Goal: Register for event/course

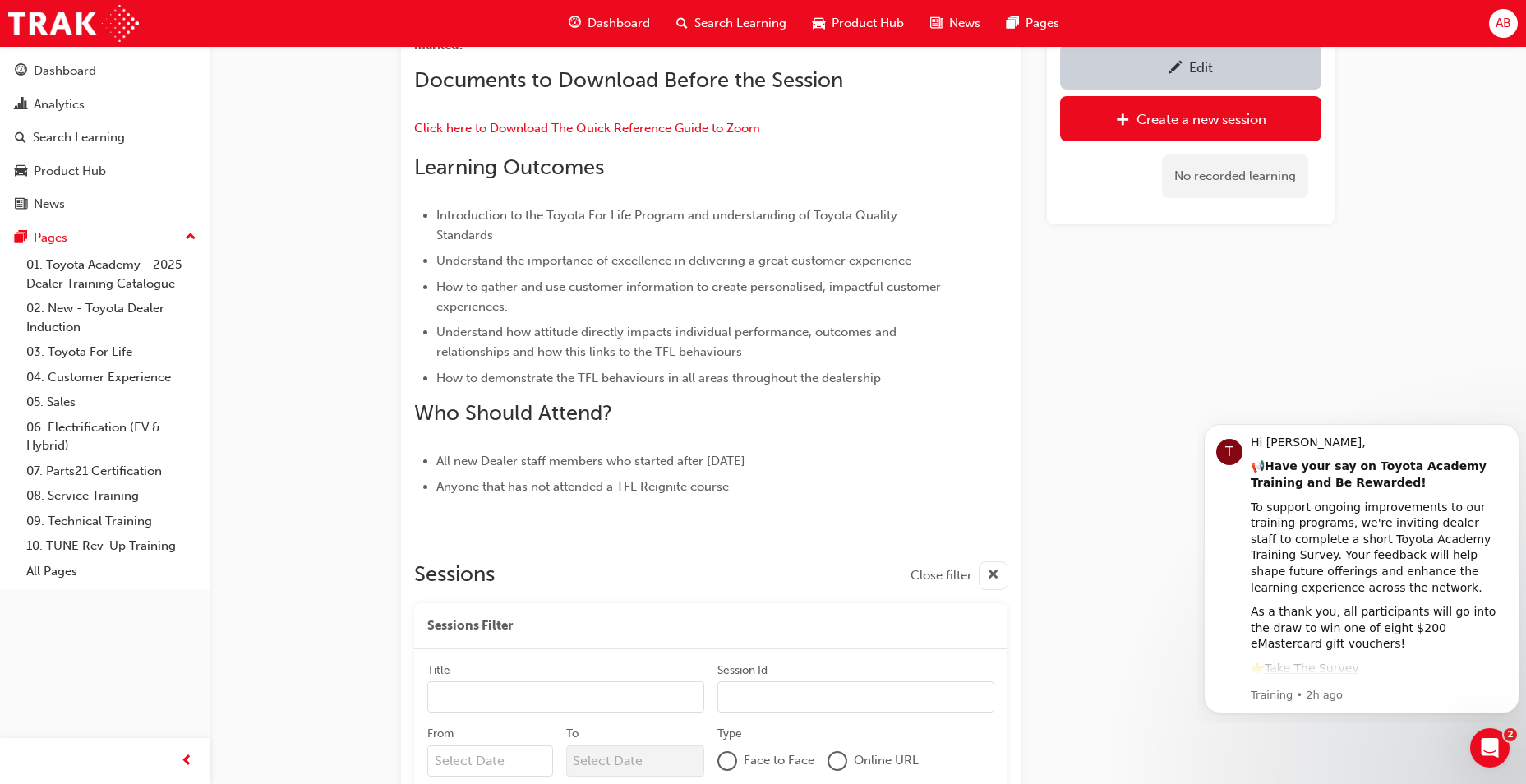
scroll to position [822, 0]
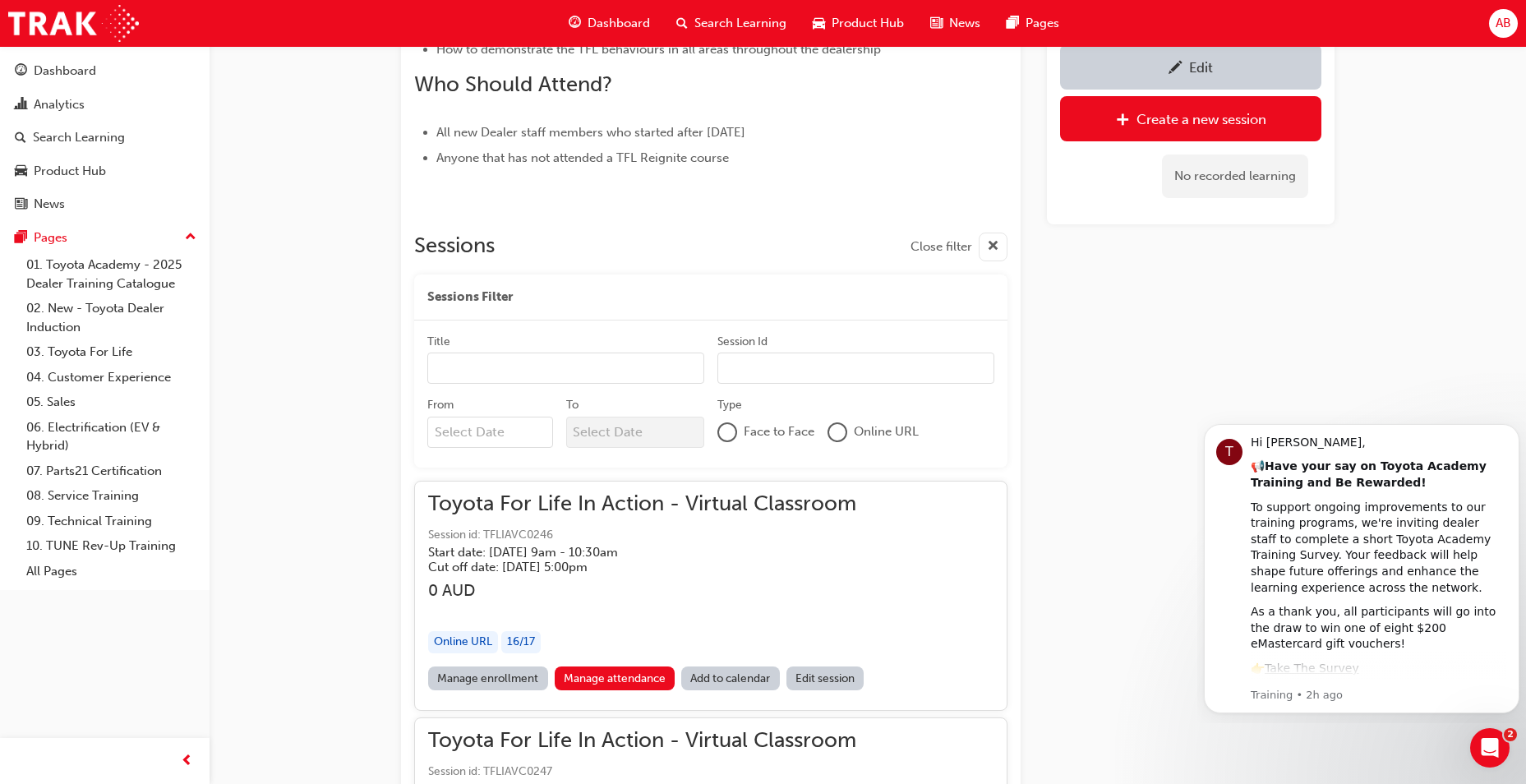
click at [843, 428] on div at bounding box center [836, 431] width 16 height 16
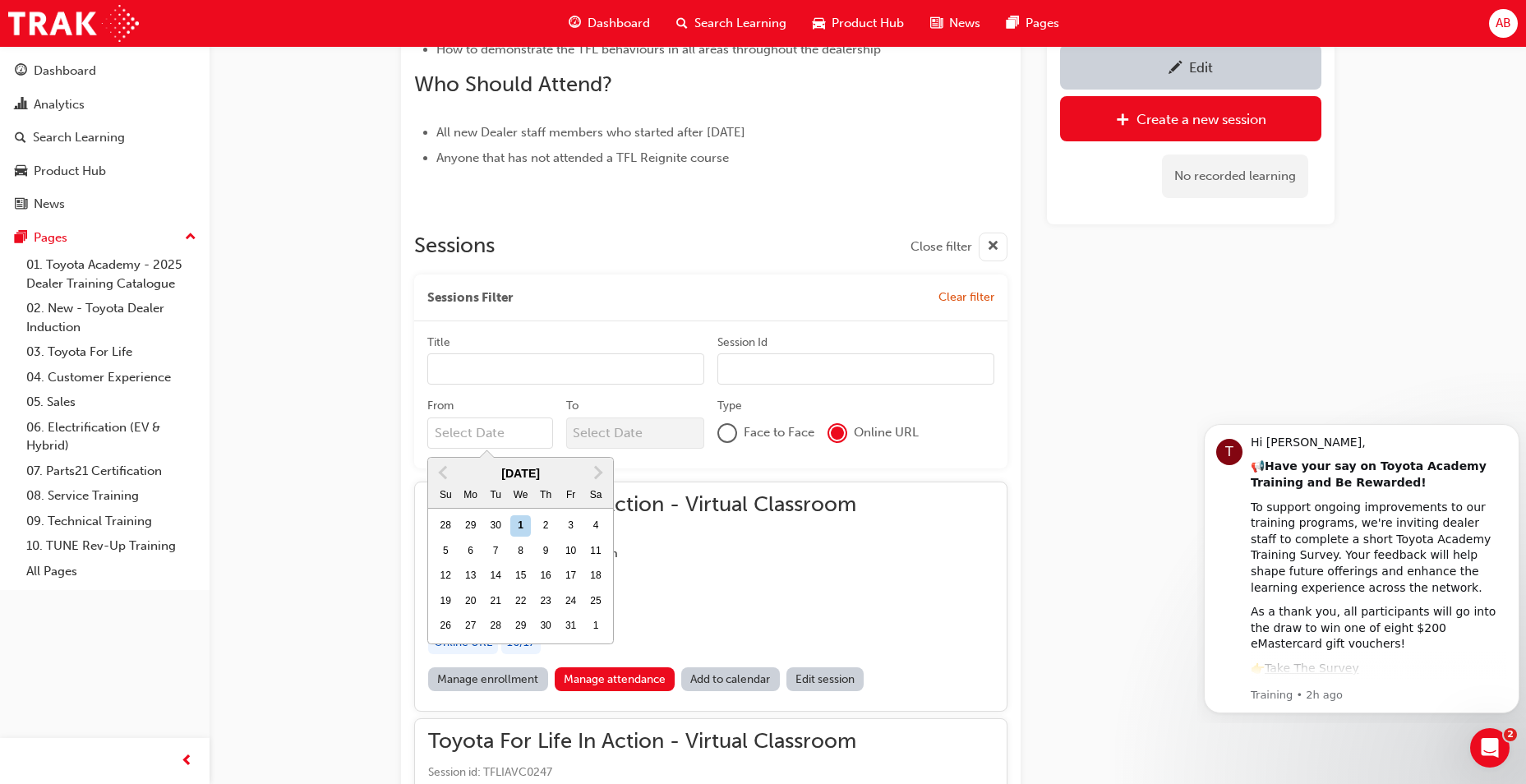
click at [506, 441] on input "From Previous Month Next Month [DATE] Su Mo Tu We Th Fr Sa 28 29 30 1 2 3 4 5 6…" at bounding box center [490, 432] width 126 height 31
click at [467, 594] on div "20" at bounding box center [470, 601] width 22 height 22
click at [467, 448] on input "From Previous Month Next Month [DATE] Su Mo Tu We Th Fr Sa 28 29 30 1 2 3 4 5 6…" at bounding box center [490, 432] width 126 height 31
type input "20/10/25"
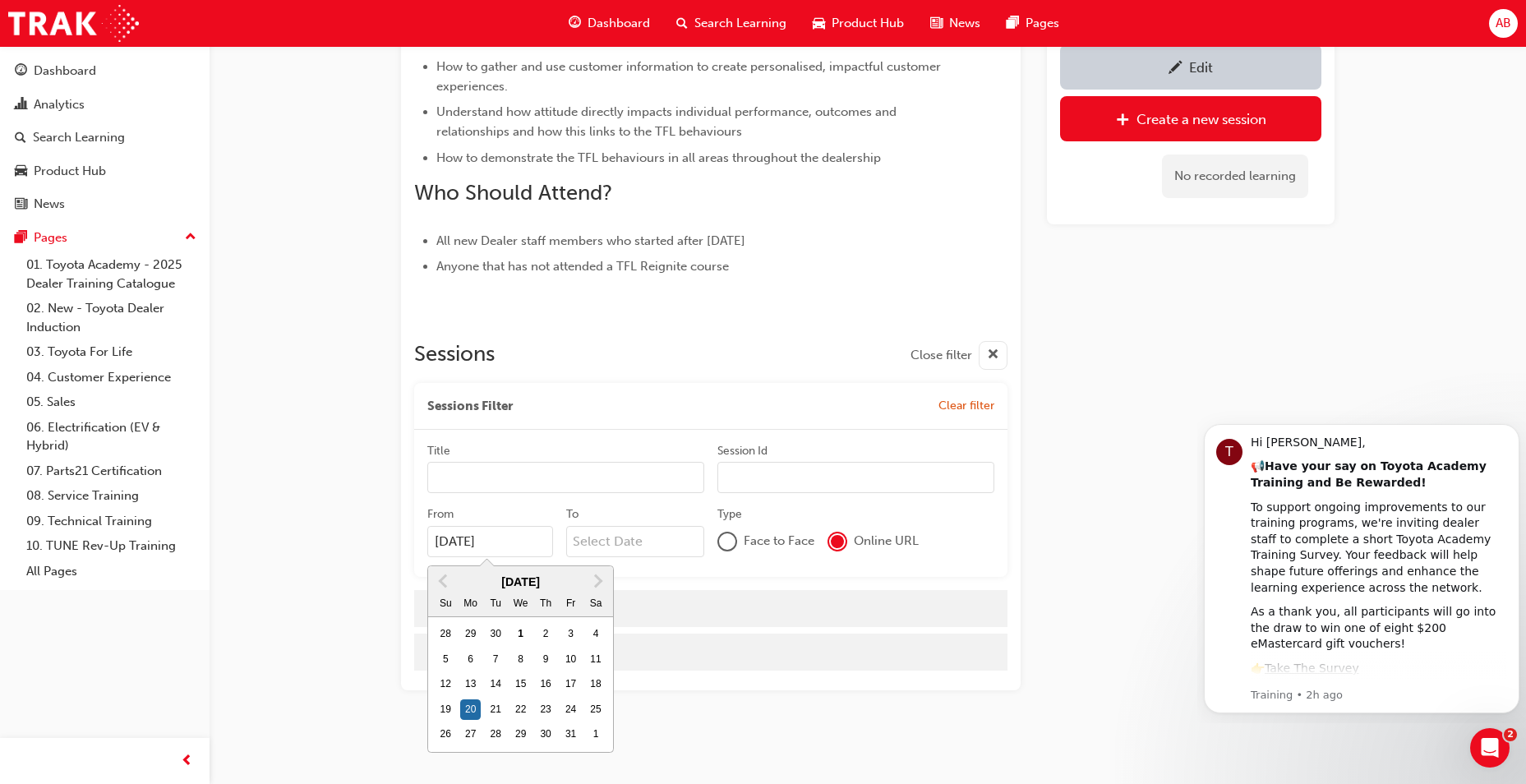
scroll to position [713, 0]
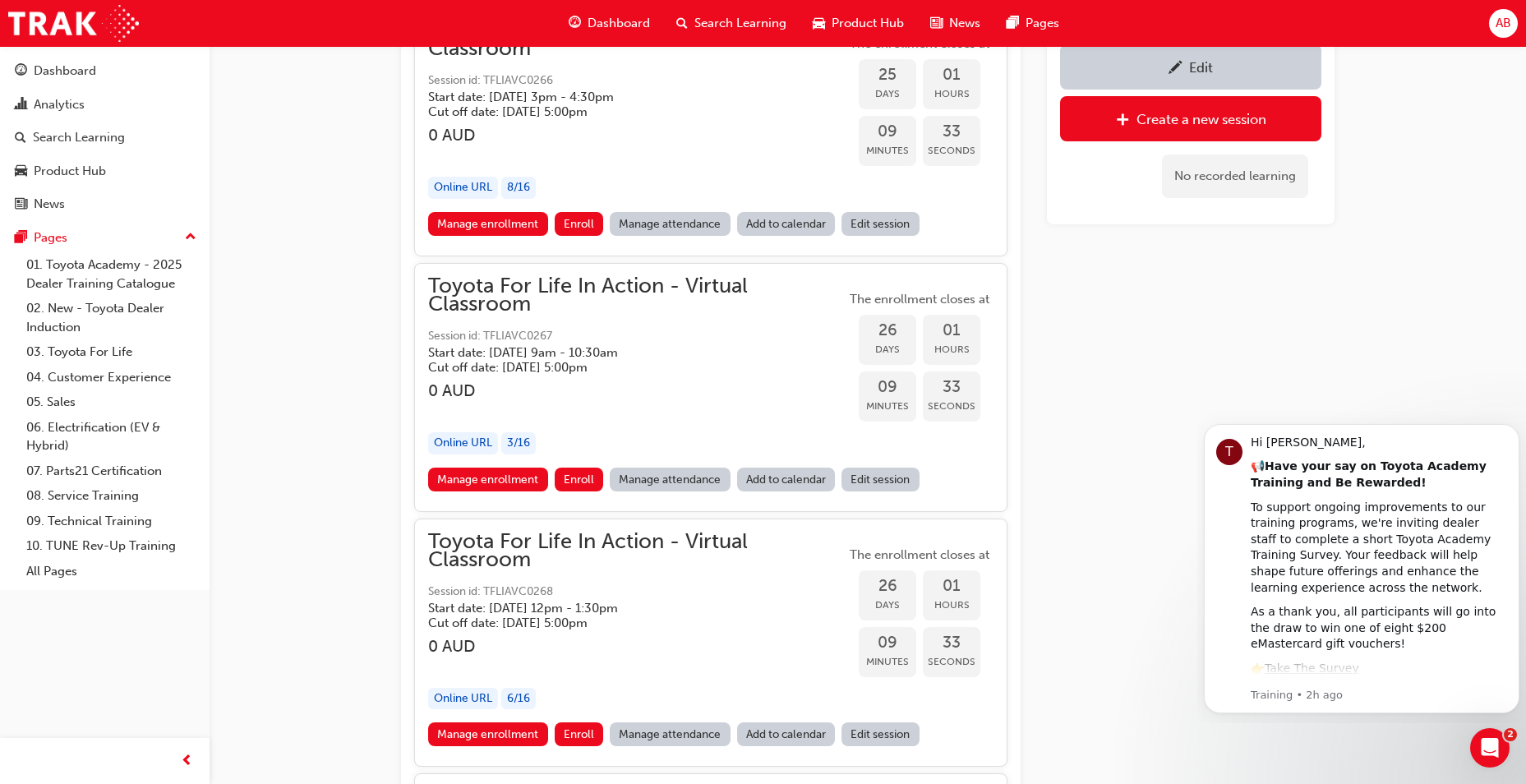
scroll to position [5395, 0]
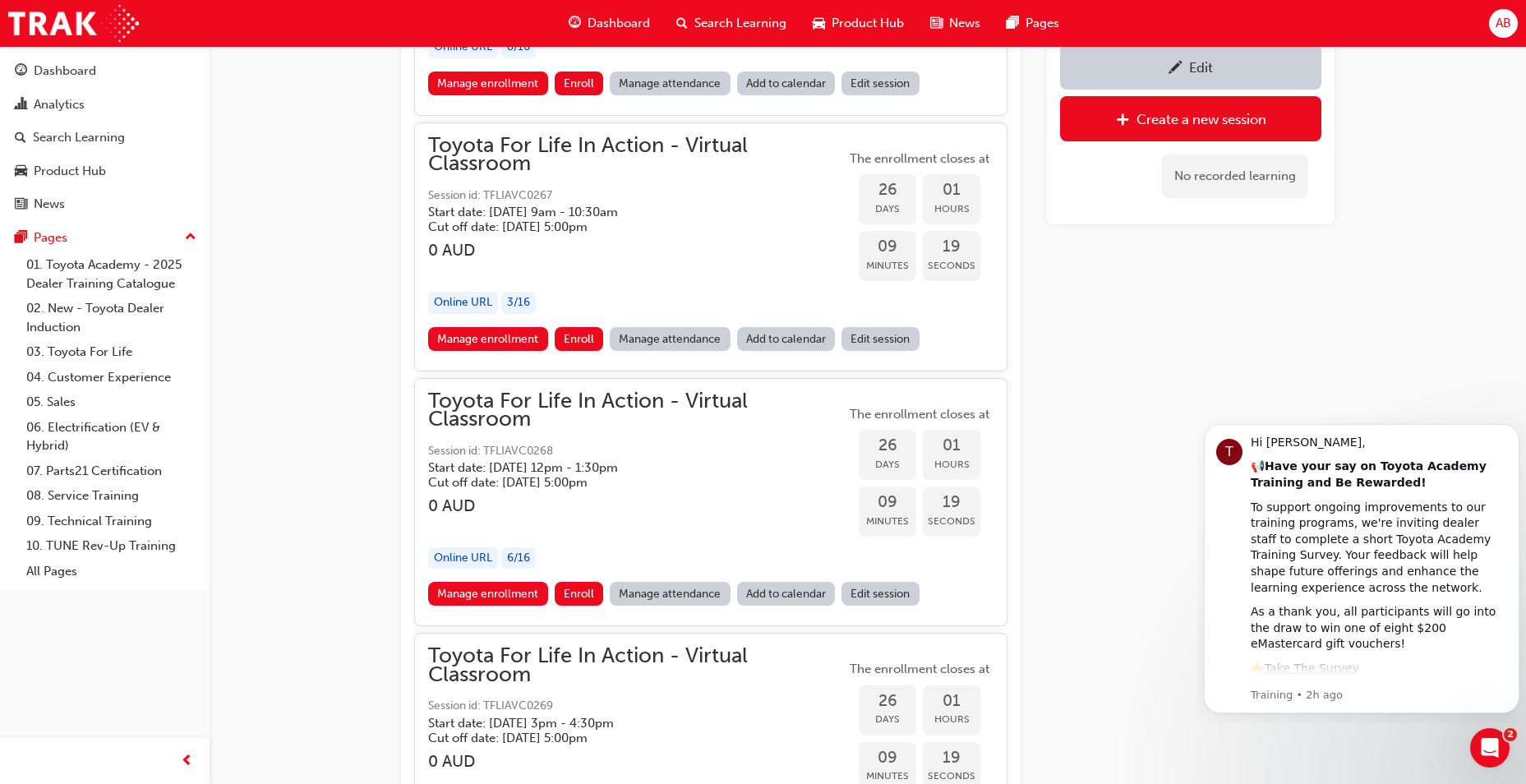
scroll to position [5559, 0]
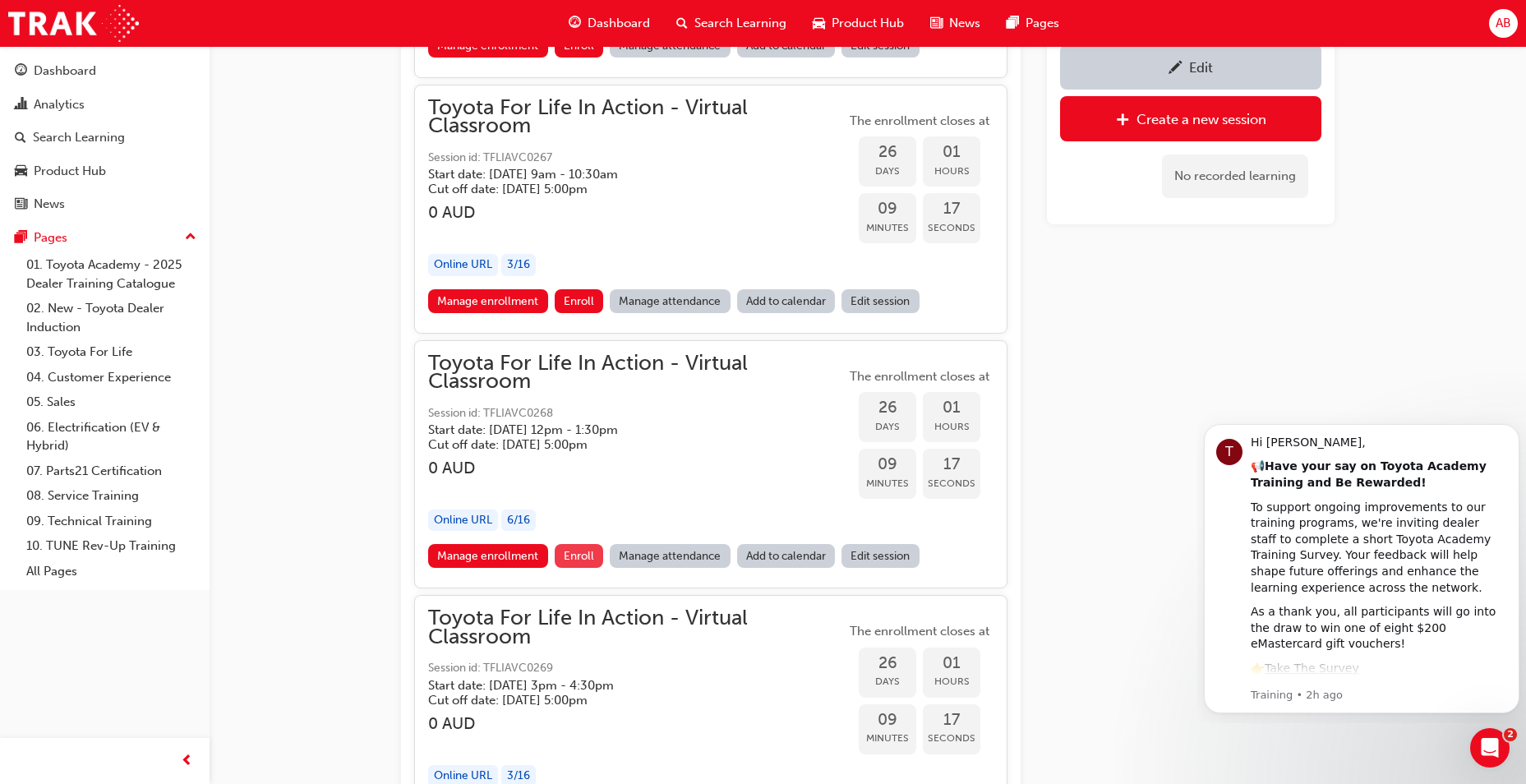
click at [576, 562] on span "Enroll" at bounding box center [579, 555] width 30 height 14
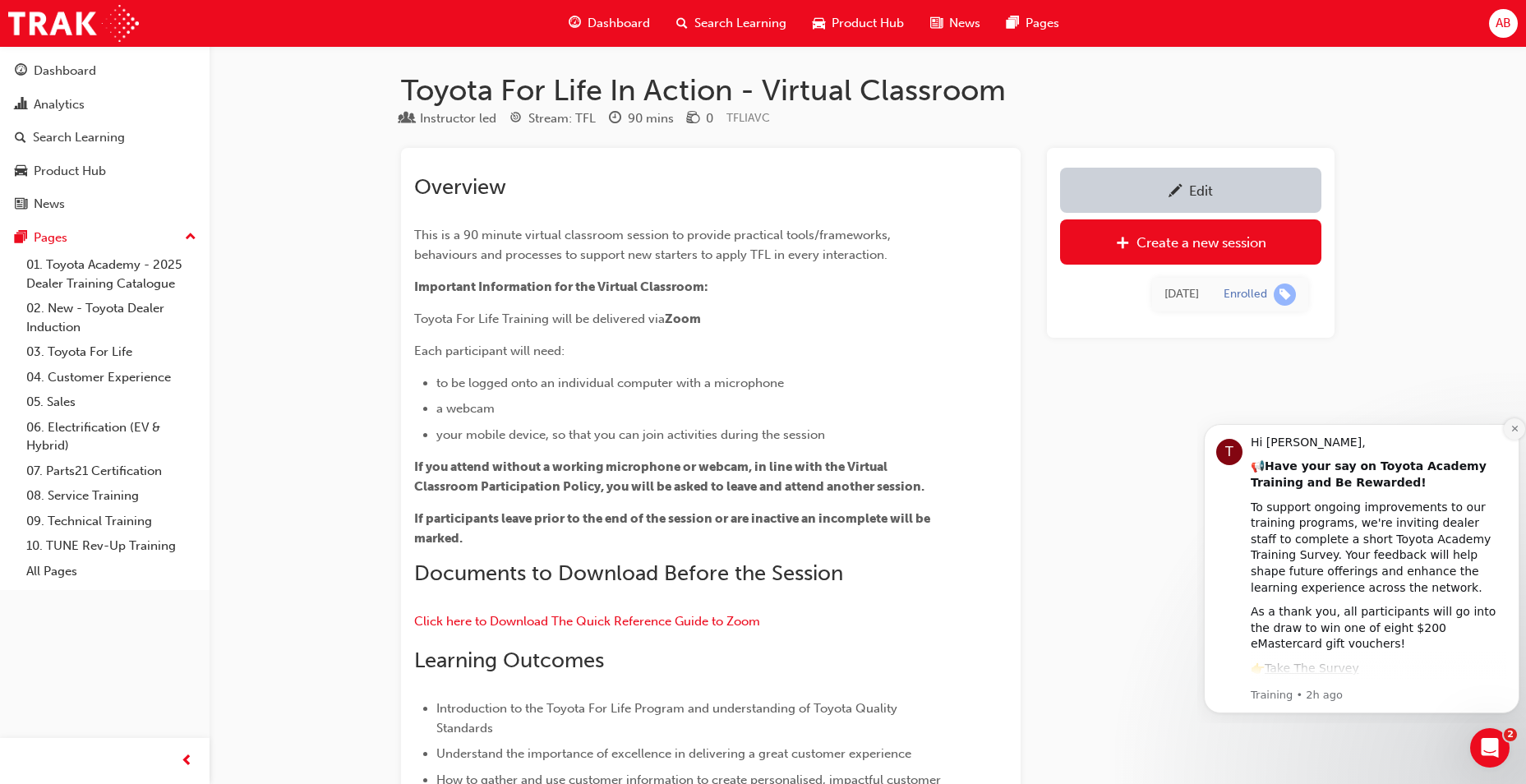
drag, startPoint x: 1514, startPoint y: 425, endPoint x: 2559, endPoint y: 834, distance: 1122.2
click at [1514, 425] on icon "Dismiss notification" at bounding box center [1515, 428] width 9 height 9
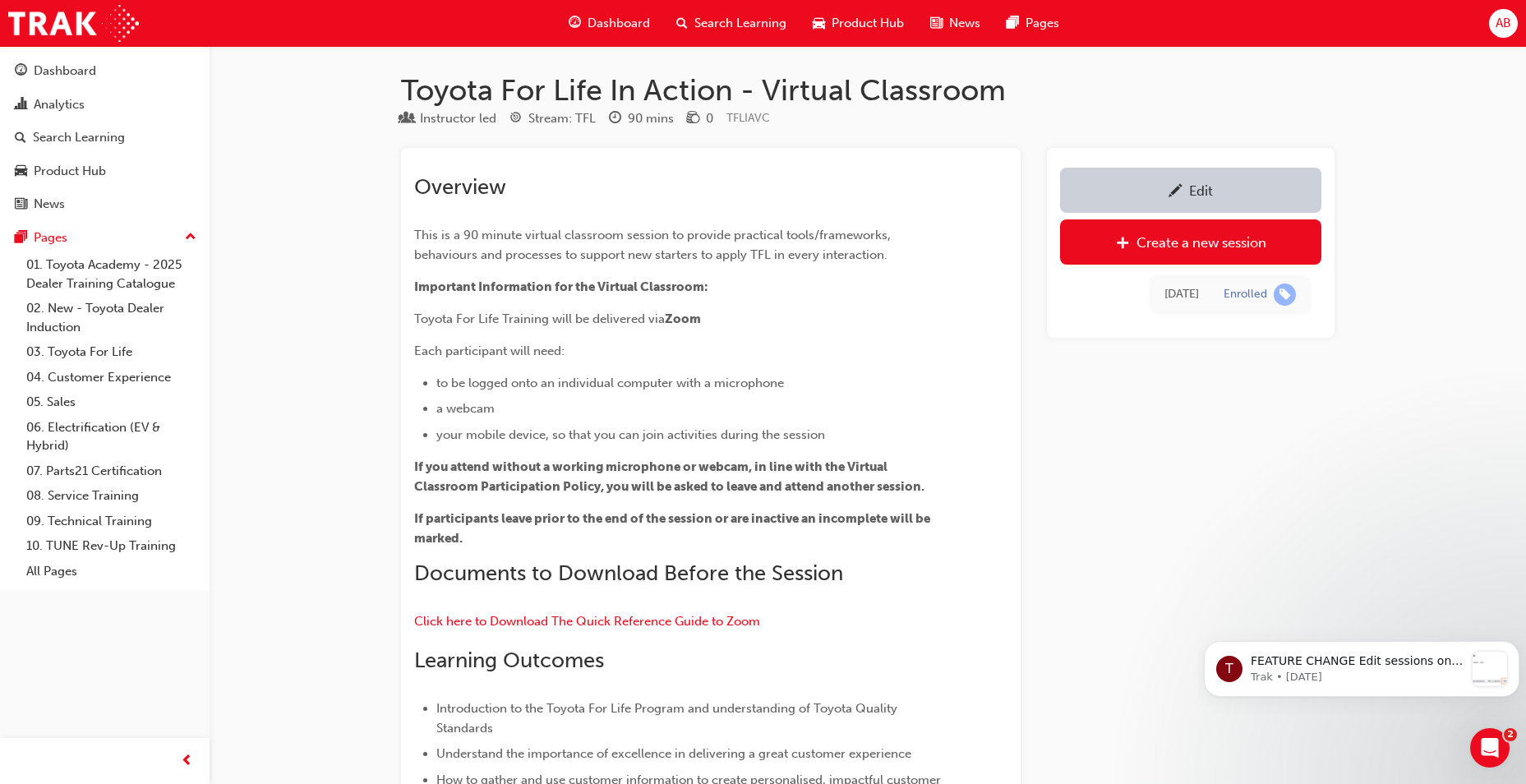
click at [438, 453] on div "Overview This is a 90 minute virtual classroom session to provide practical too…" at bounding box center [681, 582] width 535 height 815
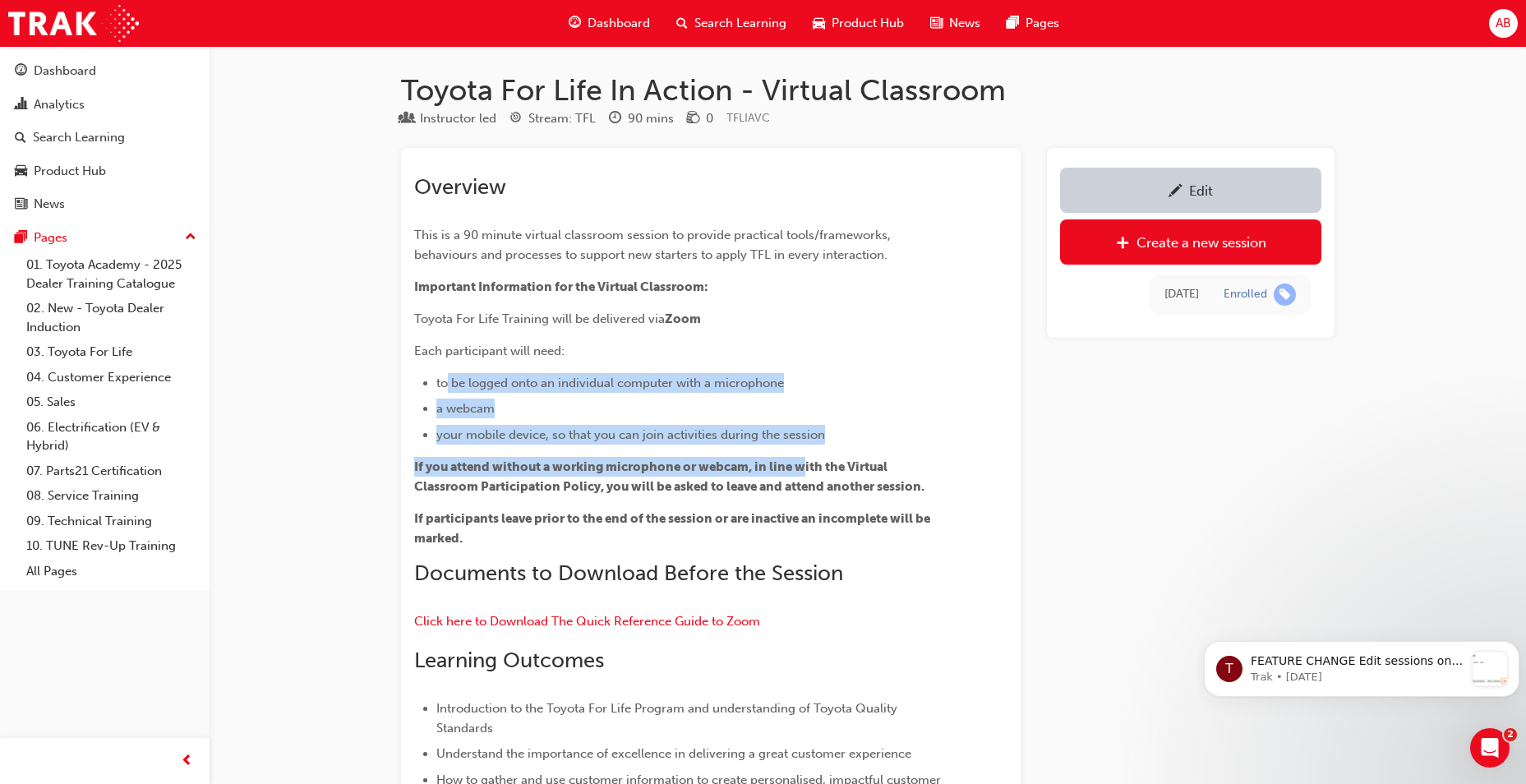
drag, startPoint x: 449, startPoint y: 379, endPoint x: 807, endPoint y: 452, distance: 365.4
click at [807, 452] on div "Overview This is a 90 minute virtual classroom session to provide practical too…" at bounding box center [681, 582] width 535 height 815
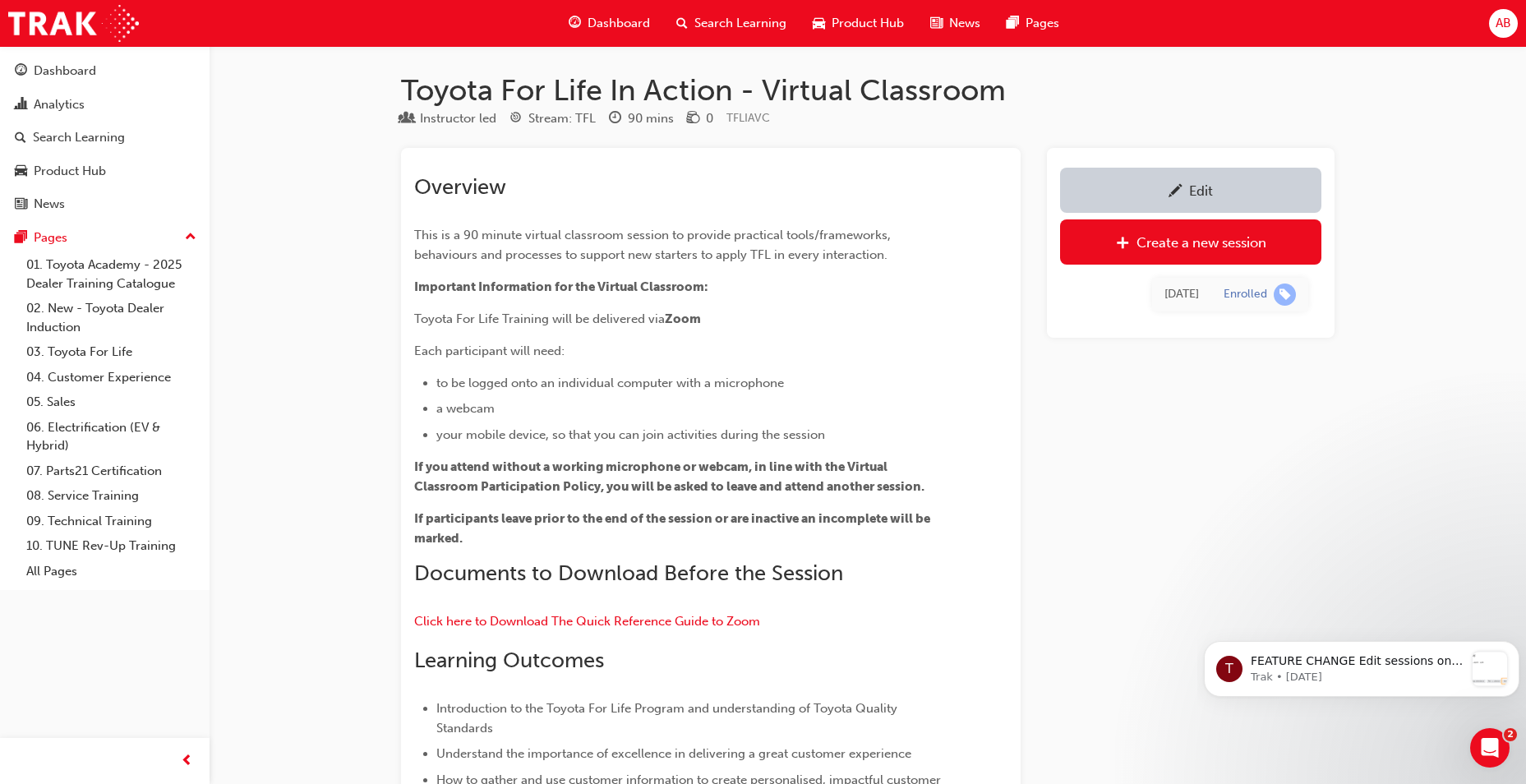
click at [618, 549] on div "Overview This is a 90 minute virtual classroom session to provide practical too…" at bounding box center [681, 582] width 535 height 815
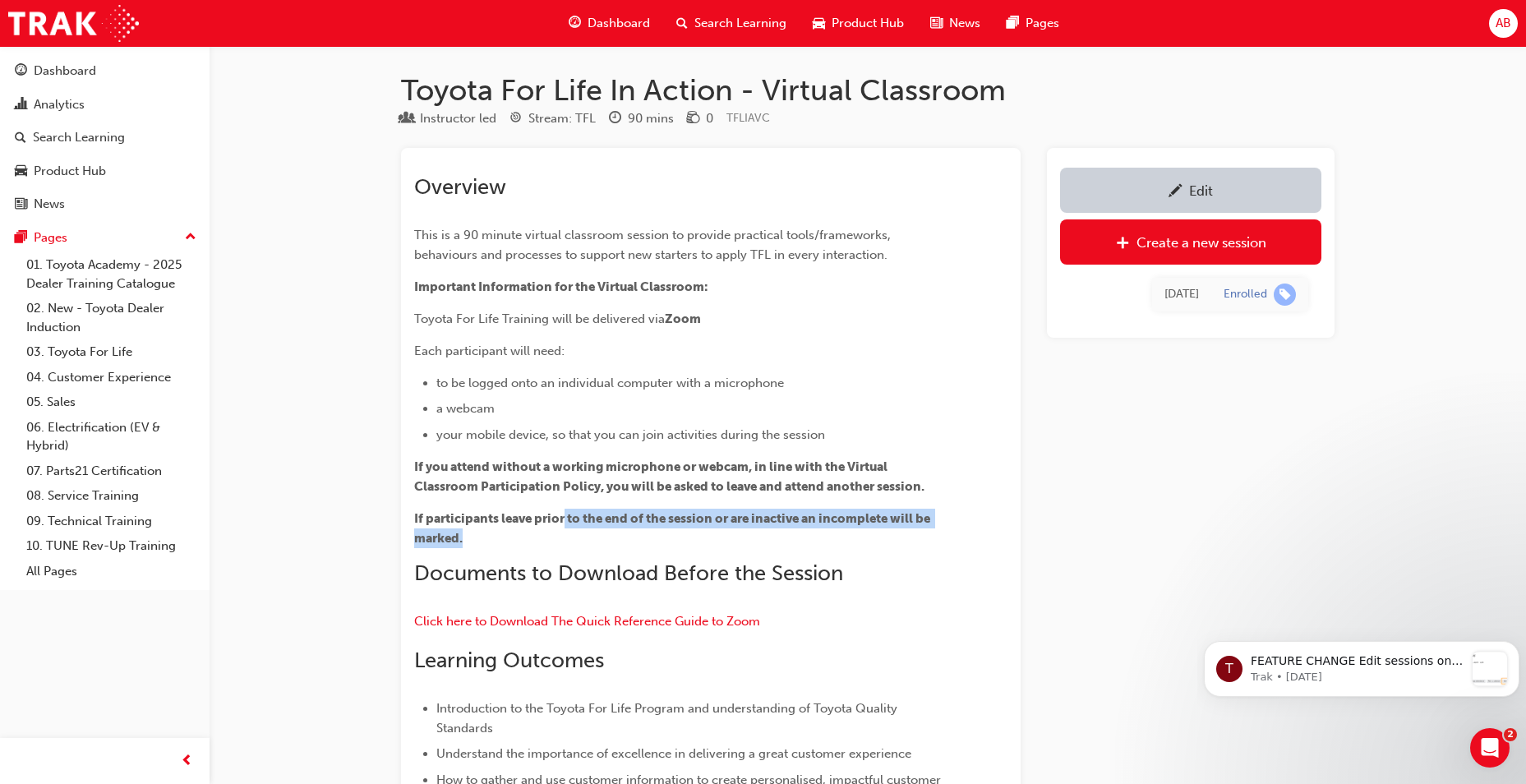
drag, startPoint x: 566, startPoint y: 517, endPoint x: 689, endPoint y: 533, distance: 124.0
click at [689, 533] on p "If participants leave prior to the end of the session or are inactive an incomp…" at bounding box center [681, 529] width 535 height 40
click at [566, 542] on p "If participants leave prior to the end of the session or are inactive an incomp…" at bounding box center [681, 529] width 535 height 40
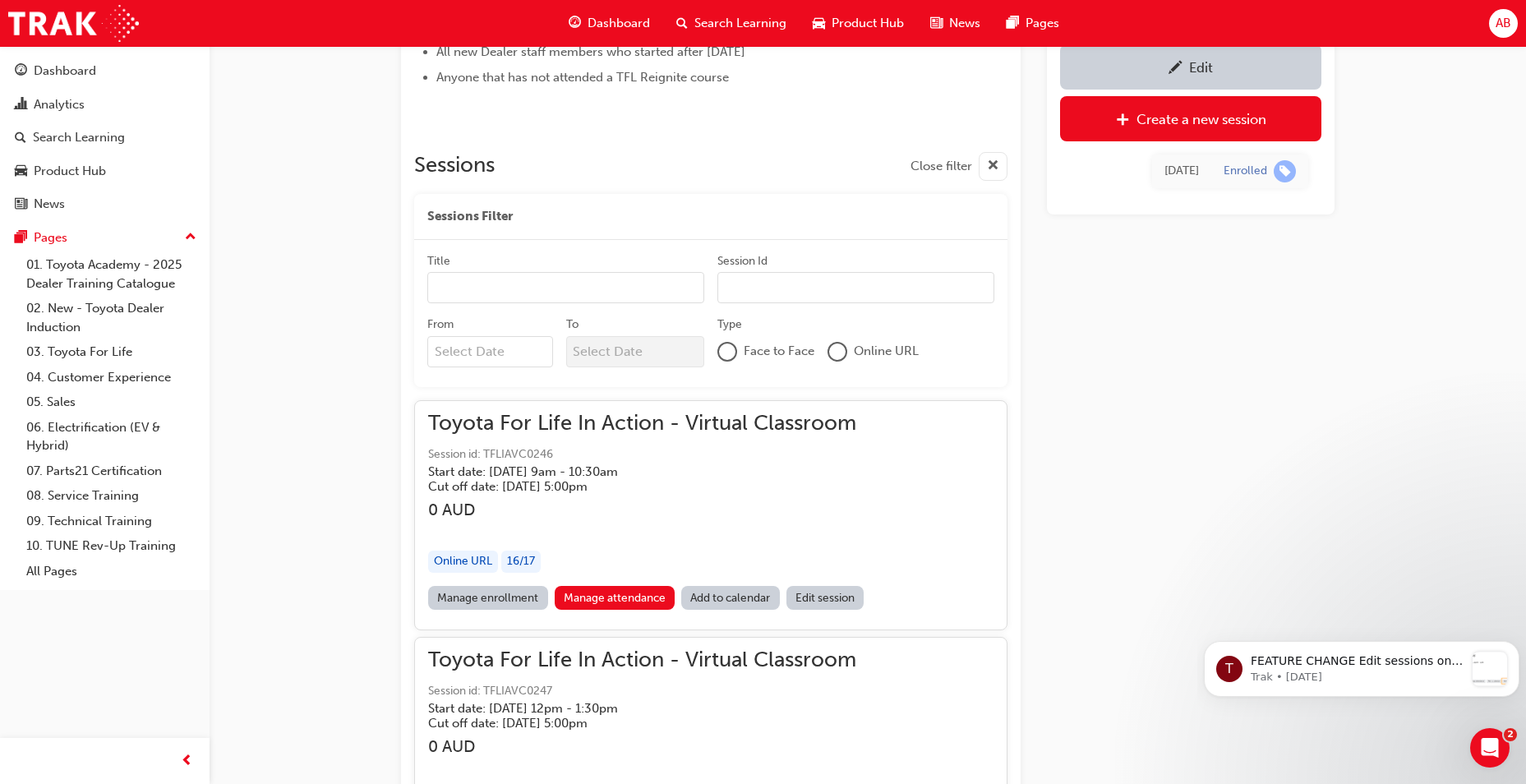
scroll to position [822, 0]
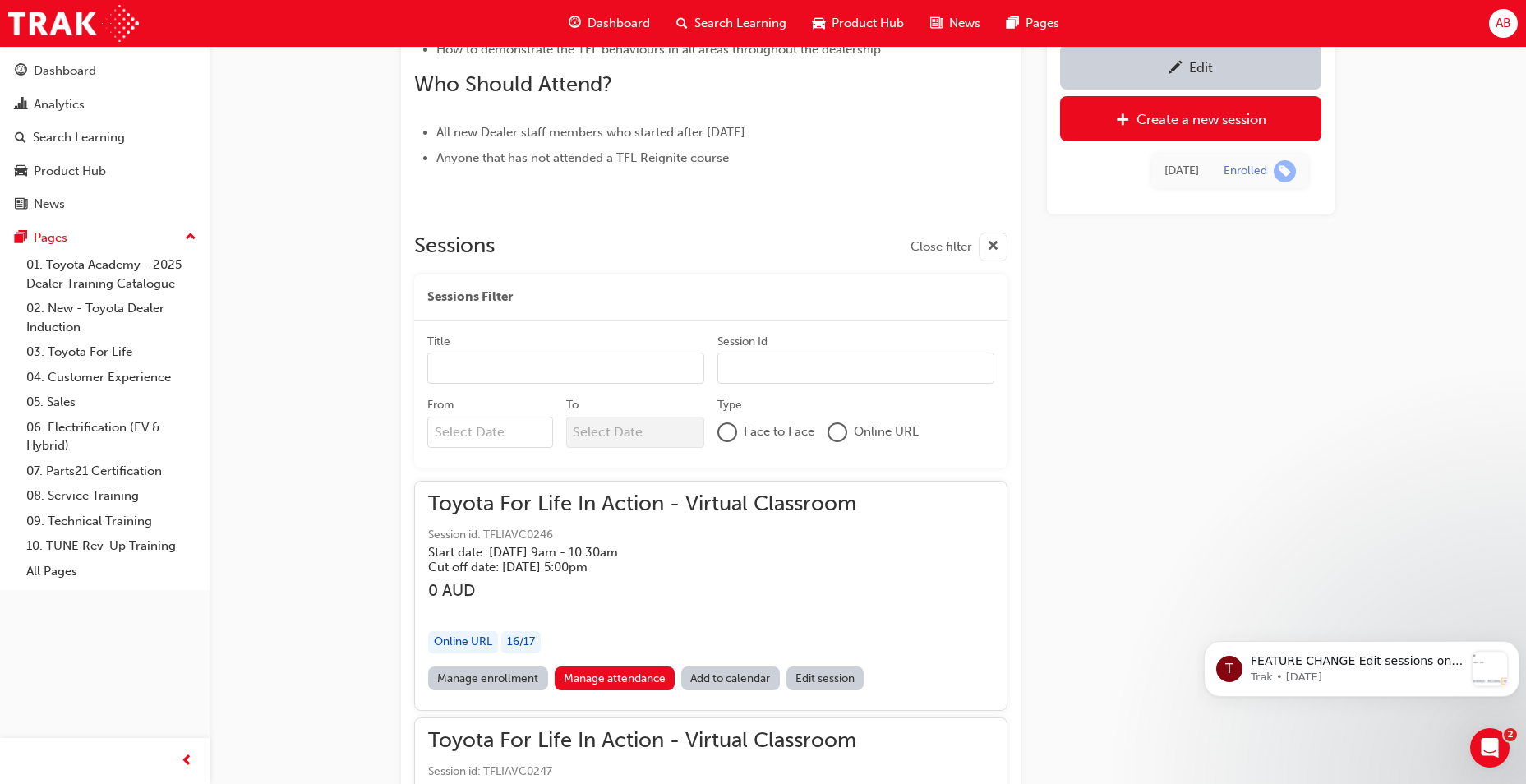
click at [520, 428] on input "From" at bounding box center [490, 431] width 126 height 31
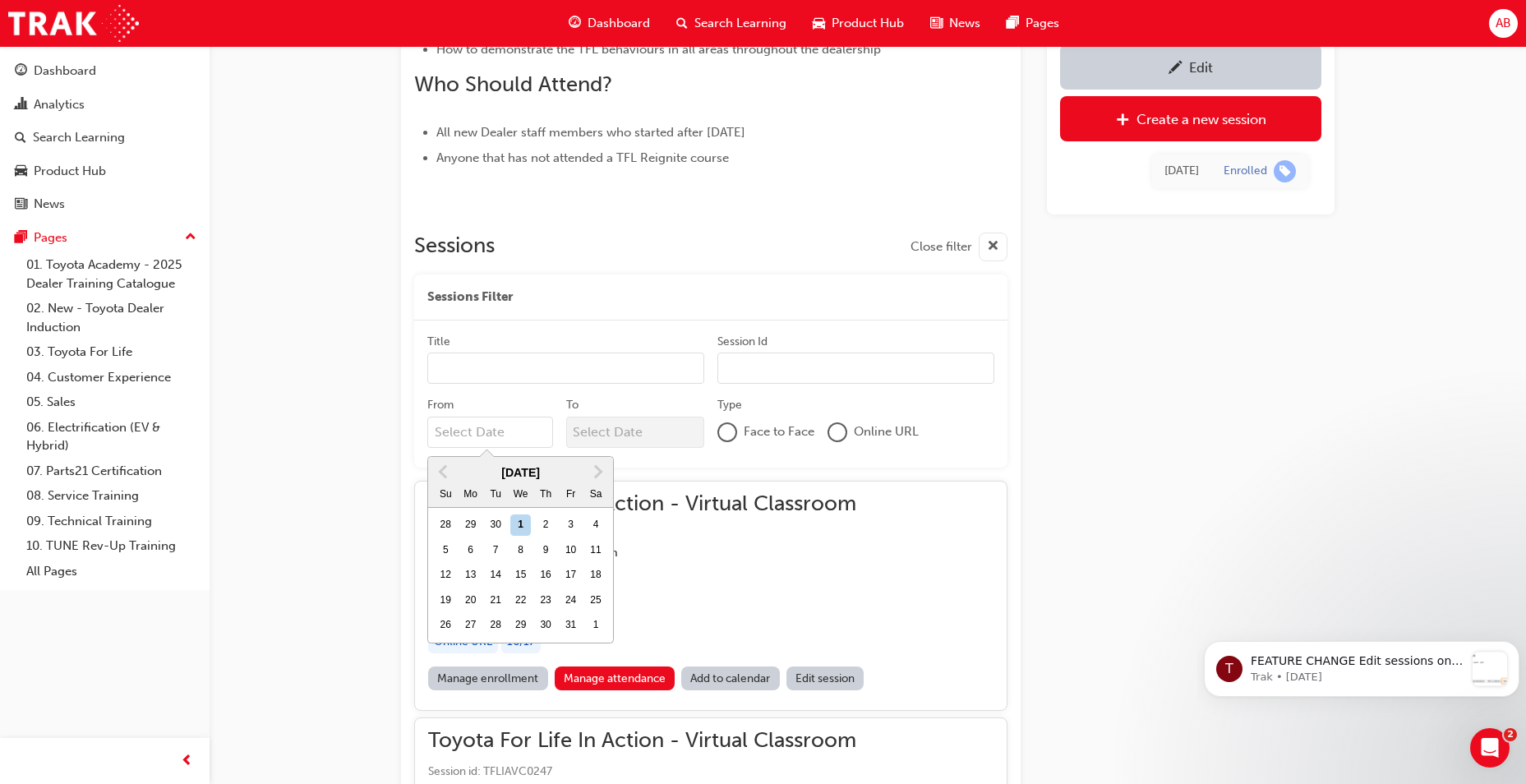
click at [483, 627] on div "26 27 28 29 30 31 1" at bounding box center [520, 625] width 175 height 25
click at [483, 447] on input "From Previous Month Next Month October 2025 Su Mo Tu We Th Fr Sa 28 29 30 1 2 3…" at bounding box center [490, 431] width 126 height 31
click at [495, 626] on div "28" at bounding box center [495, 625] width 22 height 22
click at [495, 447] on input "From Previous Month Next Month October 2025 Su Mo Tu We Th Fr Sa 28 29 30 1 2 3…" at bounding box center [490, 431] width 126 height 31
type input "28/10/25"
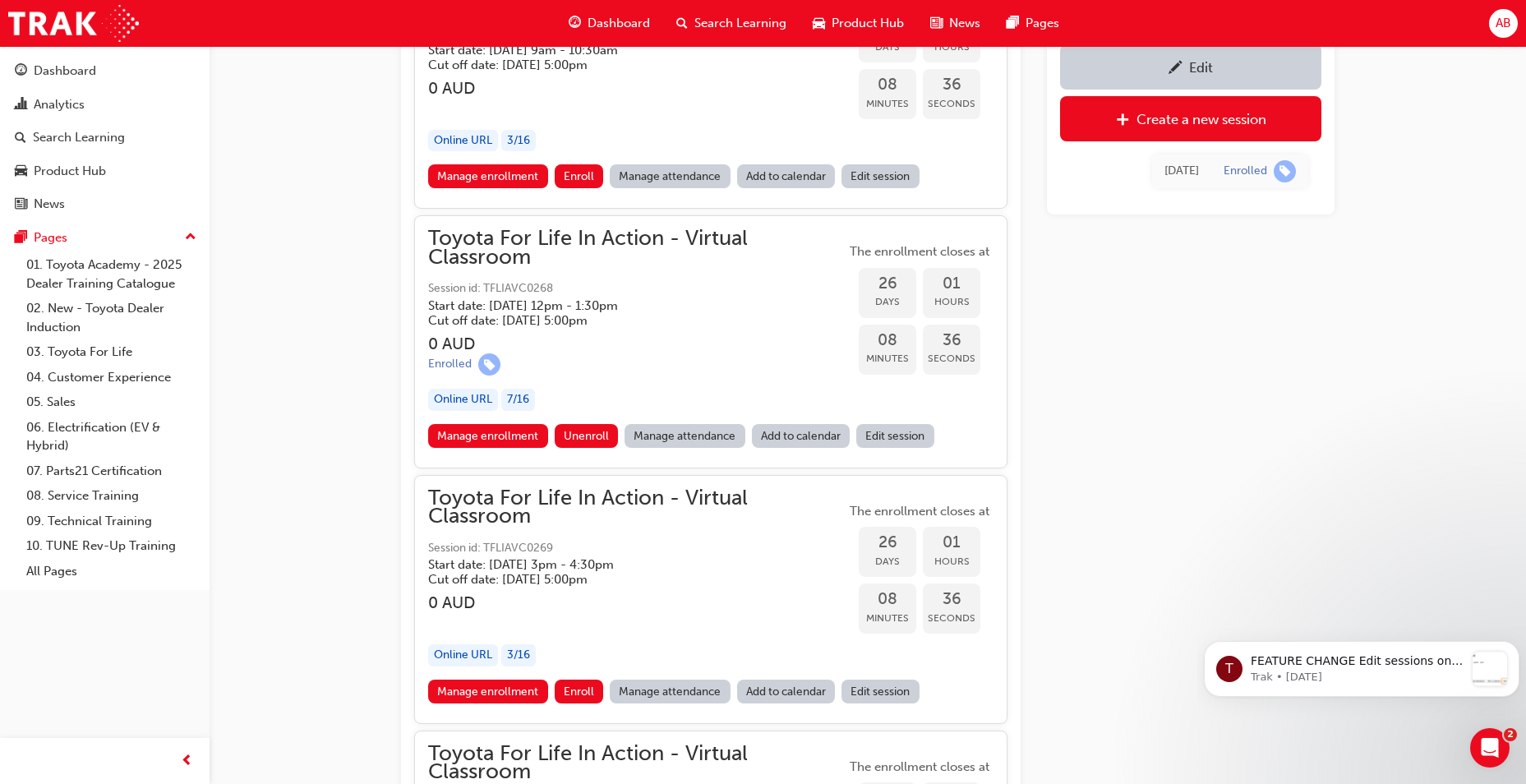
scroll to position [1370, 0]
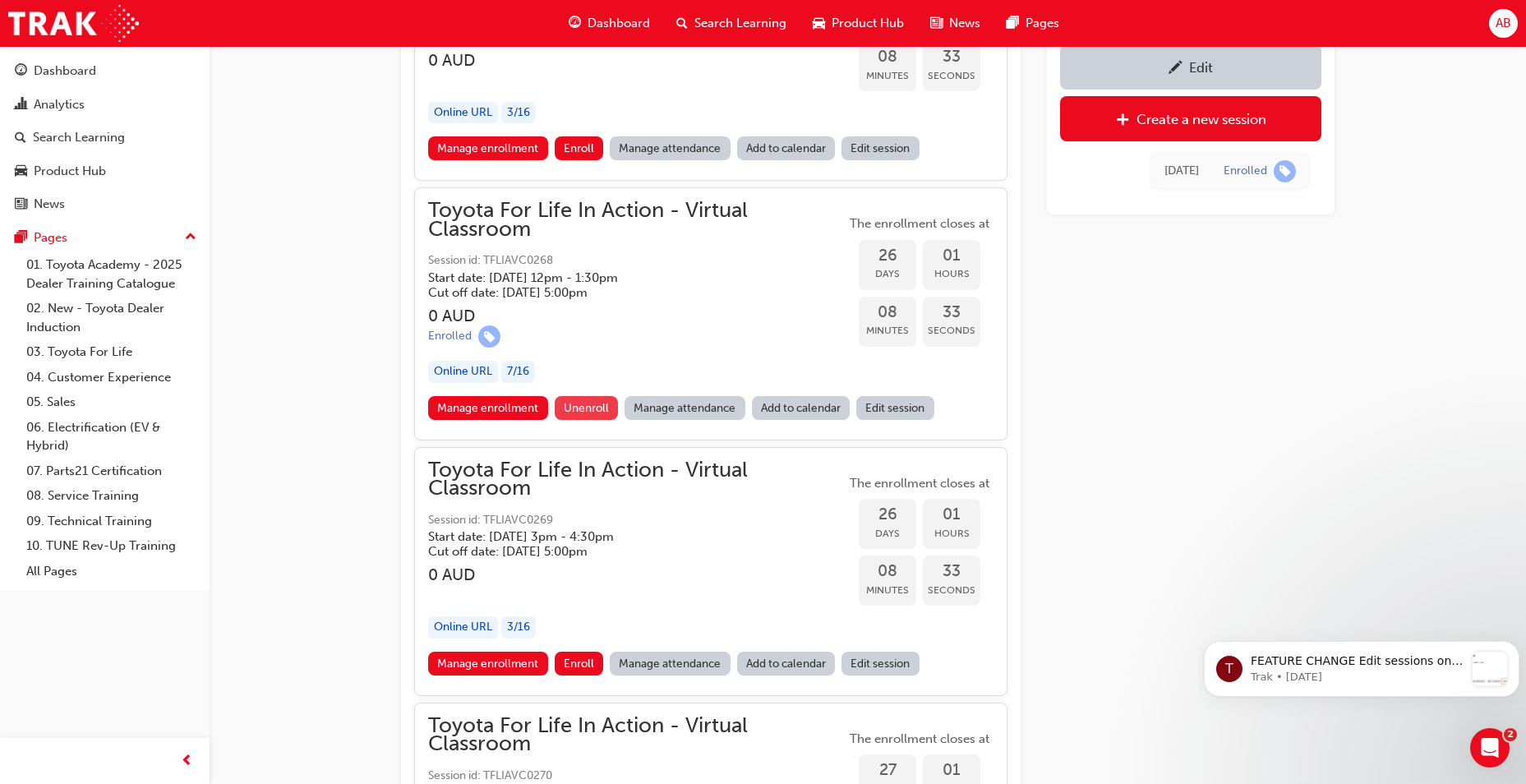
click at [574, 414] on span "Unenroll" at bounding box center [587, 408] width 45 height 14
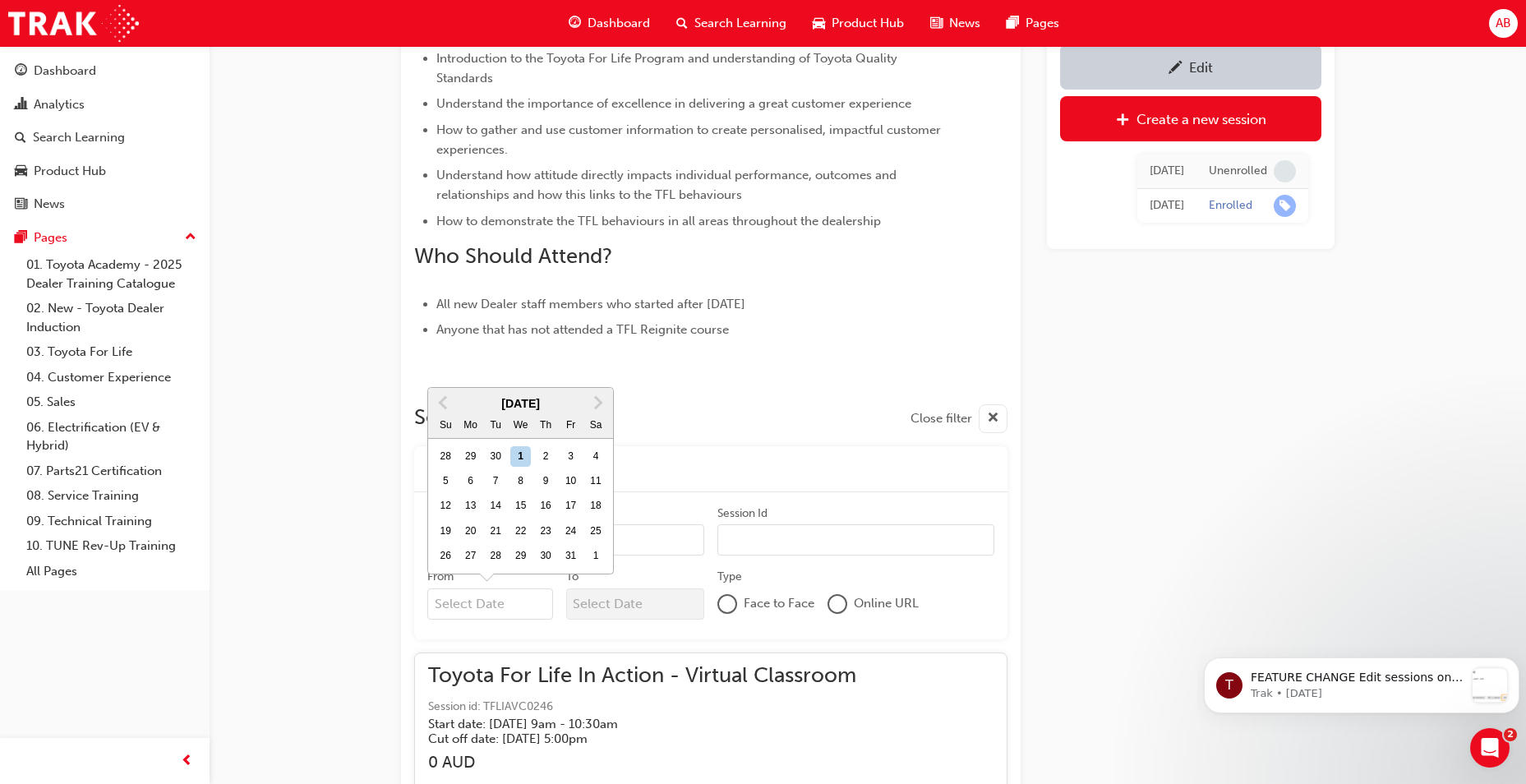
click at [523, 607] on input "From Previous Month Next Month [DATE] Su Mo Tu We Th Fr Sa 28 29 30 1 2 3 4 5 6…" at bounding box center [490, 603] width 126 height 31
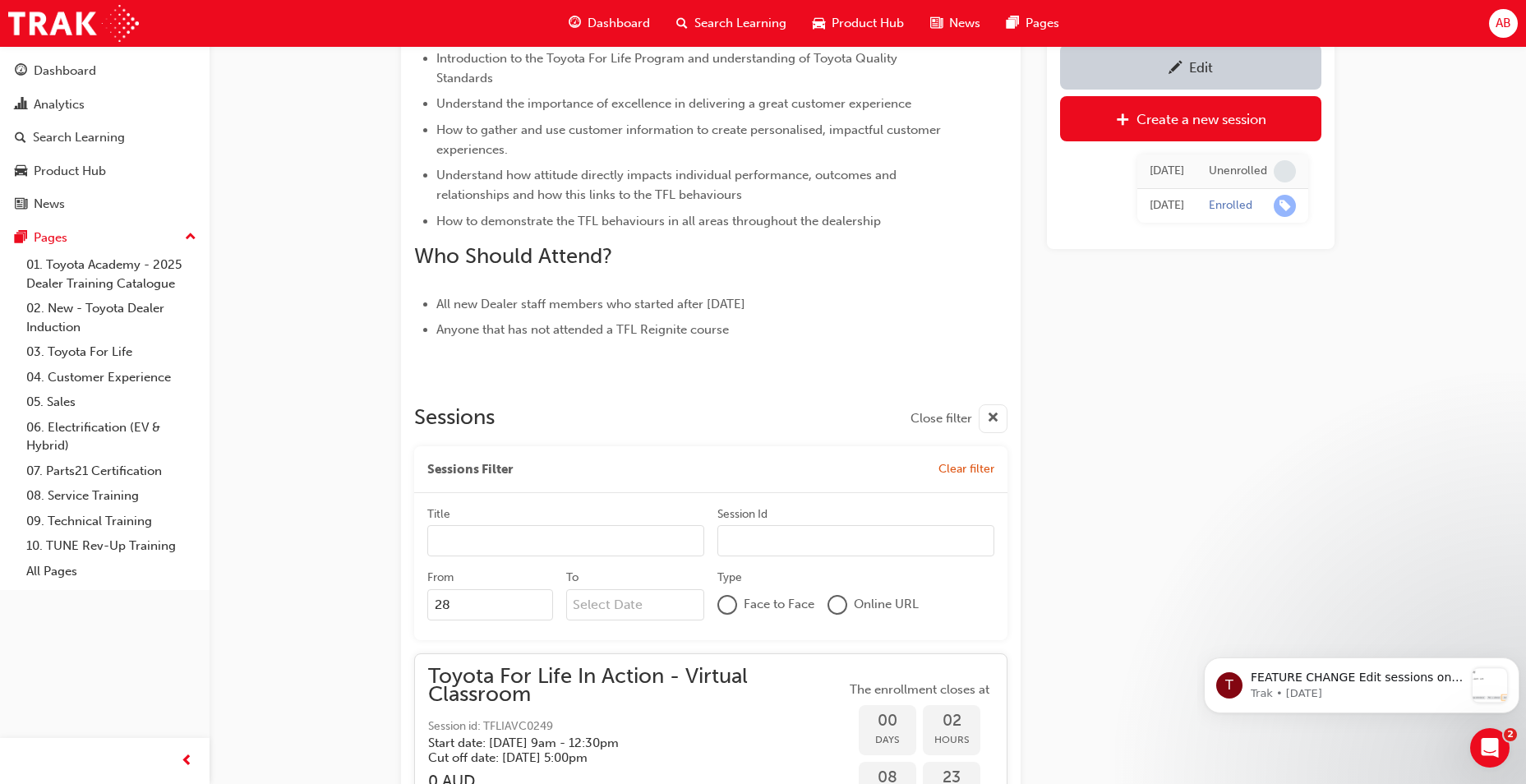
type input "2"
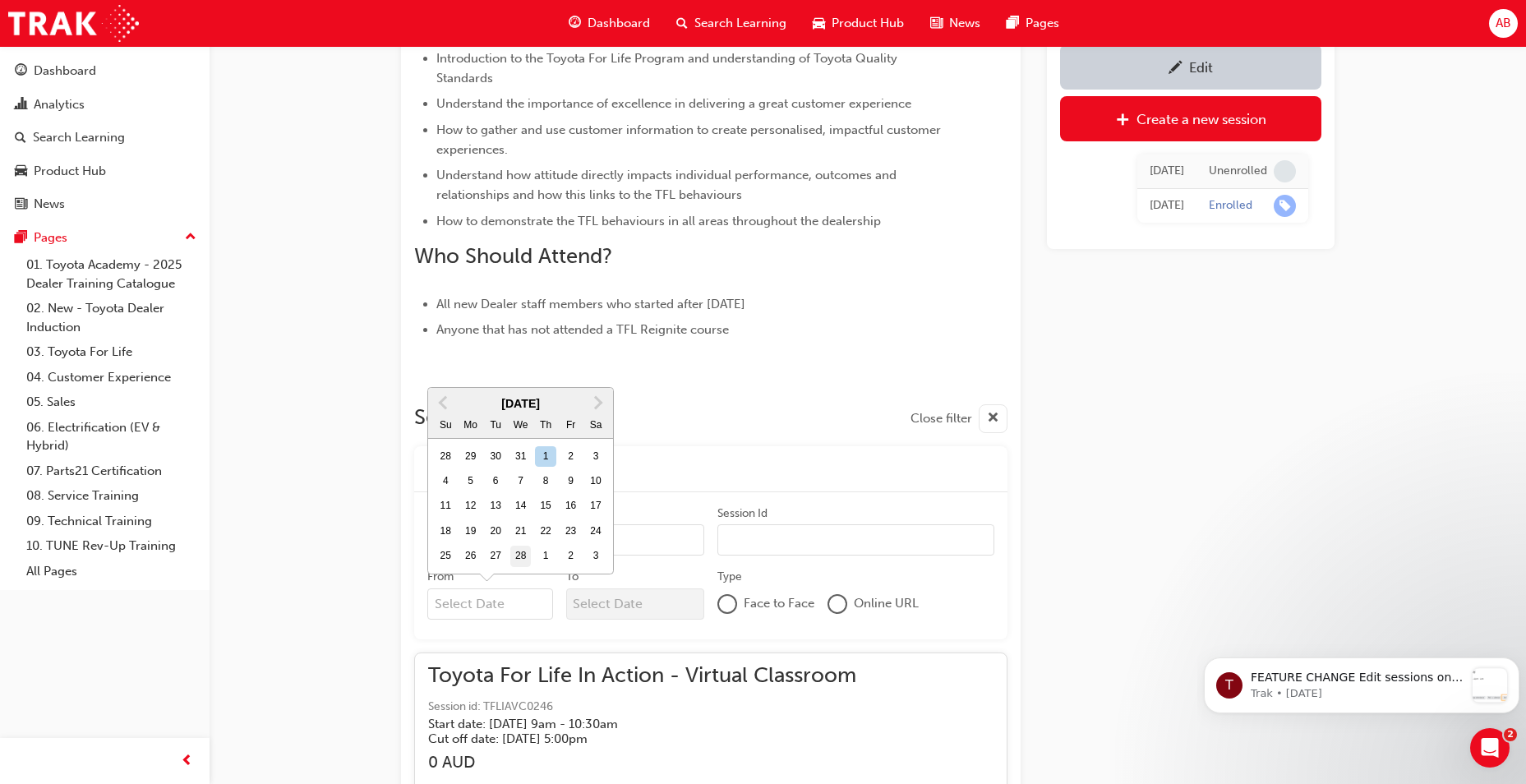
click at [513, 558] on div "28" at bounding box center [520, 556] width 22 height 22
click at [513, 588] on input "From [DATE] Previous Month Next Month [DATE] Su Mo Tu We Th Fr Sa 28 29 30 31 1…" at bounding box center [490, 603] width 126 height 31
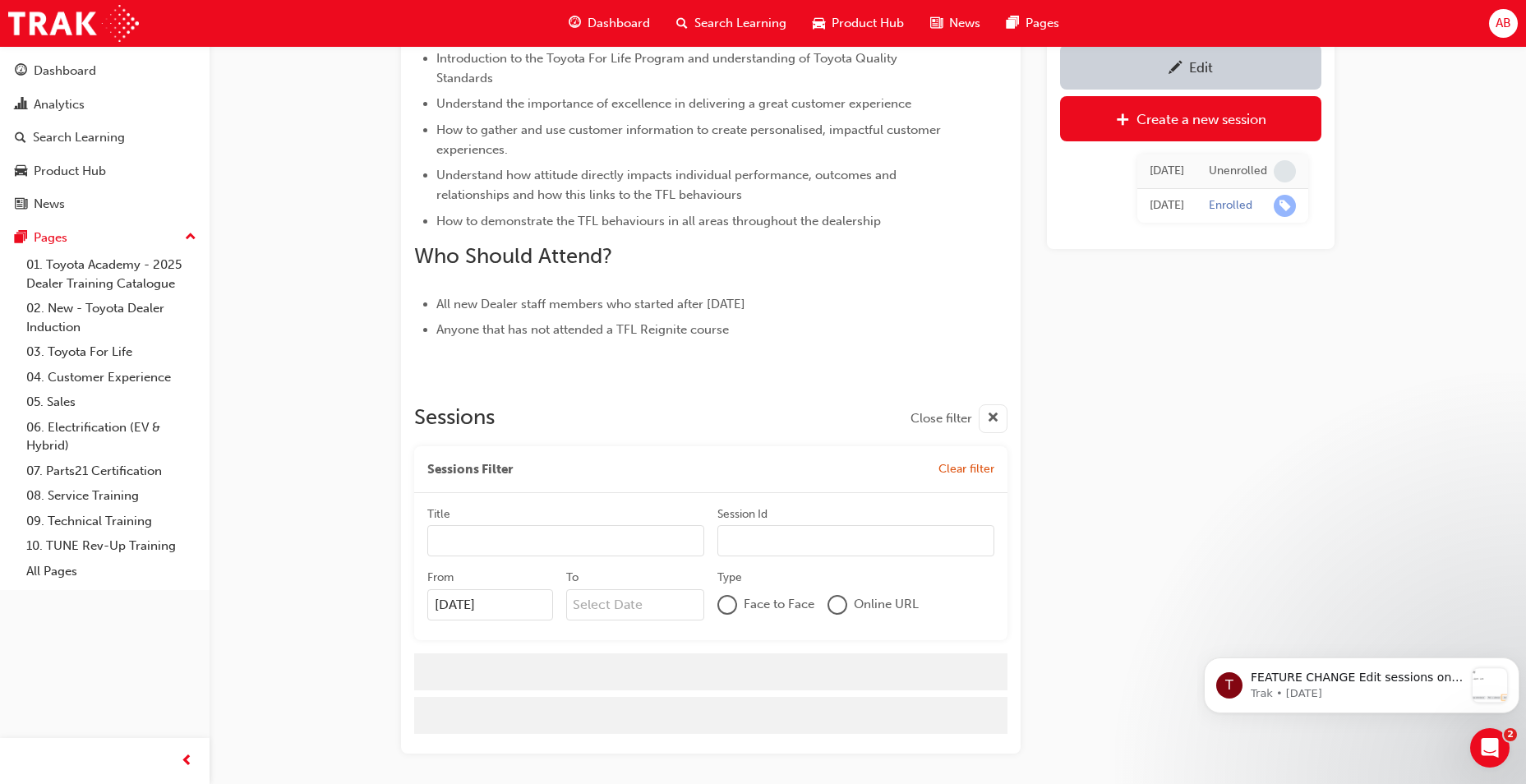
click at [296, 567] on div "Toyota For Life In Action - Virtual Classroom Instructor led Stream: TFL 90 min…" at bounding box center [763, 98] width 1526 height 1496
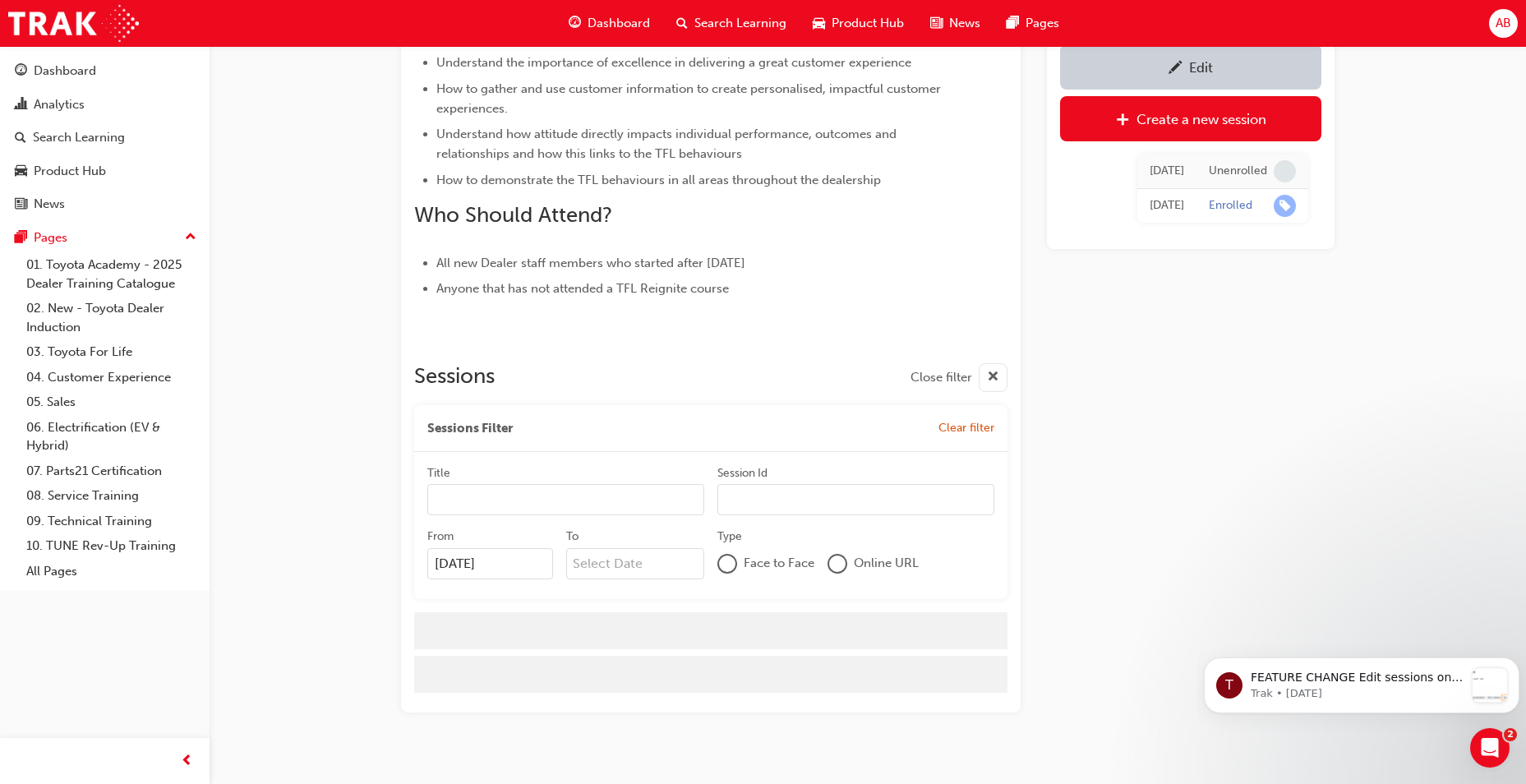
scroll to position [713, 0]
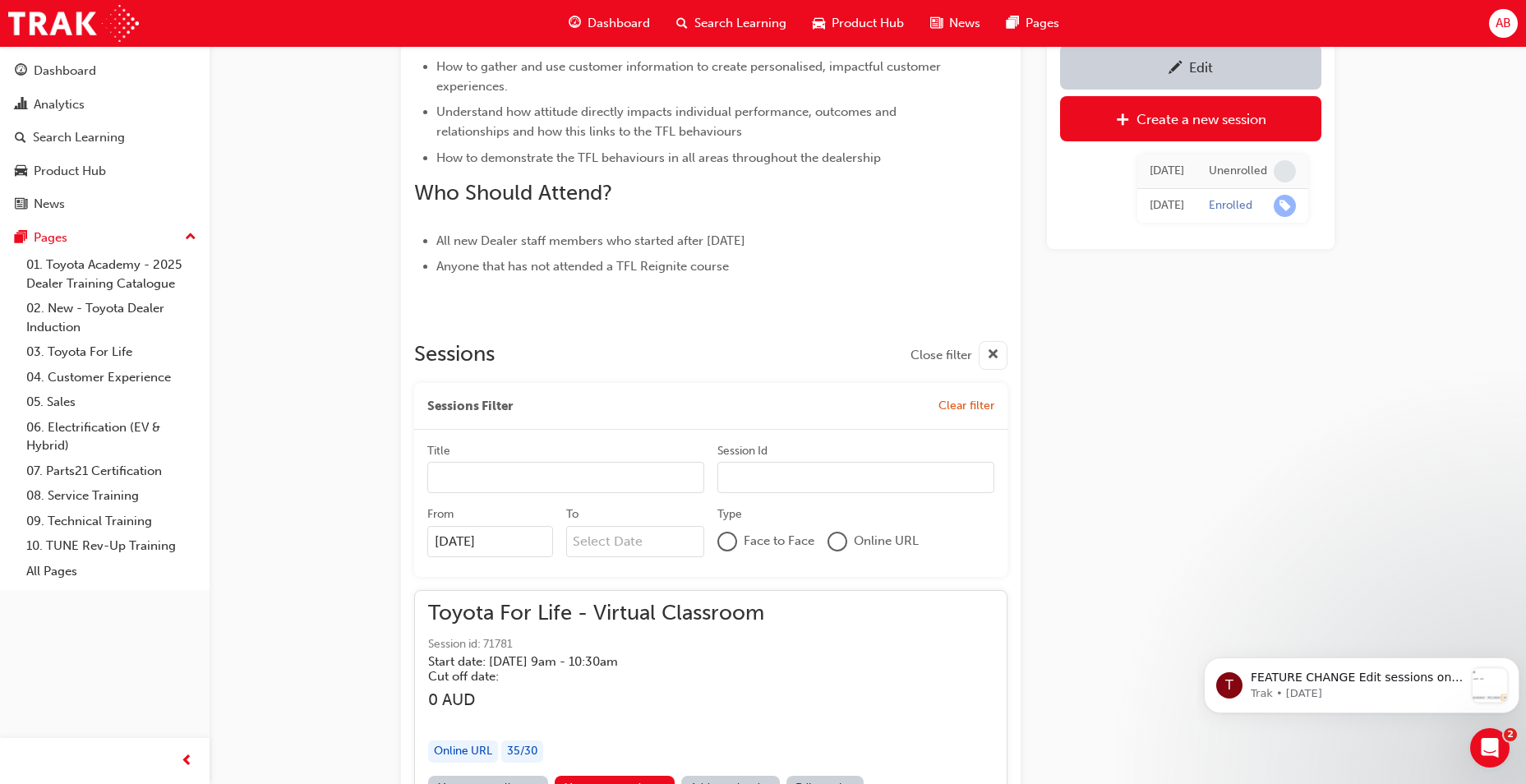
click at [546, 552] on input "[DATE]" at bounding box center [490, 541] width 126 height 31
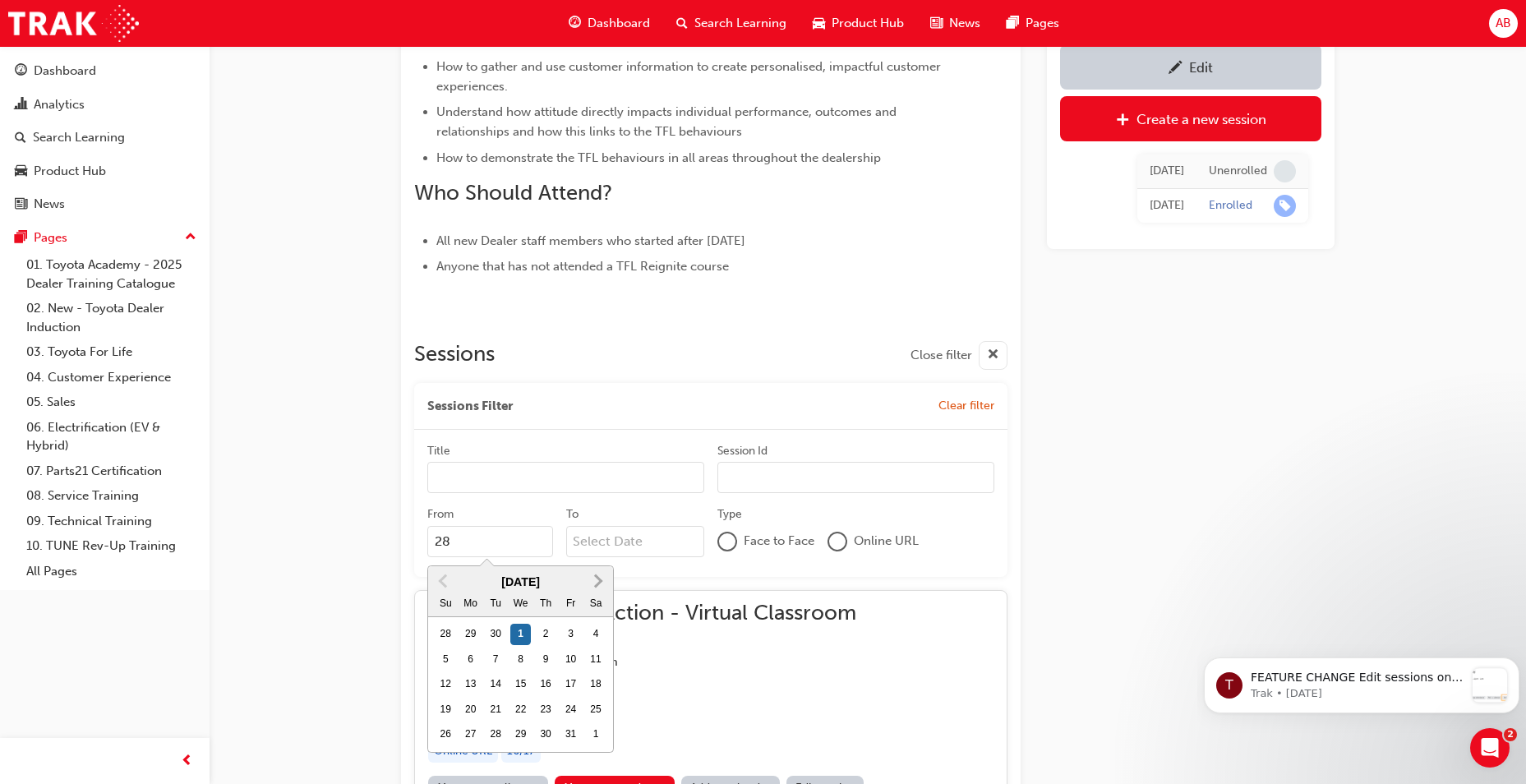
type input "2"
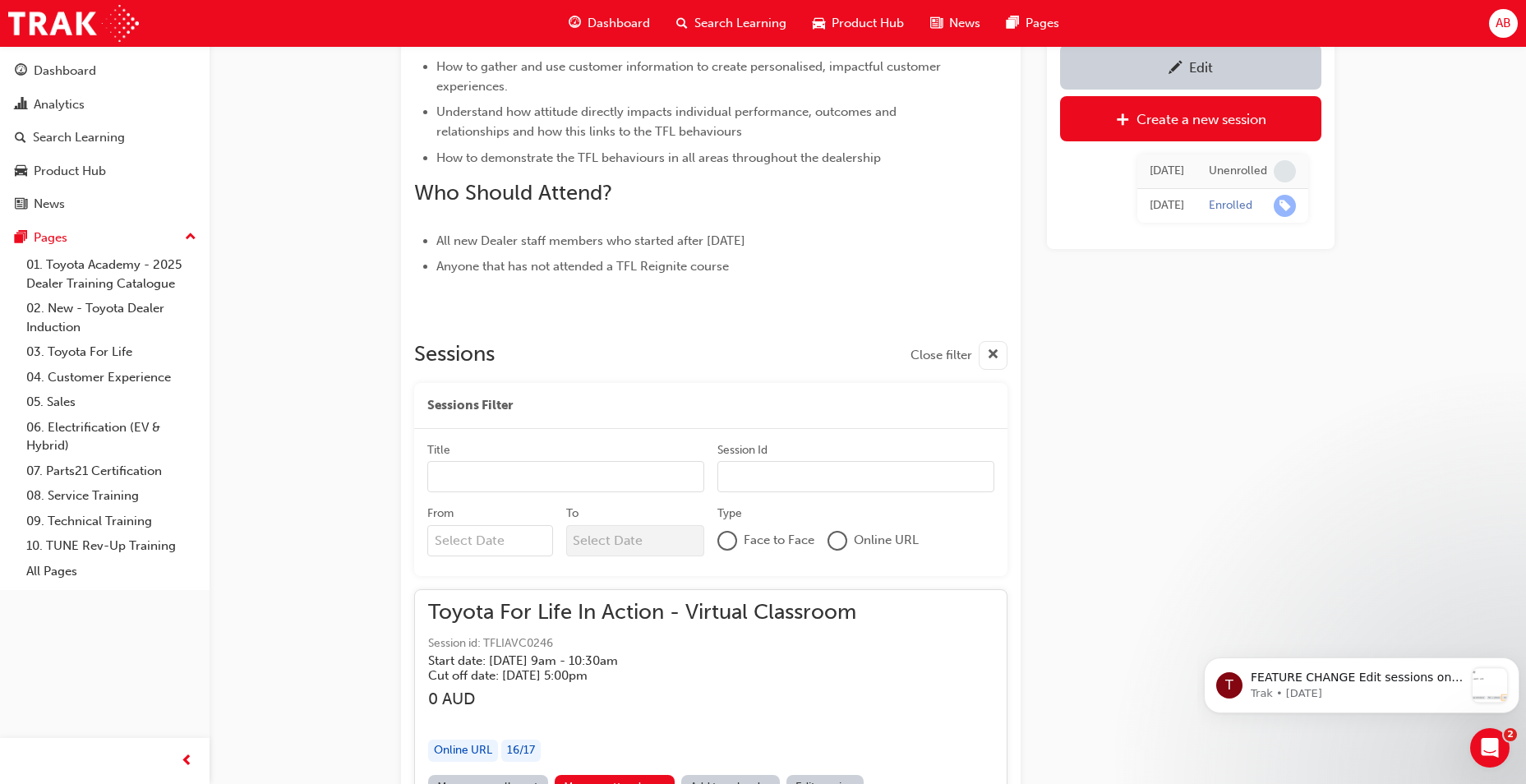
click at [532, 542] on input "From" at bounding box center [490, 540] width 126 height 31
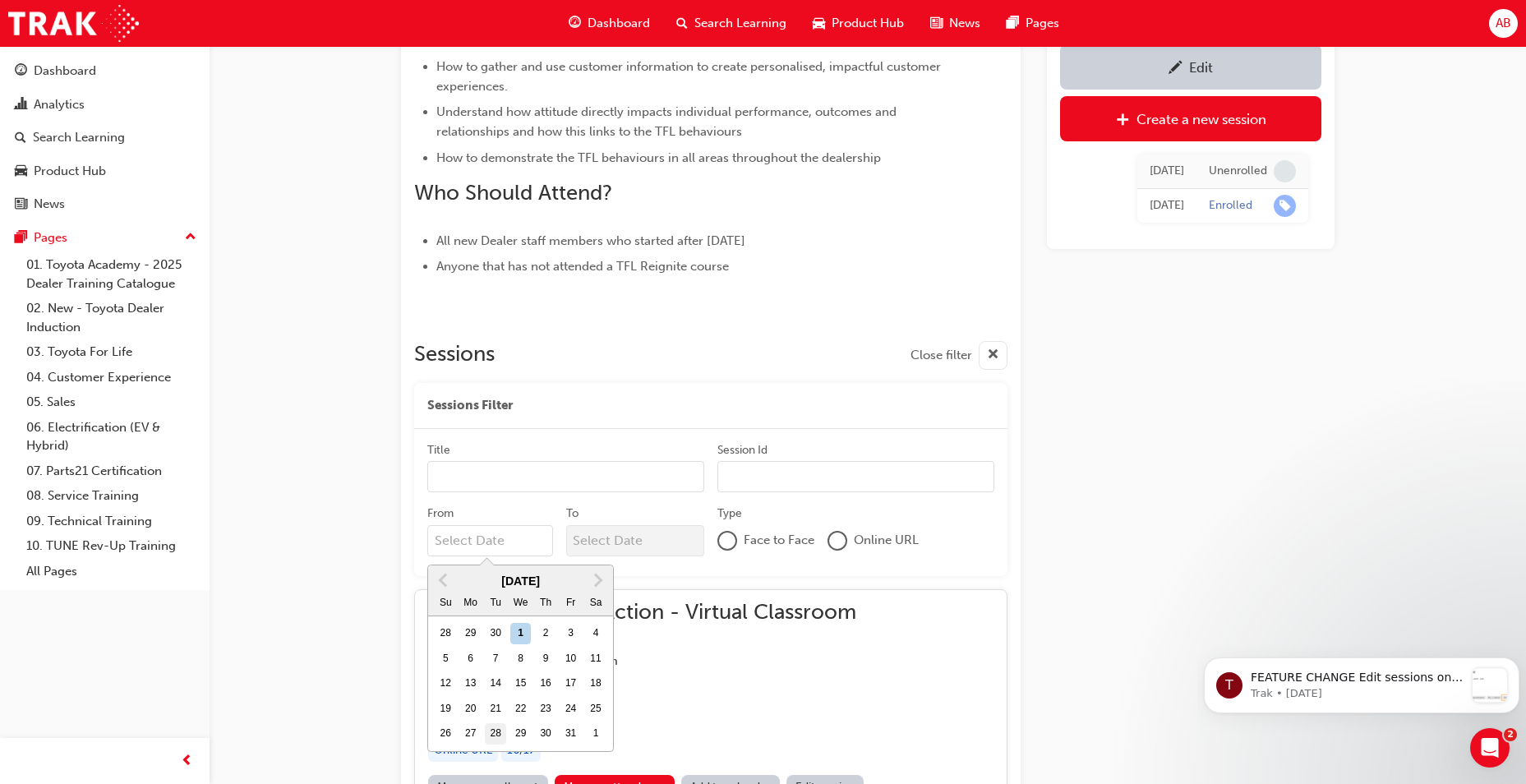
click at [494, 739] on div "28" at bounding box center [495, 733] width 22 height 22
click at [494, 556] on input "From Previous Month Next Month [DATE] Su Mo Tu We Th Fr Sa 28 29 30 1 2 3 4 5 6…" at bounding box center [490, 540] width 126 height 31
type input "[DATE]"
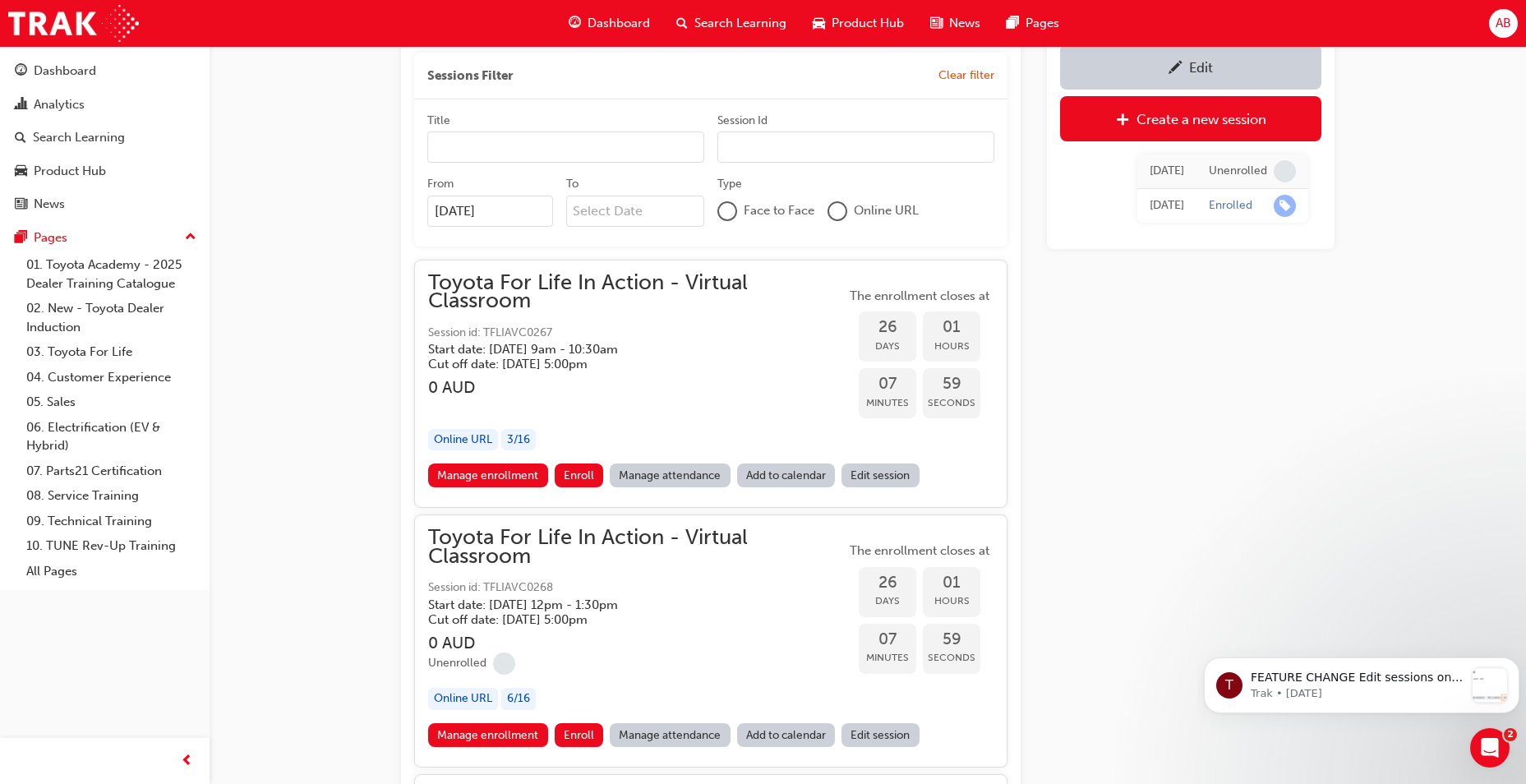
scroll to position [1041, 0]
click at [588, 484] on span "Enroll" at bounding box center [579, 477] width 30 height 14
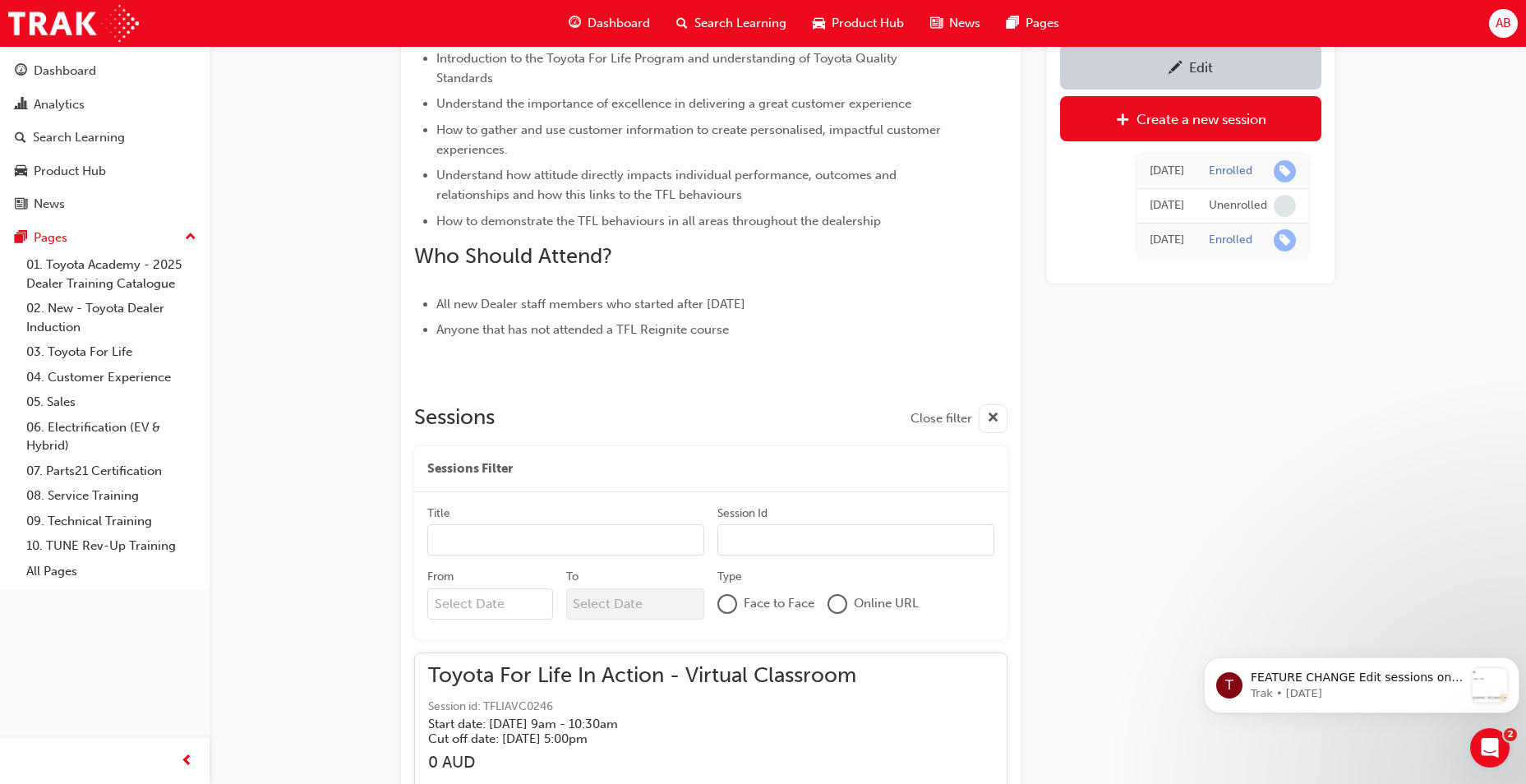
click at [415, 599] on div "Title Session Id From To Type Face to Face Online URL" at bounding box center [710, 565] width 593 height 147
click at [455, 615] on input "From" at bounding box center [490, 603] width 126 height 31
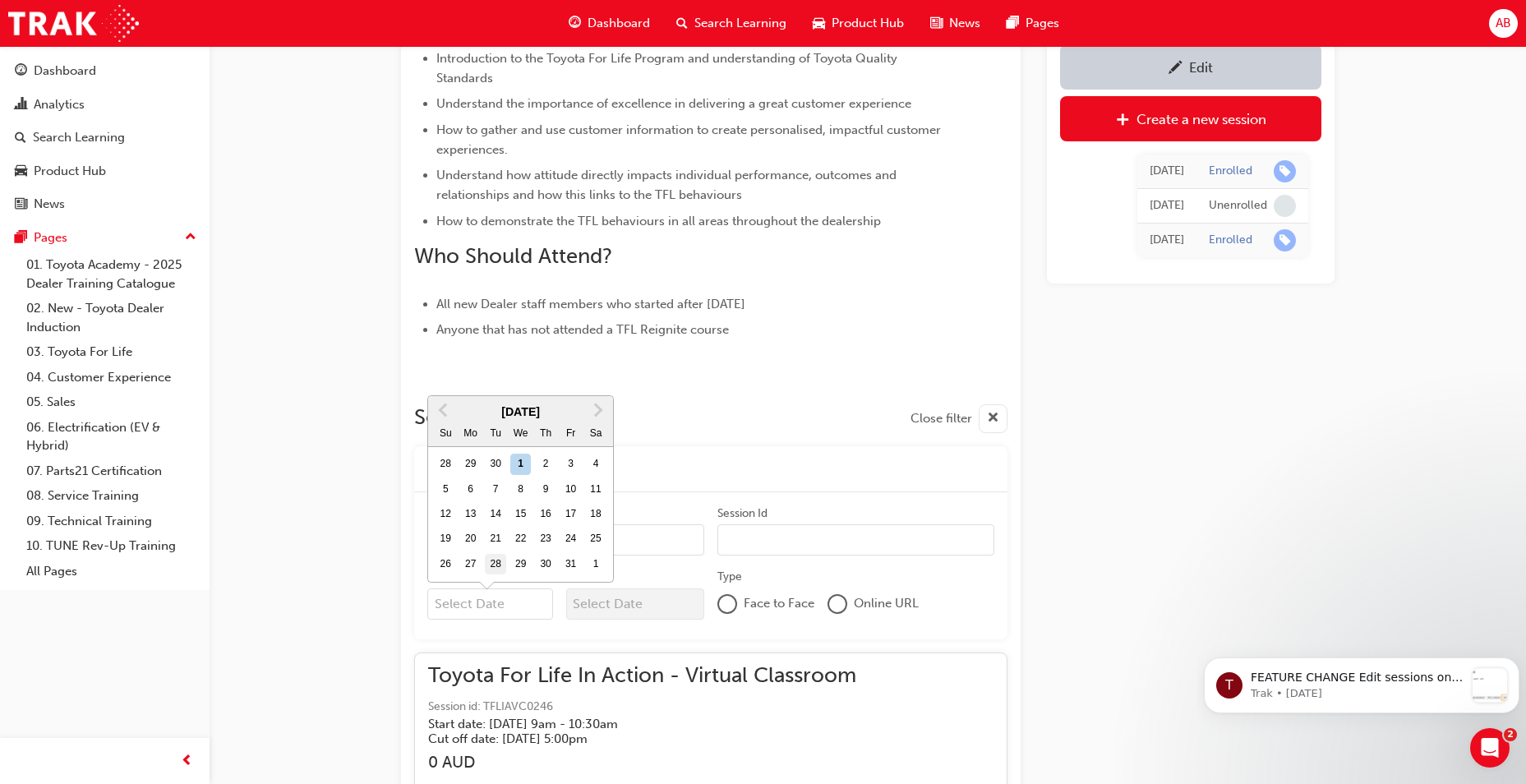
click at [503, 554] on div "28" at bounding box center [495, 564] width 22 height 22
click at [503, 588] on input "From Previous Month Next Month [DATE] Su Mo Tu We Th Fr Sa 28 29 30 1 2 3 4 5 6…" at bounding box center [490, 603] width 126 height 31
type input "[DATE]"
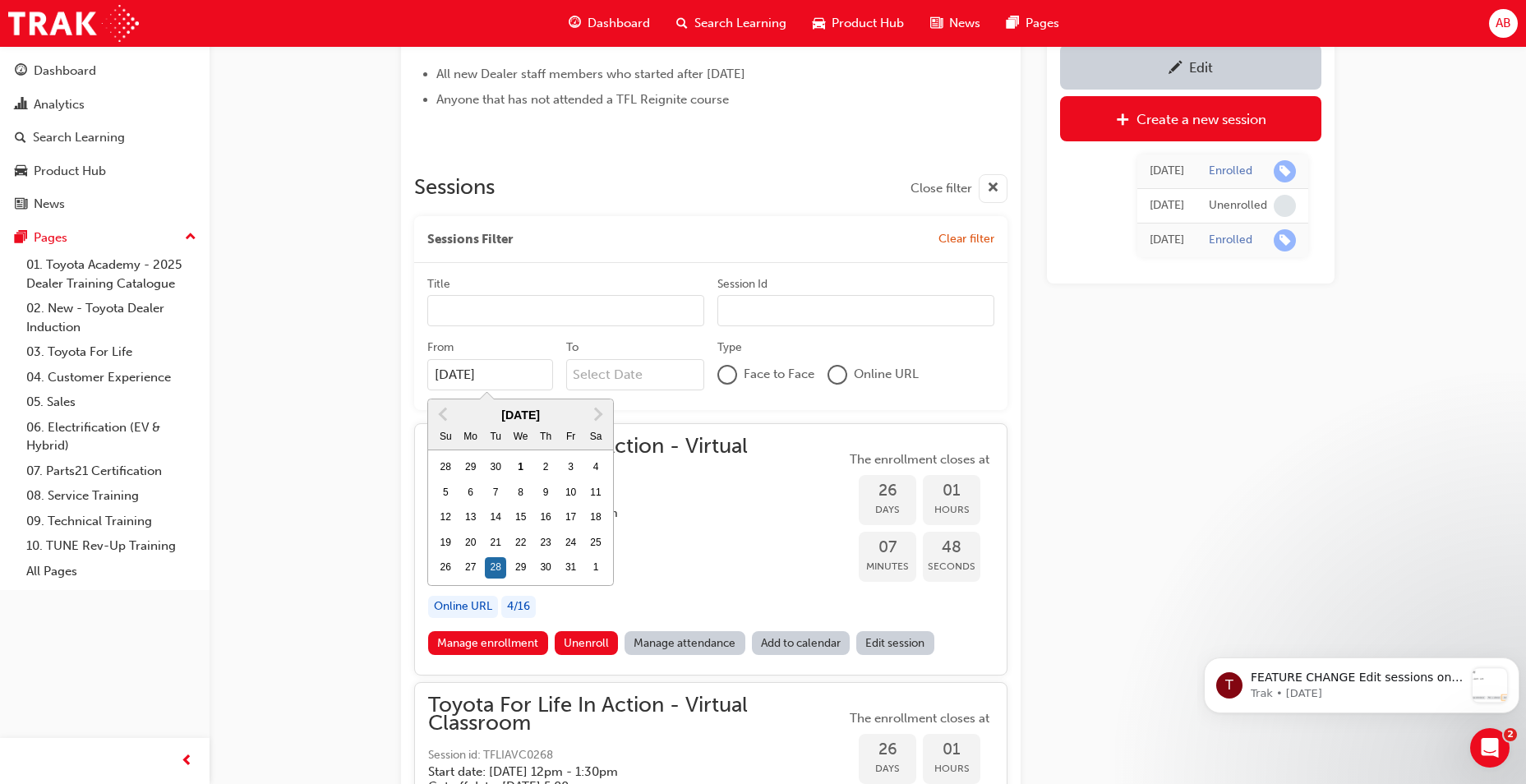
scroll to position [897, 0]
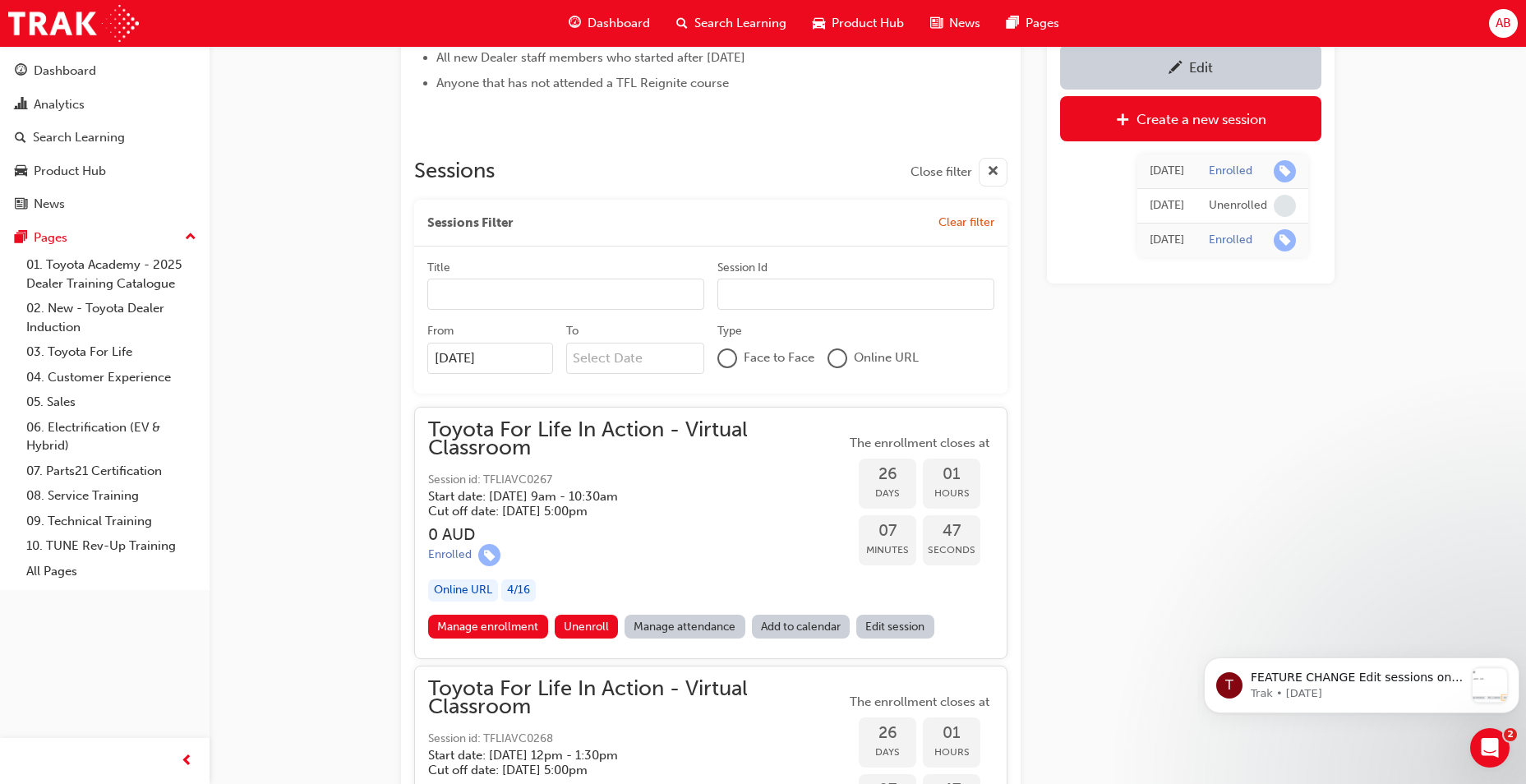
click at [811, 632] on link "Add to calendar" at bounding box center [801, 626] width 98 height 24
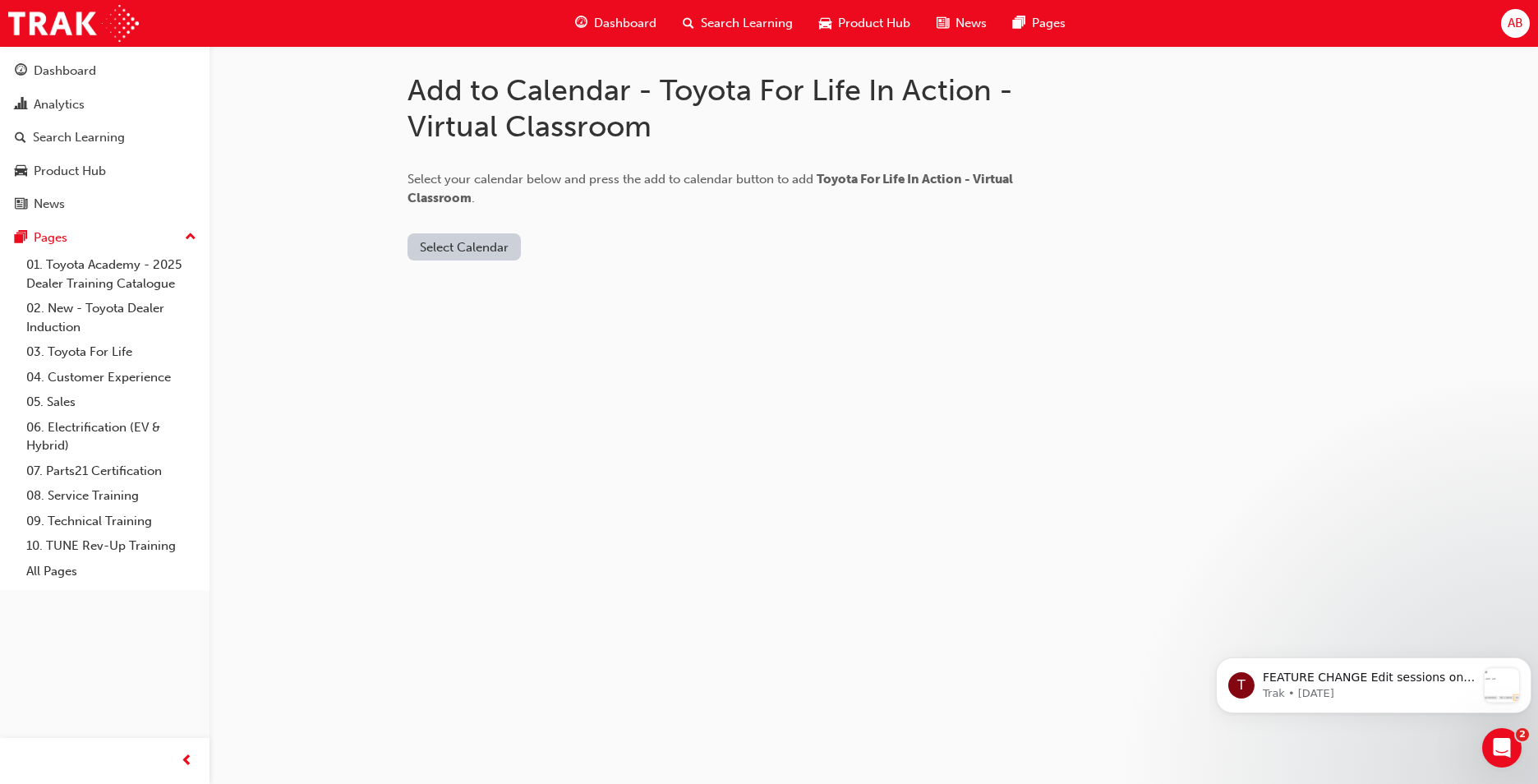
click at [496, 249] on button "Select Calendar" at bounding box center [464, 247] width 114 height 27
click at [497, 290] on div "[DOMAIN_NAME]" at bounding box center [464, 287] width 99 height 19
click at [492, 293] on div "[DOMAIN_NAME]" at bounding box center [464, 287] width 99 height 19
click at [602, 252] on button "Add to Calendar" at bounding box center [603, 247] width 116 height 27
click at [545, 248] on button "Add to Calendar" at bounding box center [603, 247] width 116 height 27
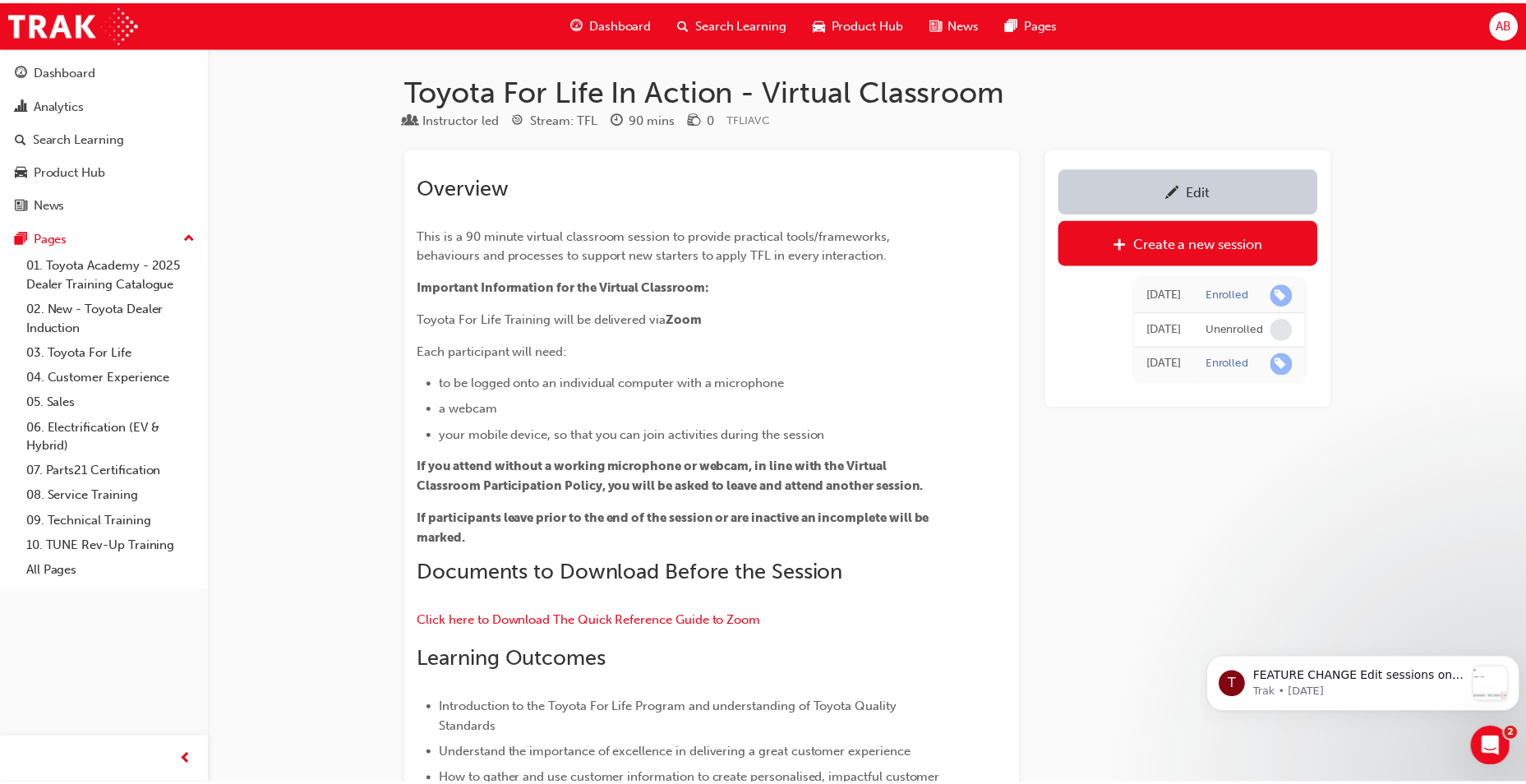
scroll to position [897, 0]
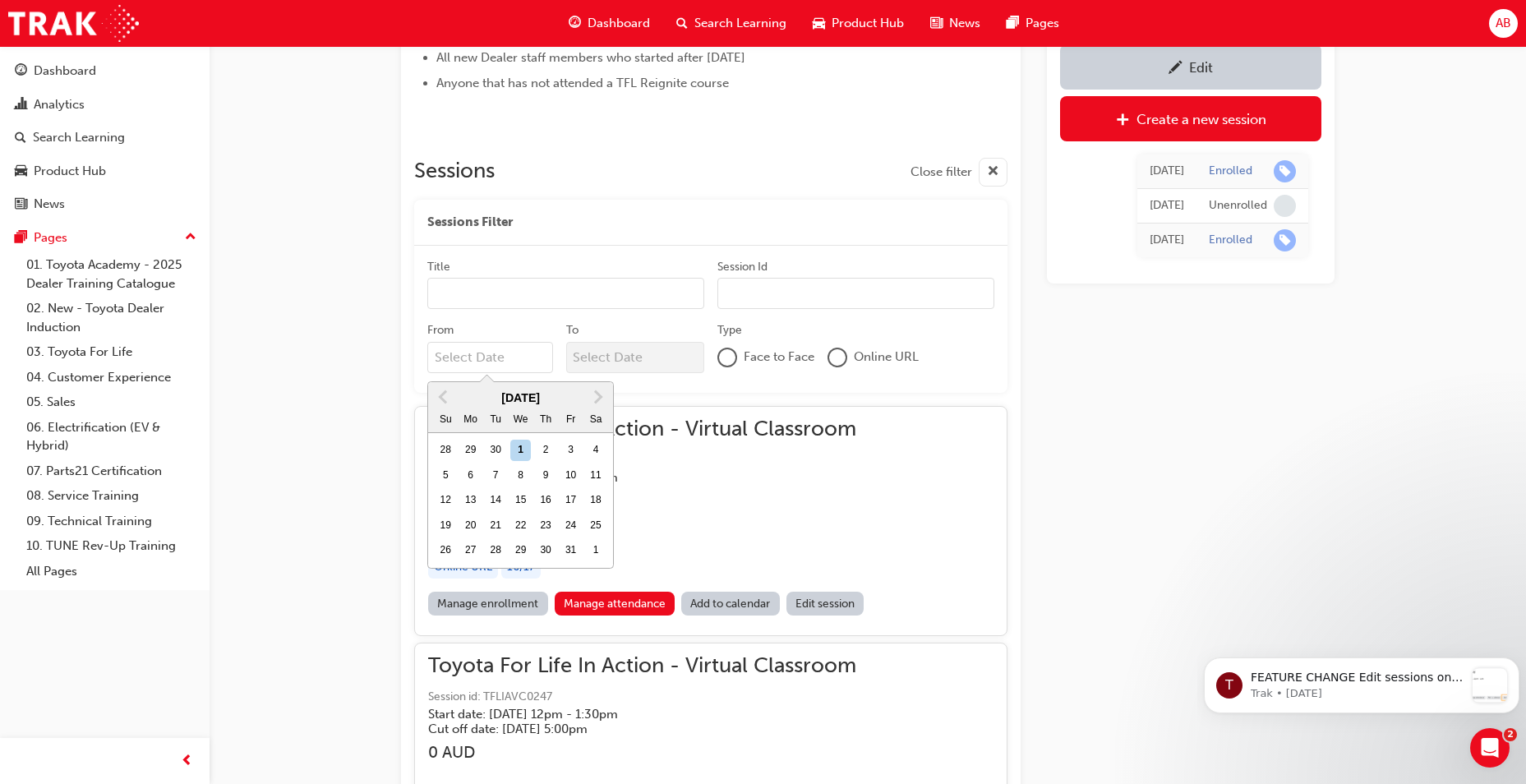
click at [514, 345] on input "From Previous Month Next Month October 2025 Su Mo Tu We Th Fr Sa 28 29 30 1 2 3…" at bounding box center [490, 357] width 126 height 31
click at [597, 397] on span "Next Month" at bounding box center [597, 396] width 0 height 19
click at [441, 401] on button "Previous Month" at bounding box center [443, 397] width 26 height 26
click at [497, 549] on div "28" at bounding box center [495, 550] width 22 height 22
click at [497, 373] on input "From October 2025 Previous Month Next Month October 2025 Su Mo Tu We Th Fr Sa 2…" at bounding box center [490, 357] width 126 height 31
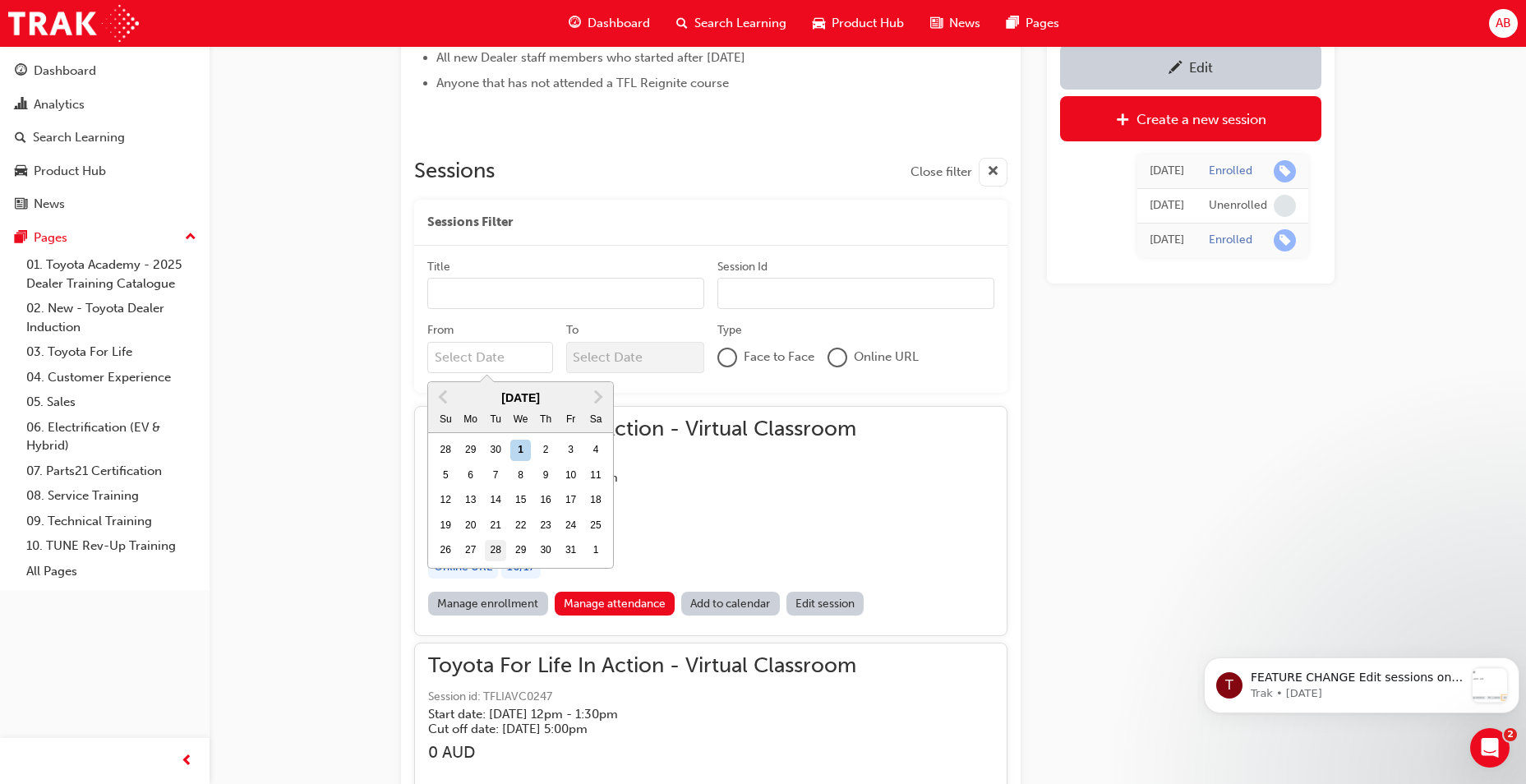
type input "28/10/25"
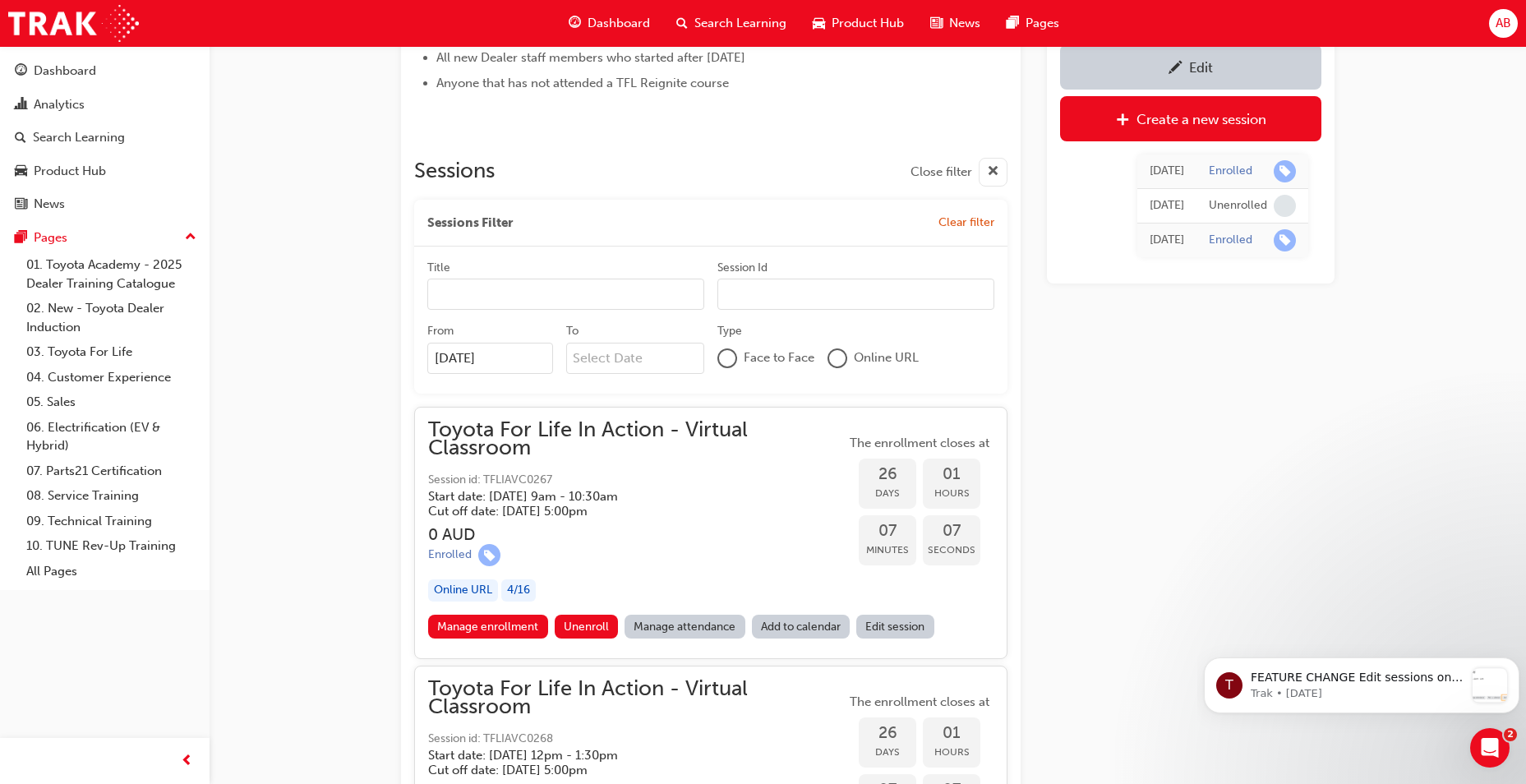
click at [672, 628] on link "Manage attendance" at bounding box center [685, 626] width 121 height 24
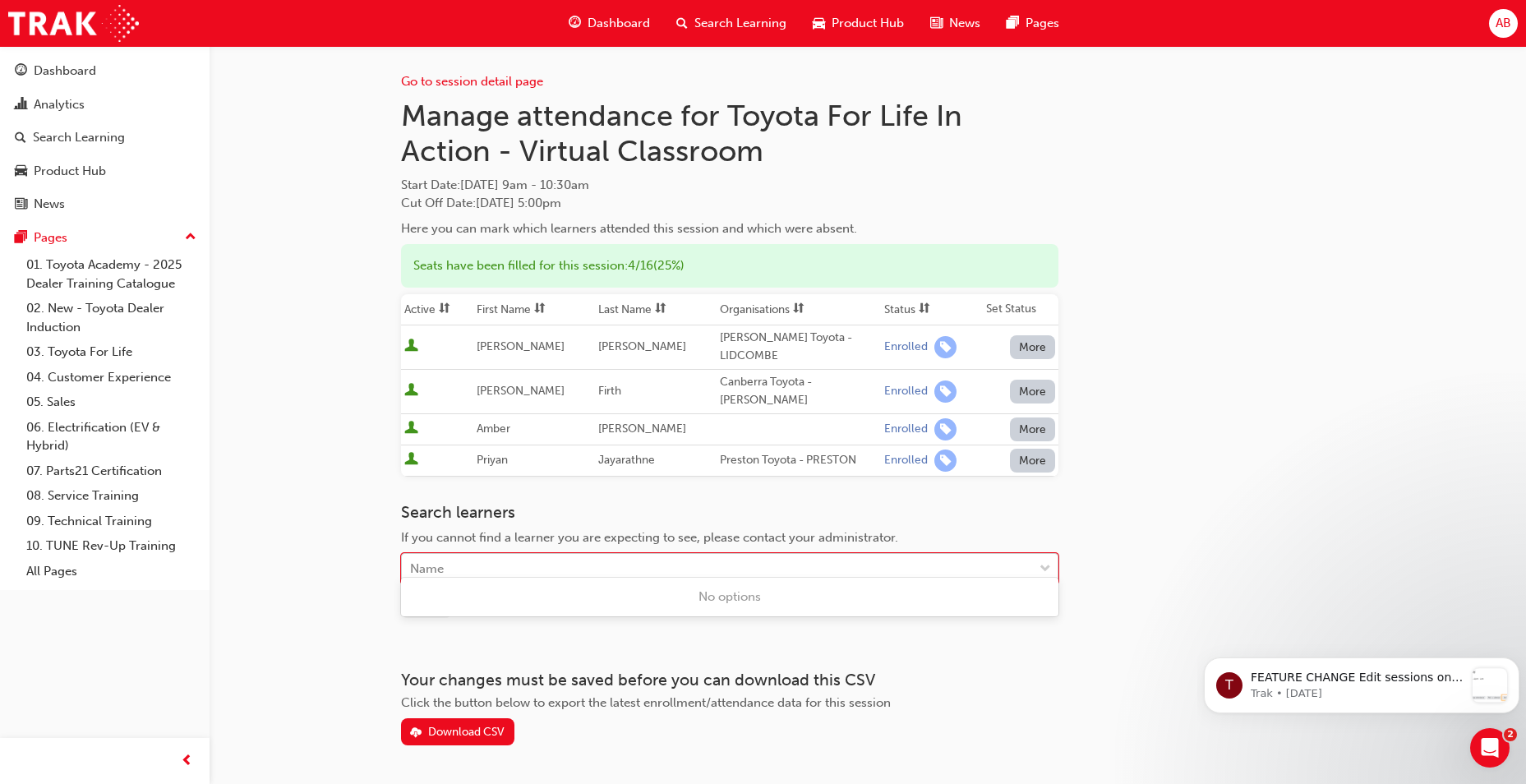
click at [551, 554] on div "Name" at bounding box center [717, 568] width 631 height 28
click at [287, 548] on div "Go to session detail page Manage attendance for Toyota For Life In Action - Vir…" at bounding box center [763, 419] width 1526 height 839
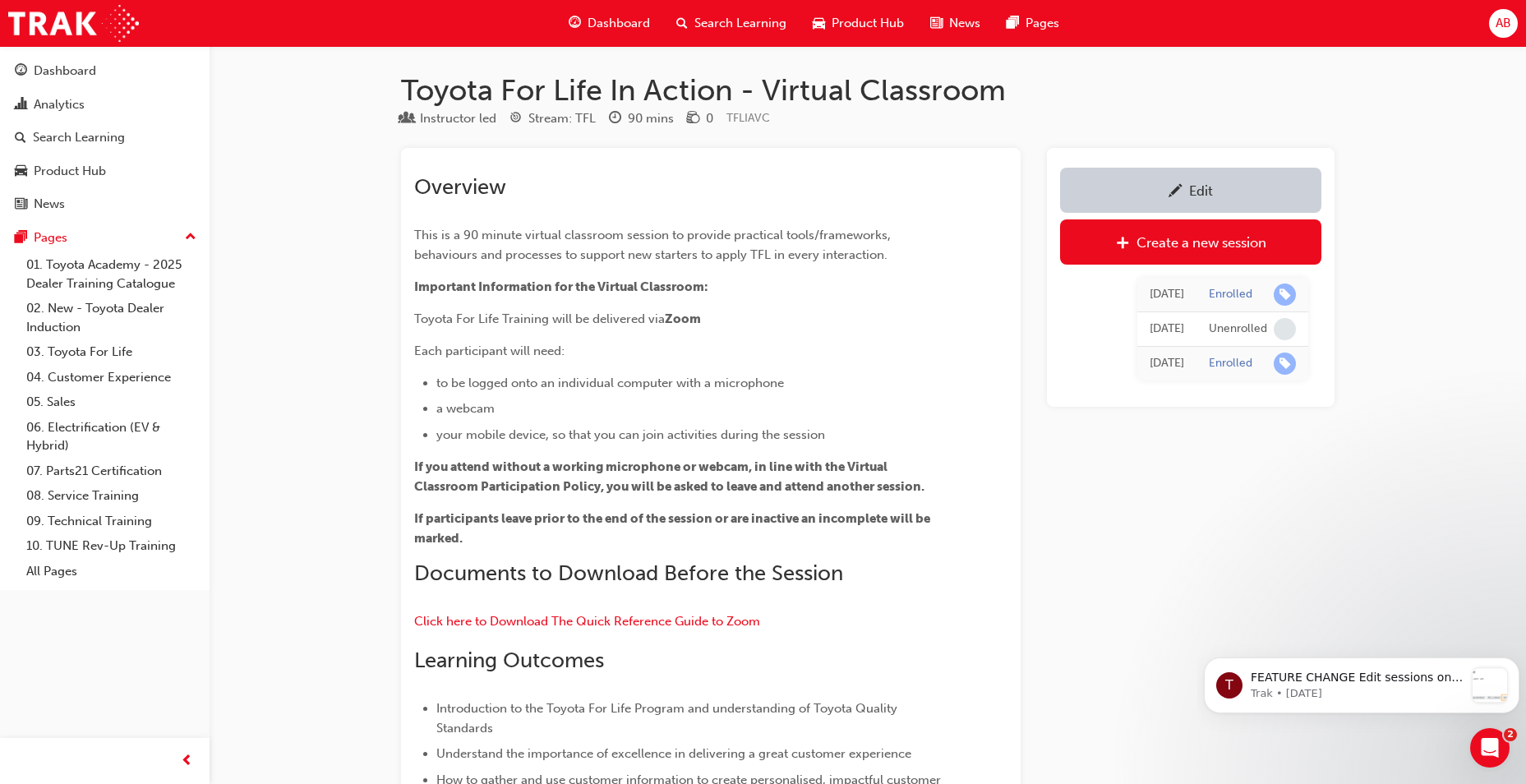
scroll to position [897, 0]
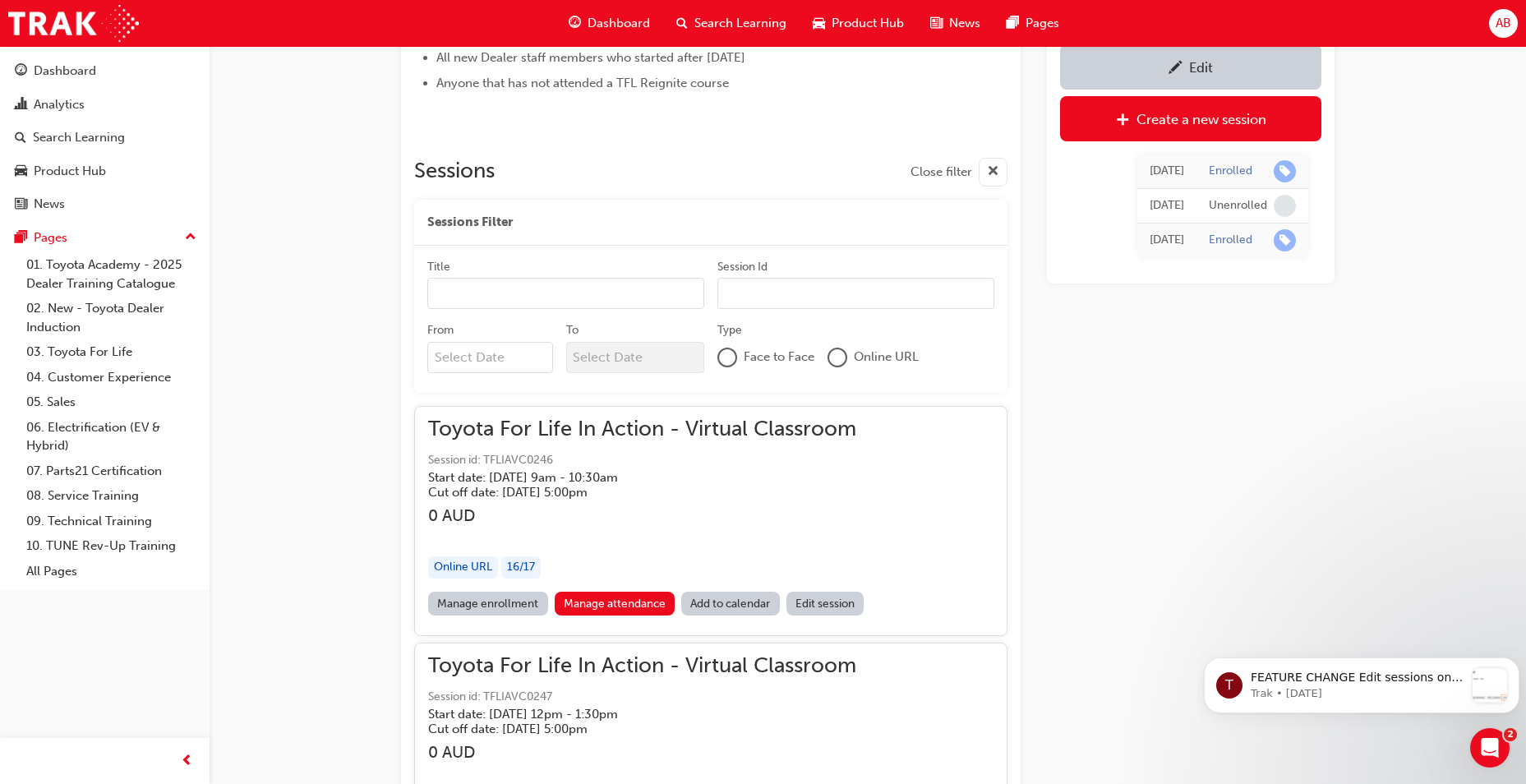
drag, startPoint x: 528, startPoint y: 373, endPoint x: 526, endPoint y: 357, distance: 16.1
click at [525, 372] on div "From" at bounding box center [497, 350] width 139 height 58
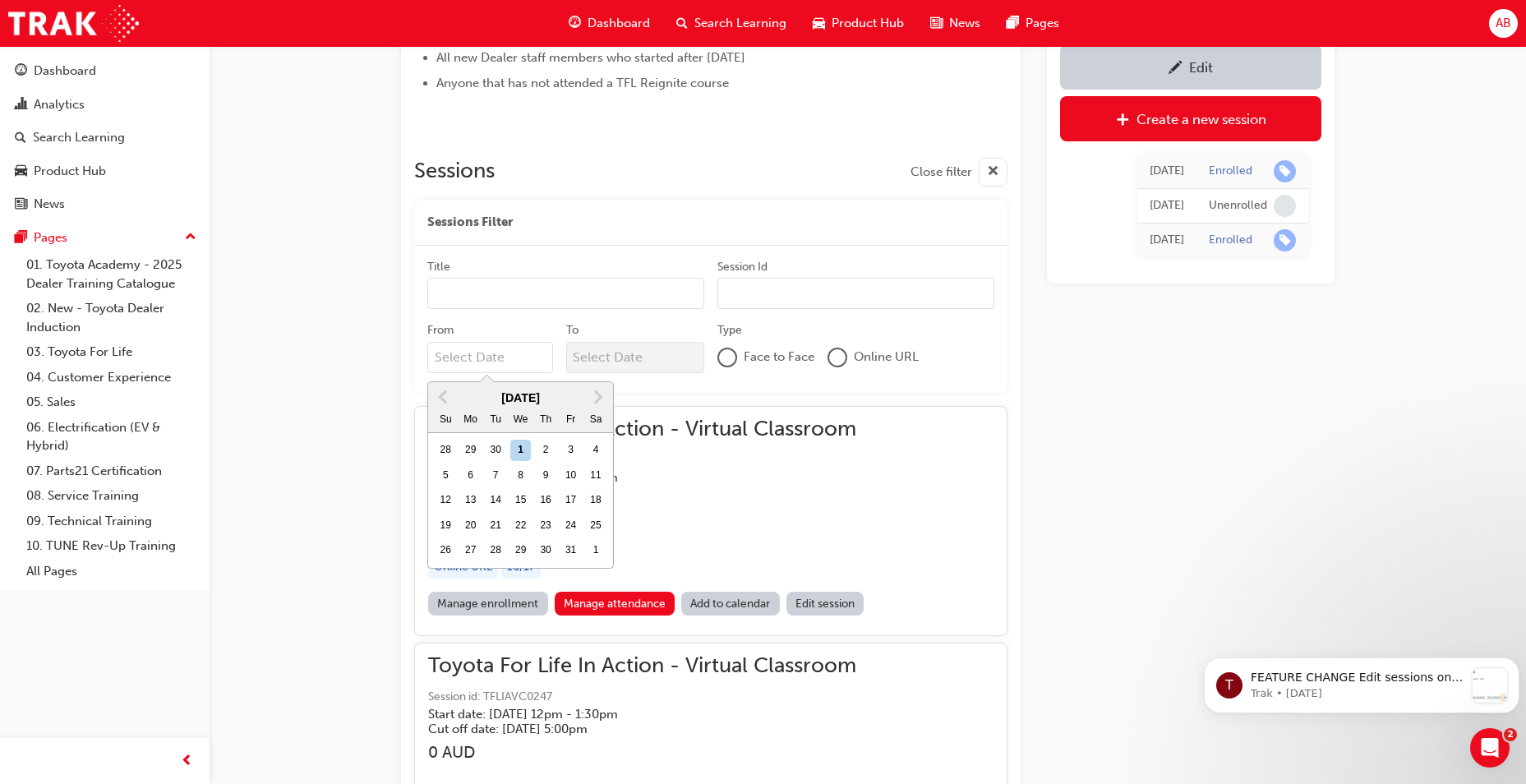
click at [528, 352] on input "From Previous Month Next Month October 2025 Su Mo Tu We Th Fr Sa 28 29 30 1 2 3…" at bounding box center [490, 357] width 126 height 31
click at [491, 550] on div "28" at bounding box center [495, 550] width 22 height 22
click at [491, 373] on input "From Previous Month Next Month October 2025 Su Mo Tu We Th Fr Sa 28 29 30 1 2 3…" at bounding box center [490, 357] width 126 height 31
type input "[DATE]"
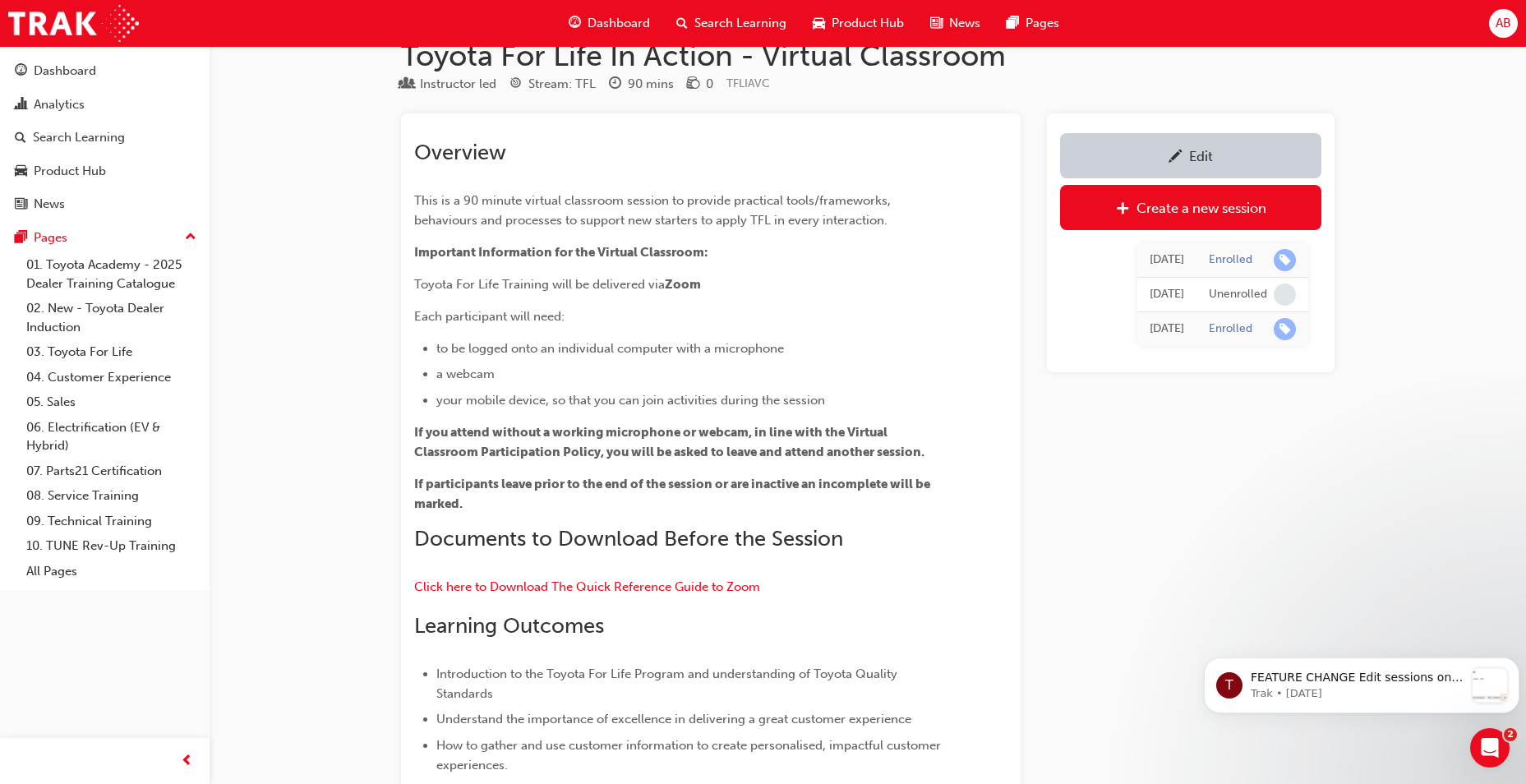
scroll to position [0, 0]
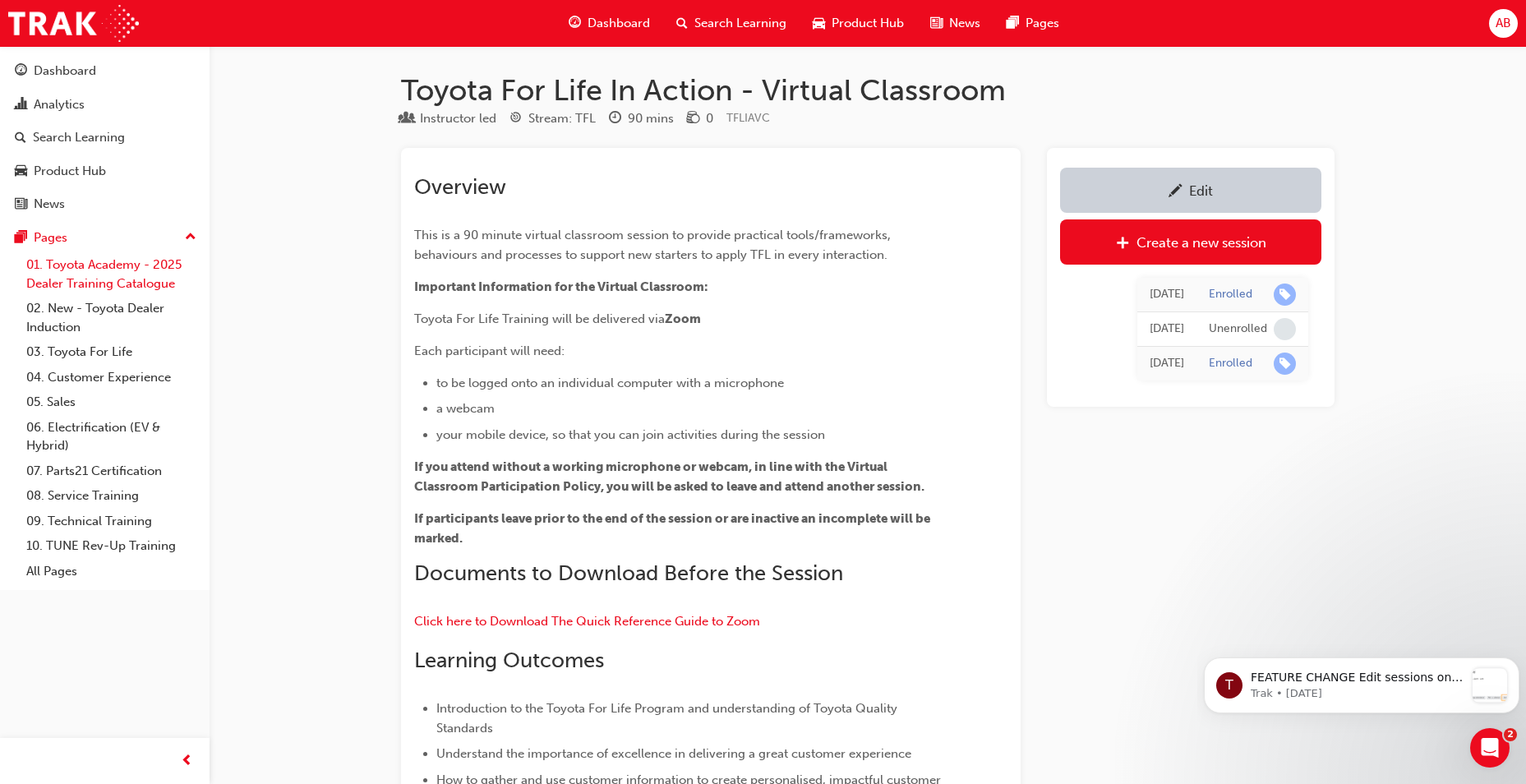
click at [91, 279] on link "01. Toyota Academy - 2025 Dealer Training Catalogue" at bounding box center [112, 274] width 184 height 44
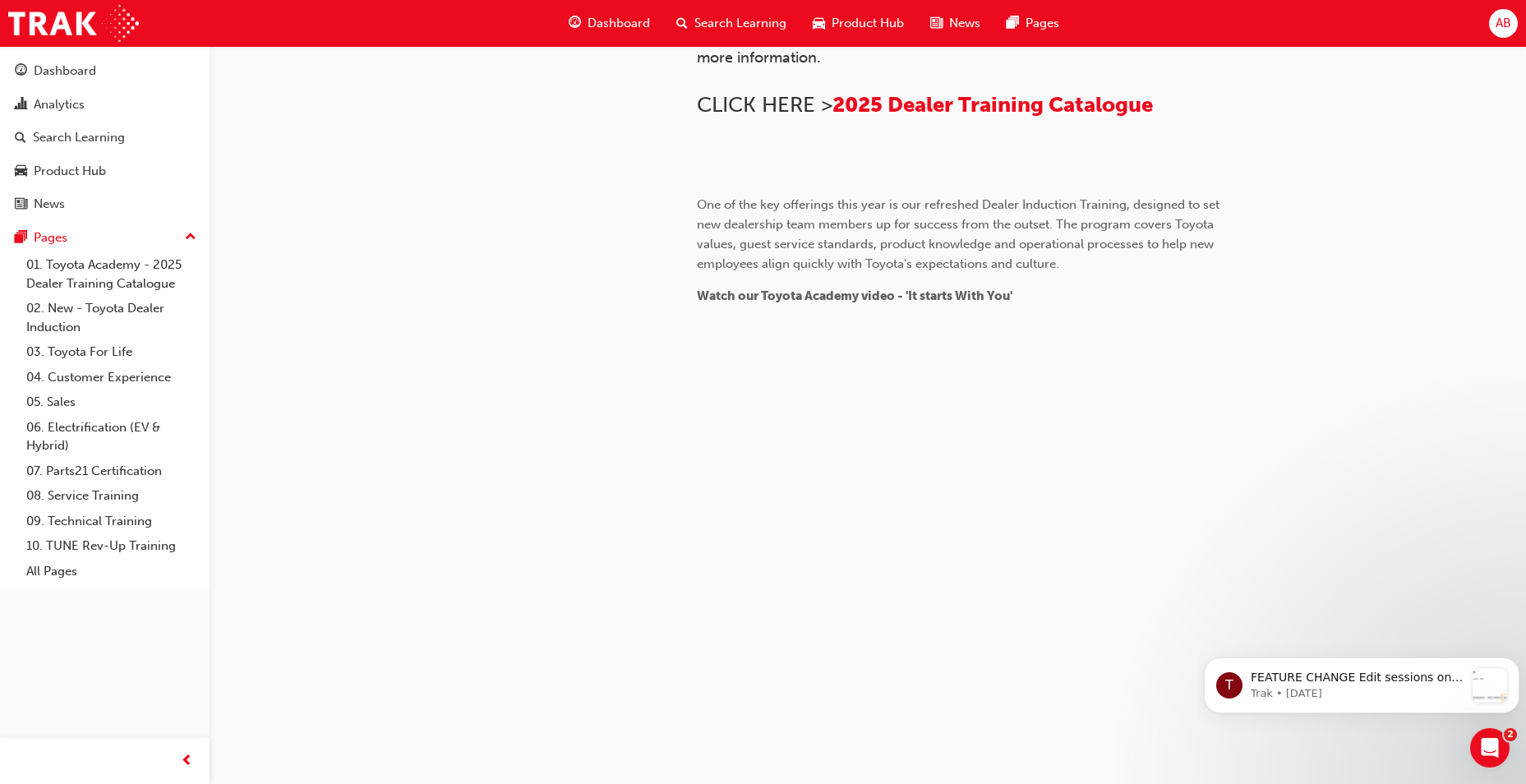
scroll to position [1481, 0]
click at [76, 71] on div "Dashboard" at bounding box center [65, 71] width 62 height 19
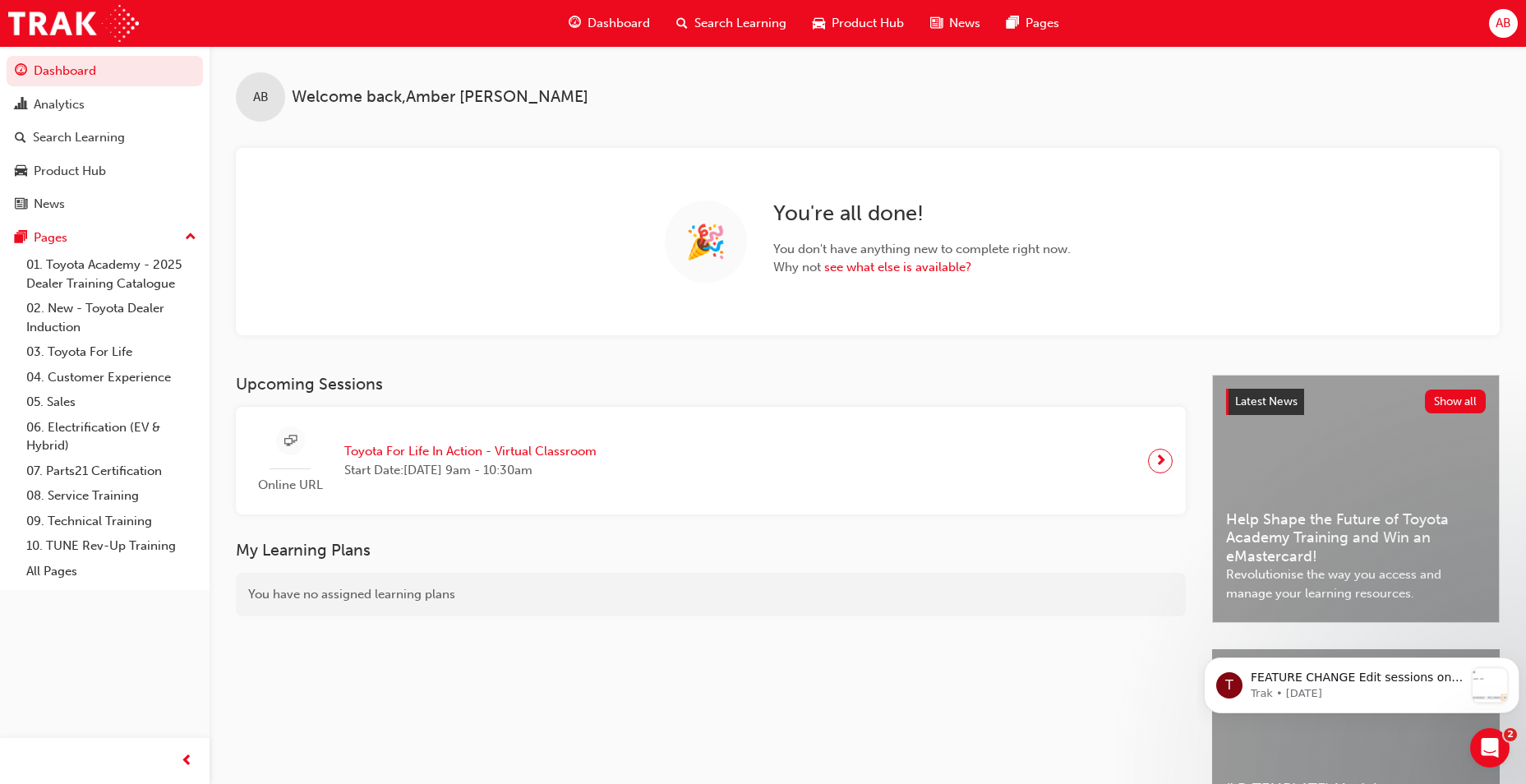
drag, startPoint x: 300, startPoint y: 484, endPoint x: 231, endPoint y: 682, distance: 209.7
click at [300, 484] on span "Online URL" at bounding box center [289, 485] width 82 height 19
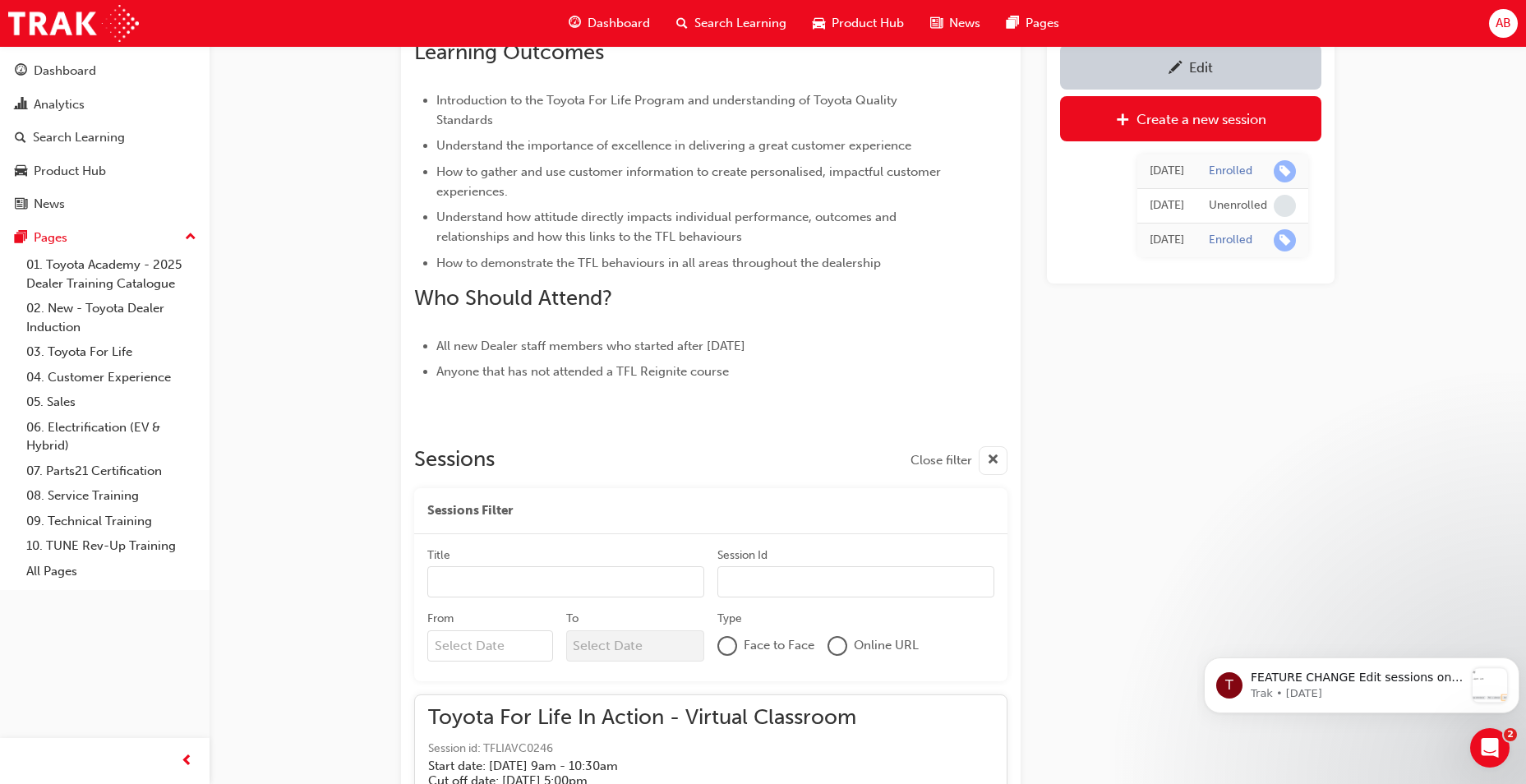
scroll to position [740, 0]
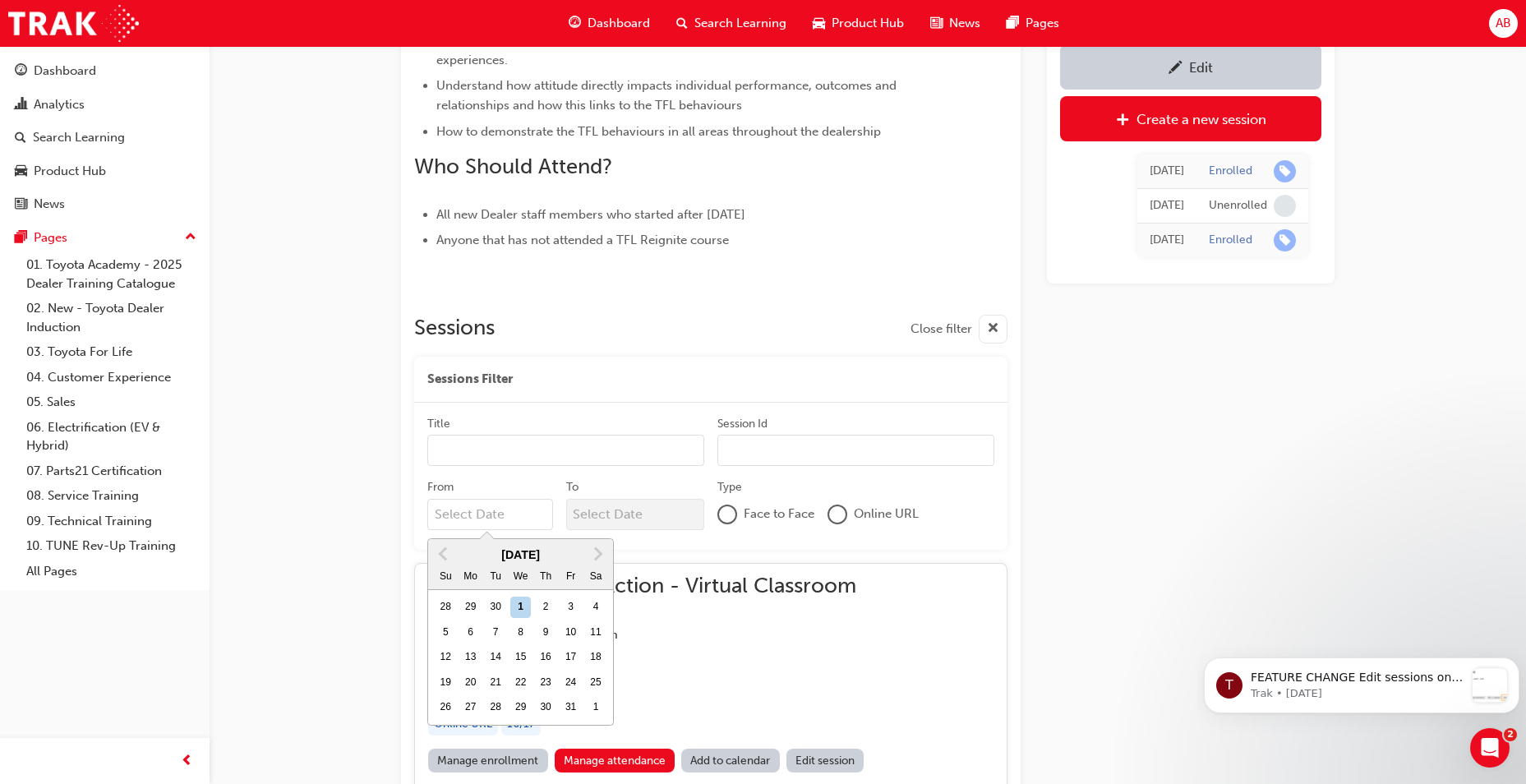
click at [493, 510] on input "From Previous Month Next Month [DATE] Su Mo Tu We Th Fr Sa 28 29 30 1 2 3 4 5 6…" at bounding box center [490, 514] width 126 height 31
click at [499, 703] on div "28" at bounding box center [495, 707] width 22 height 22
click at [499, 530] on input "From Previous Month Next Month [DATE] Su Mo Tu We Th Fr Sa 28 29 30 1 2 3 4 5 6…" at bounding box center [490, 514] width 126 height 31
type input "[DATE]"
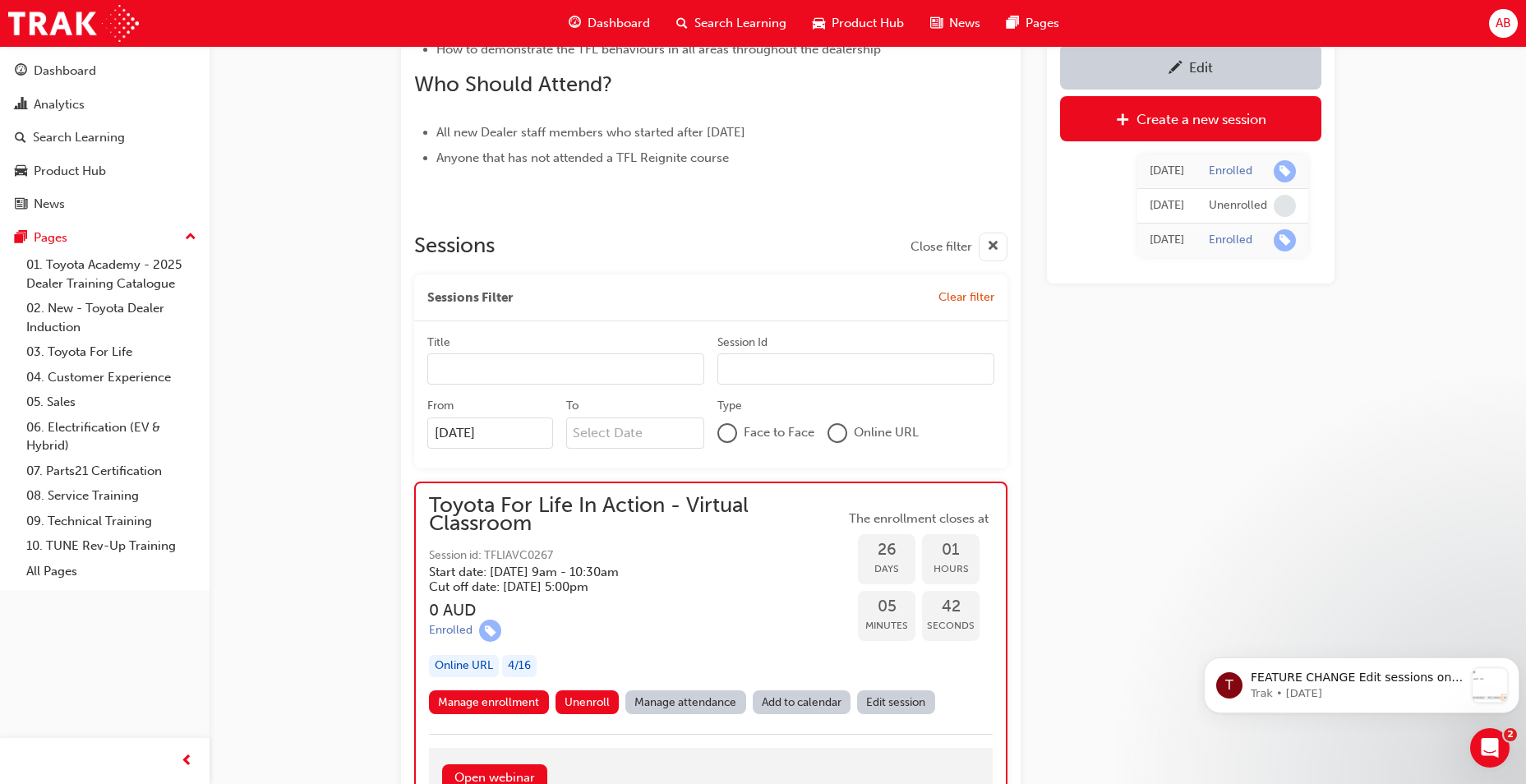
click at [485, 669] on div "Online URL" at bounding box center [464, 665] width 70 height 22
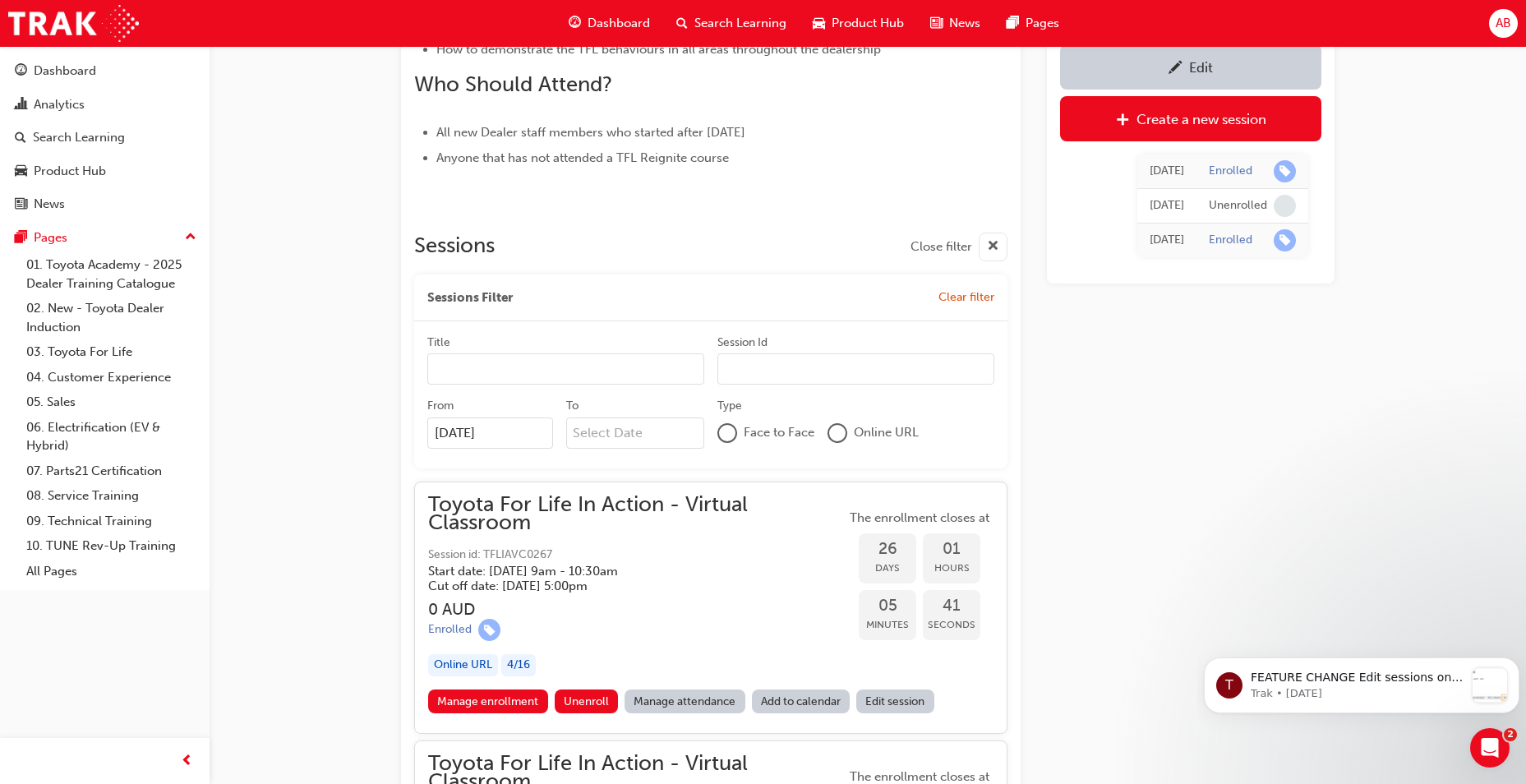
click at [483, 652] on div "Toyota For Life In Action - Virtual Classroom Session id: TFLIAVC0267 Start dat…" at bounding box center [637, 592] width 417 height 194
click at [522, 698] on link "Manage enrollment" at bounding box center [488, 701] width 120 height 24
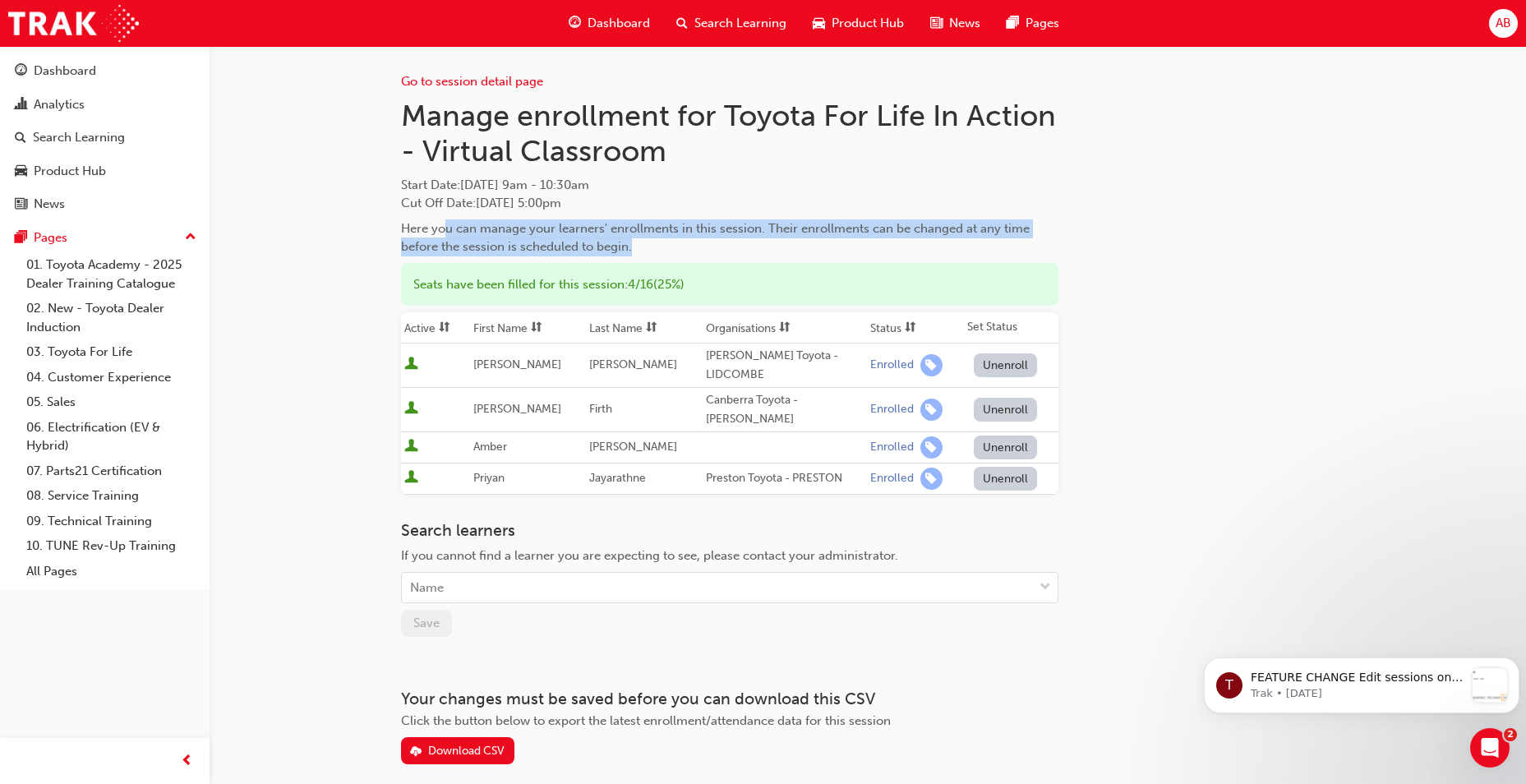
drag, startPoint x: 444, startPoint y: 222, endPoint x: 641, endPoint y: 247, distance: 198.6
click at [641, 247] on div "Here you can manage your learners' enrollments in this session. Their enrollmen…" at bounding box center [729, 237] width 658 height 37
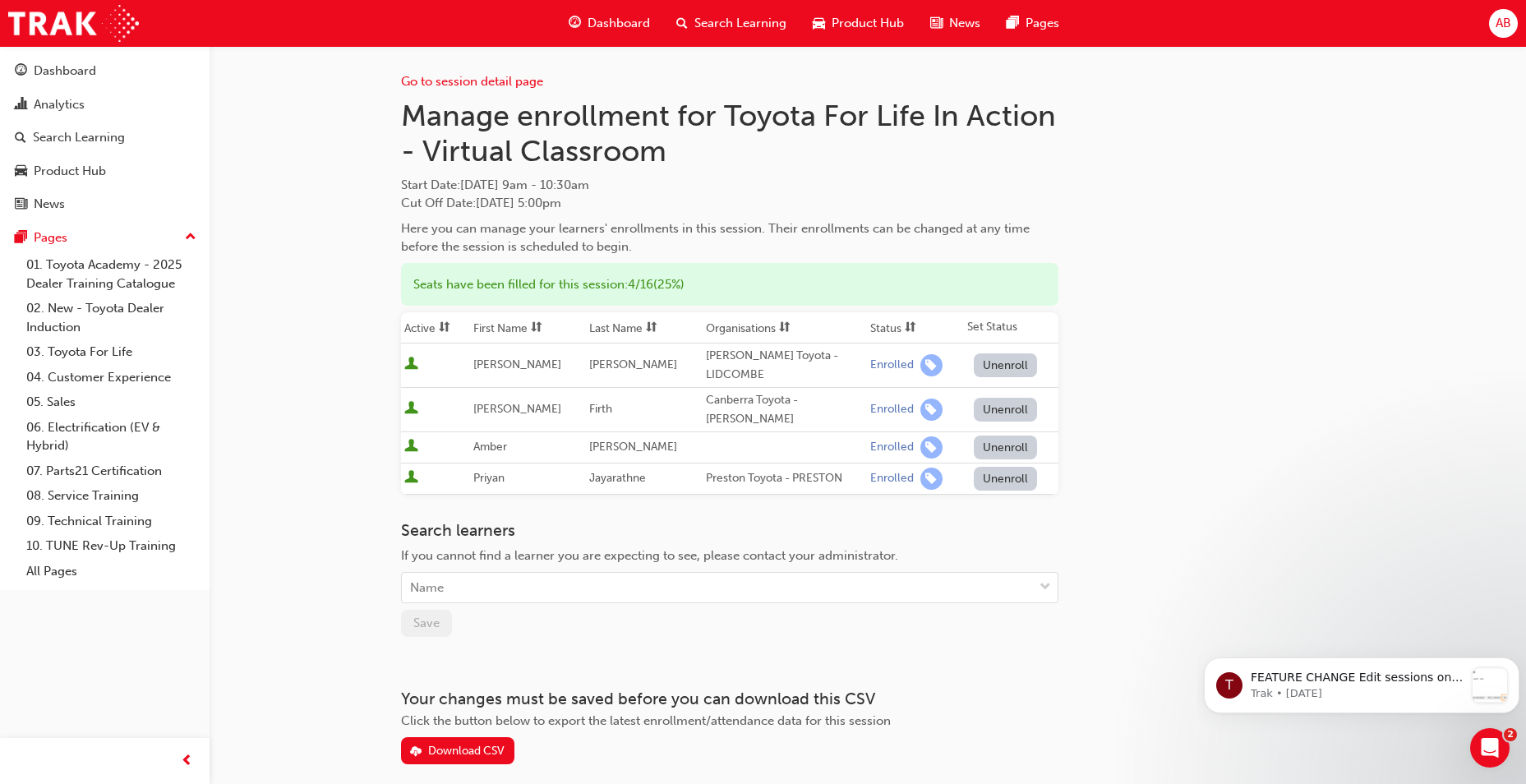
click at [355, 269] on div "Go to session detail page Manage enrollment for Toyota For Life In Action - Vir…" at bounding box center [763, 428] width 1526 height 858
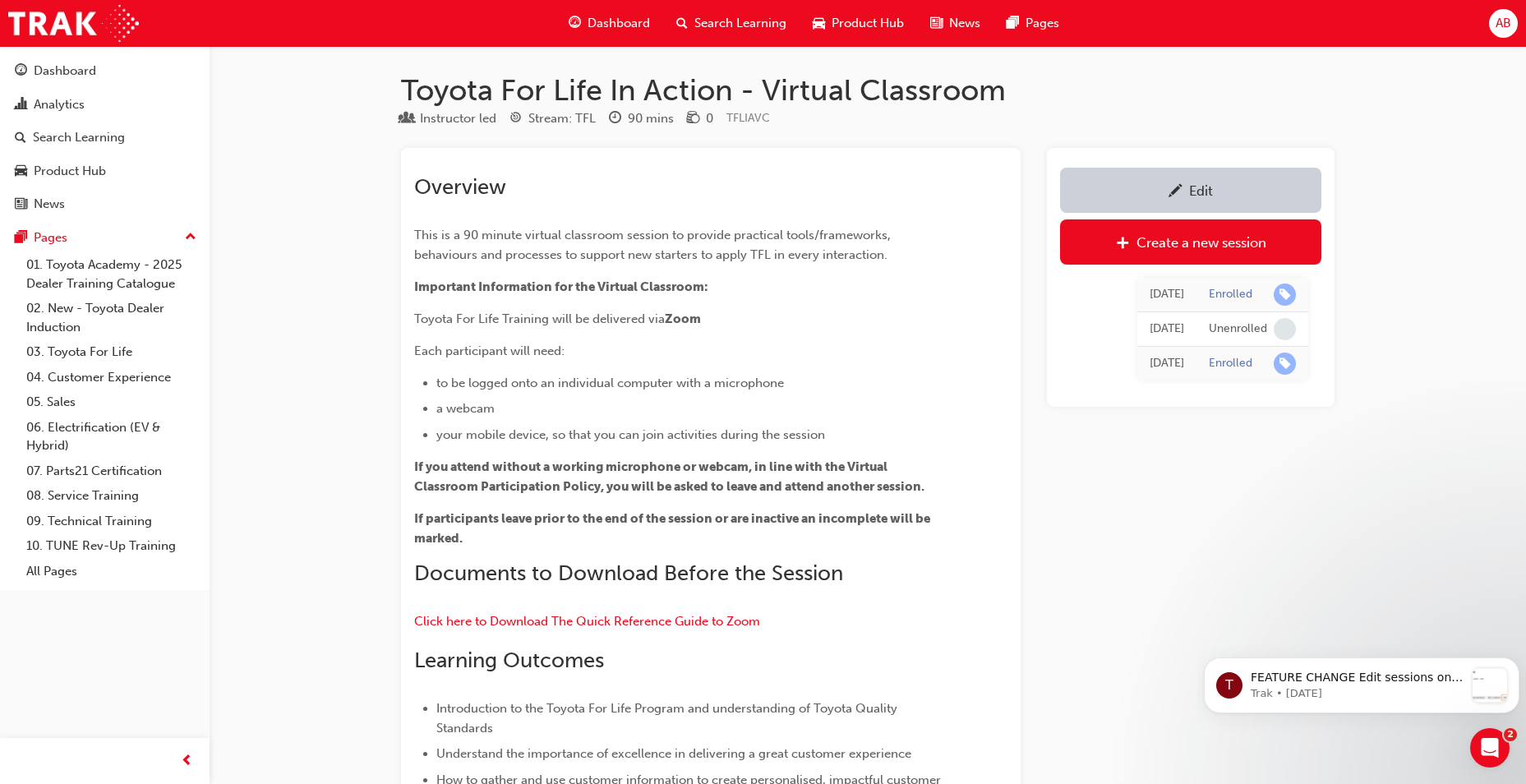
scroll to position [822, 0]
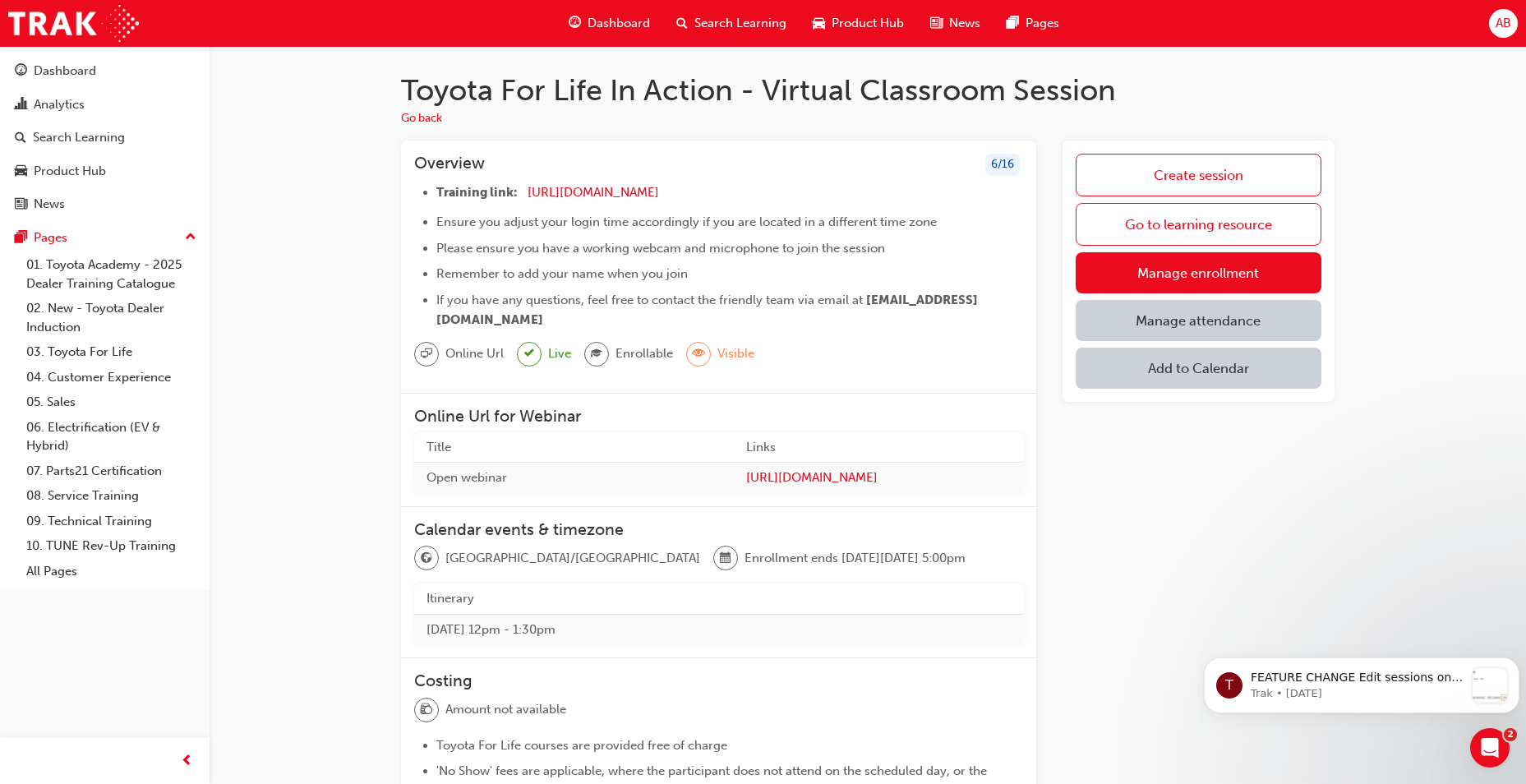
click at [473, 252] on span "Please ensure you have a working webcam and microphone to join the session" at bounding box center [660, 248] width 448 height 15
drag, startPoint x: 755, startPoint y: 192, endPoint x: 526, endPoint y: 199, distance: 229.1
click at [526, 199] on li "Training link: [URL][DOMAIN_NAME] ​" at bounding box center [729, 194] width 587 height 24
drag, startPoint x: 526, startPoint y: 199, endPoint x: 553, endPoint y: 191, distance: 28.2
copy li "[URL][DOMAIN_NAME]"
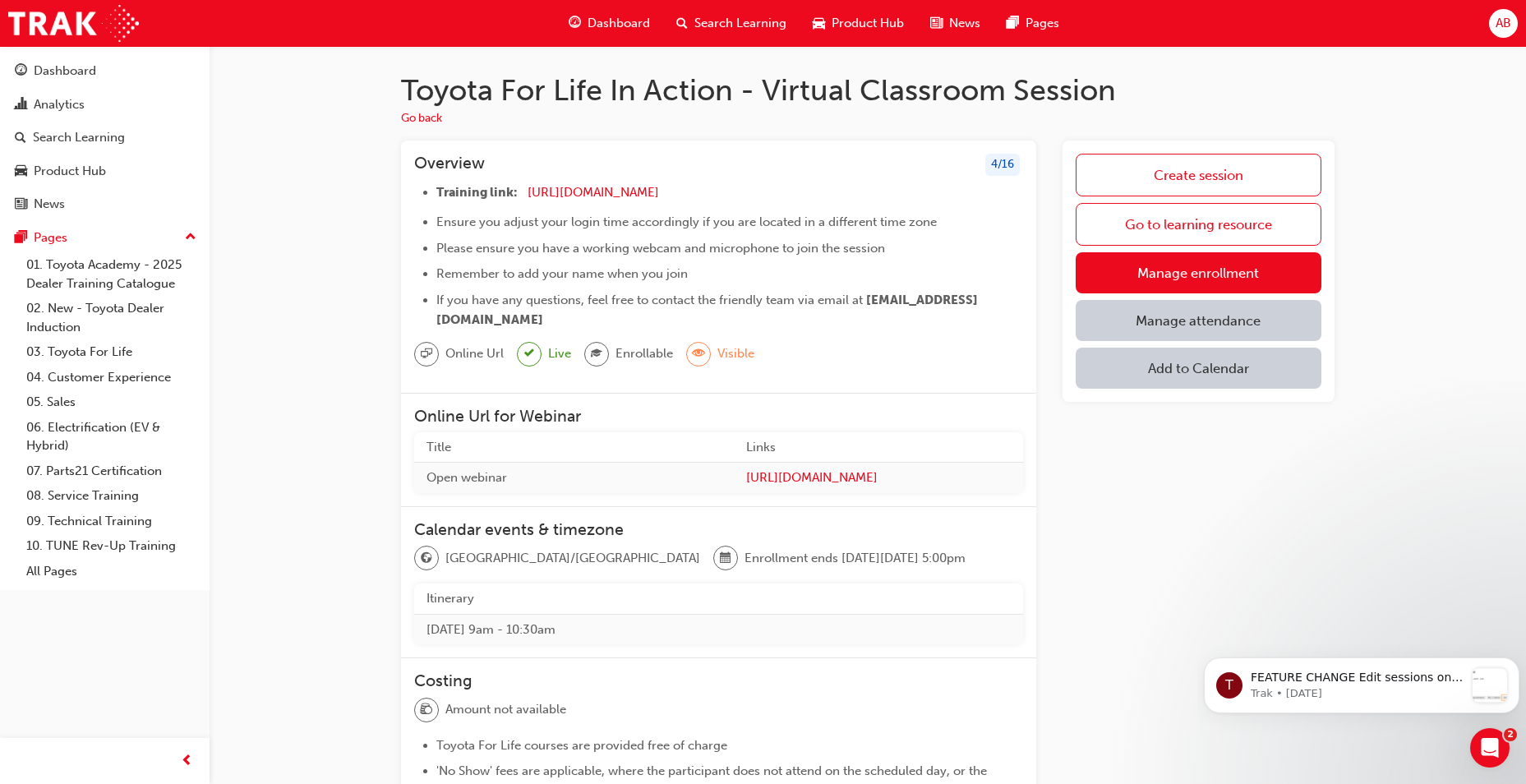
click at [897, 274] on li "Remember to add your name when you join" at bounding box center [729, 273] width 587 height 20
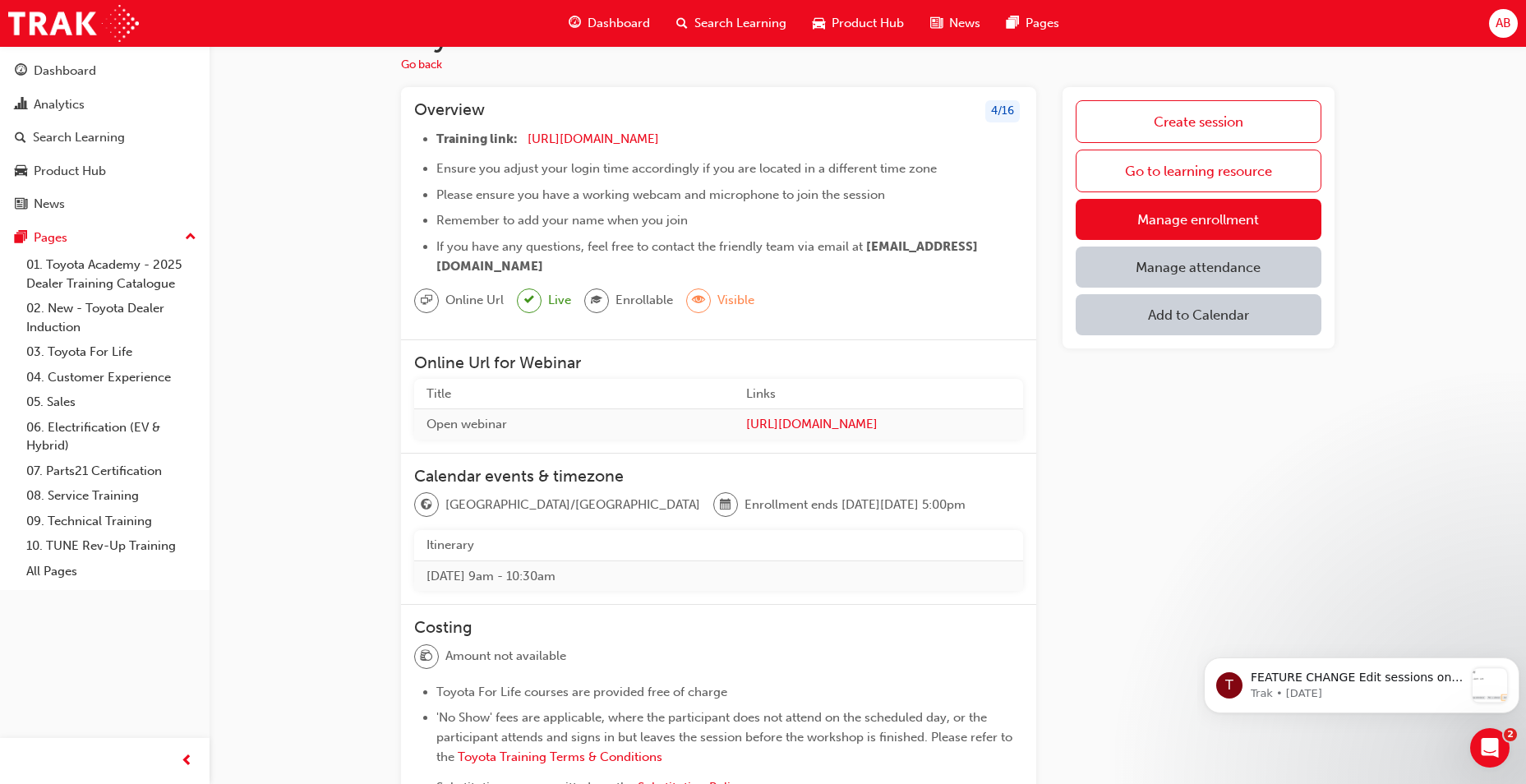
scroll to position [82, 0]
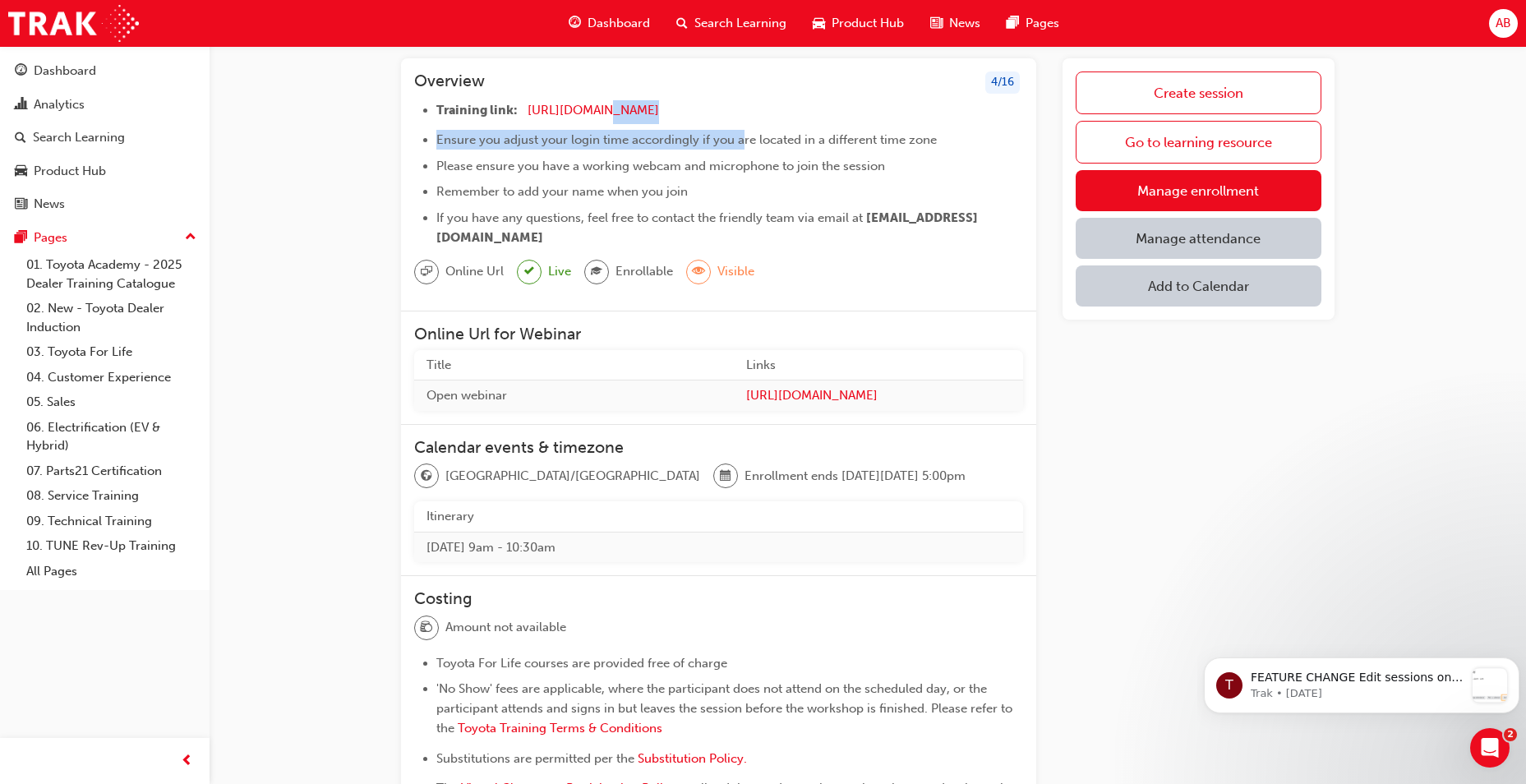
drag, startPoint x: 741, startPoint y: 138, endPoint x: 601, endPoint y: 118, distance: 141.4
click at [601, 118] on ul "Training link: [URL][DOMAIN_NAME] ​ Ensure you adjust your login time according…" at bounding box center [719, 173] width 609 height 147
drag, startPoint x: 601, startPoint y: 118, endPoint x: 779, endPoint y: 112, distance: 178.1
click at [794, 109] on li "Training link: [URL][DOMAIN_NAME] ​" at bounding box center [729, 112] width 587 height 24
click at [751, 111] on li "Training link: [URL][DOMAIN_NAME] ​" at bounding box center [729, 112] width 587 height 24
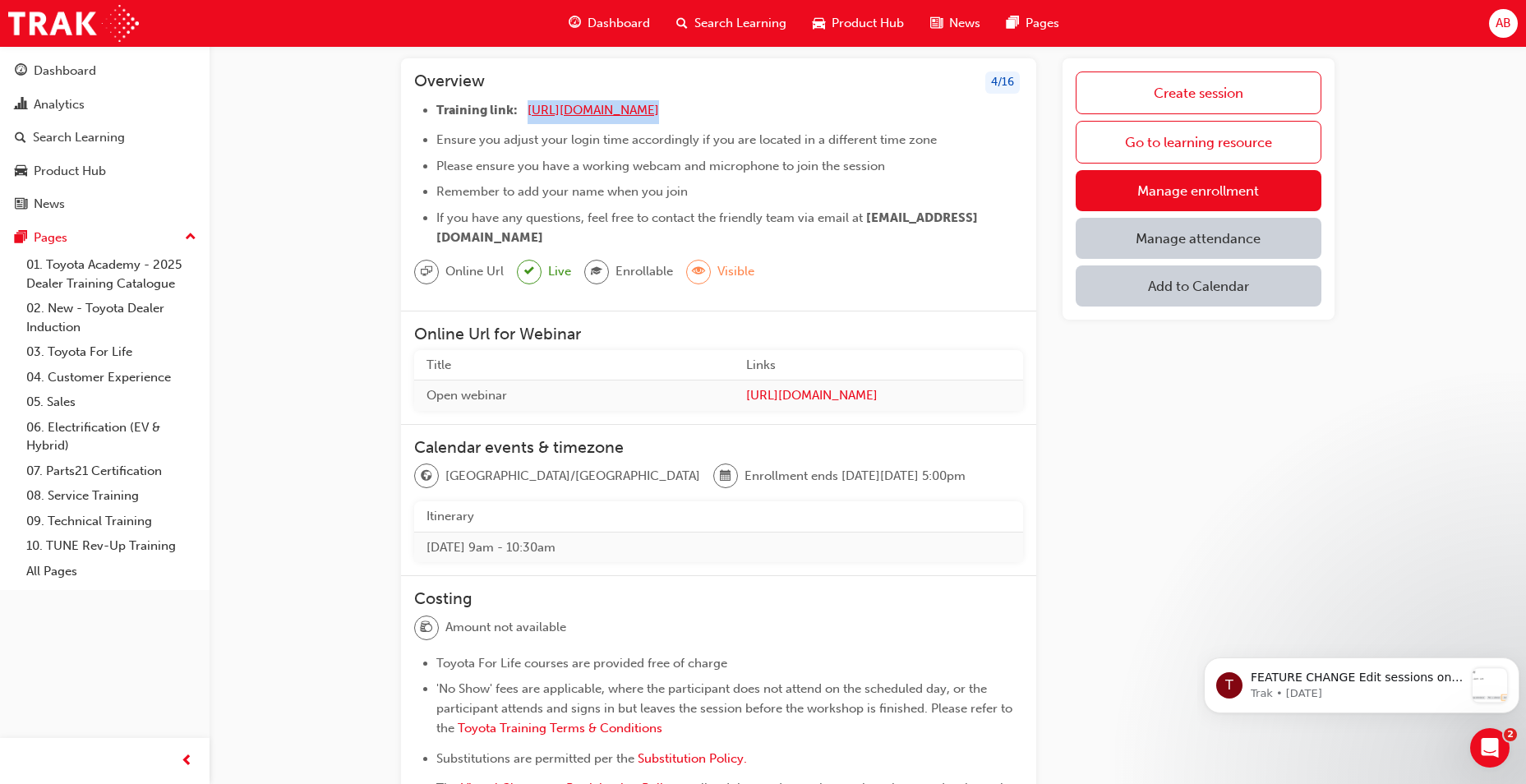
drag, startPoint x: 735, startPoint y: 111, endPoint x: 528, endPoint y: 109, distance: 207.0
click at [528, 109] on li "Training link: [URL][DOMAIN_NAME] ​" at bounding box center [729, 112] width 587 height 24
copy li "[URL][DOMAIN_NAME]"
drag, startPoint x: 784, startPoint y: 102, endPoint x: 761, endPoint y: 109, distance: 24.0
click at [784, 102] on li "Training link: [URL][DOMAIN_NAME] ​" at bounding box center [729, 112] width 587 height 24
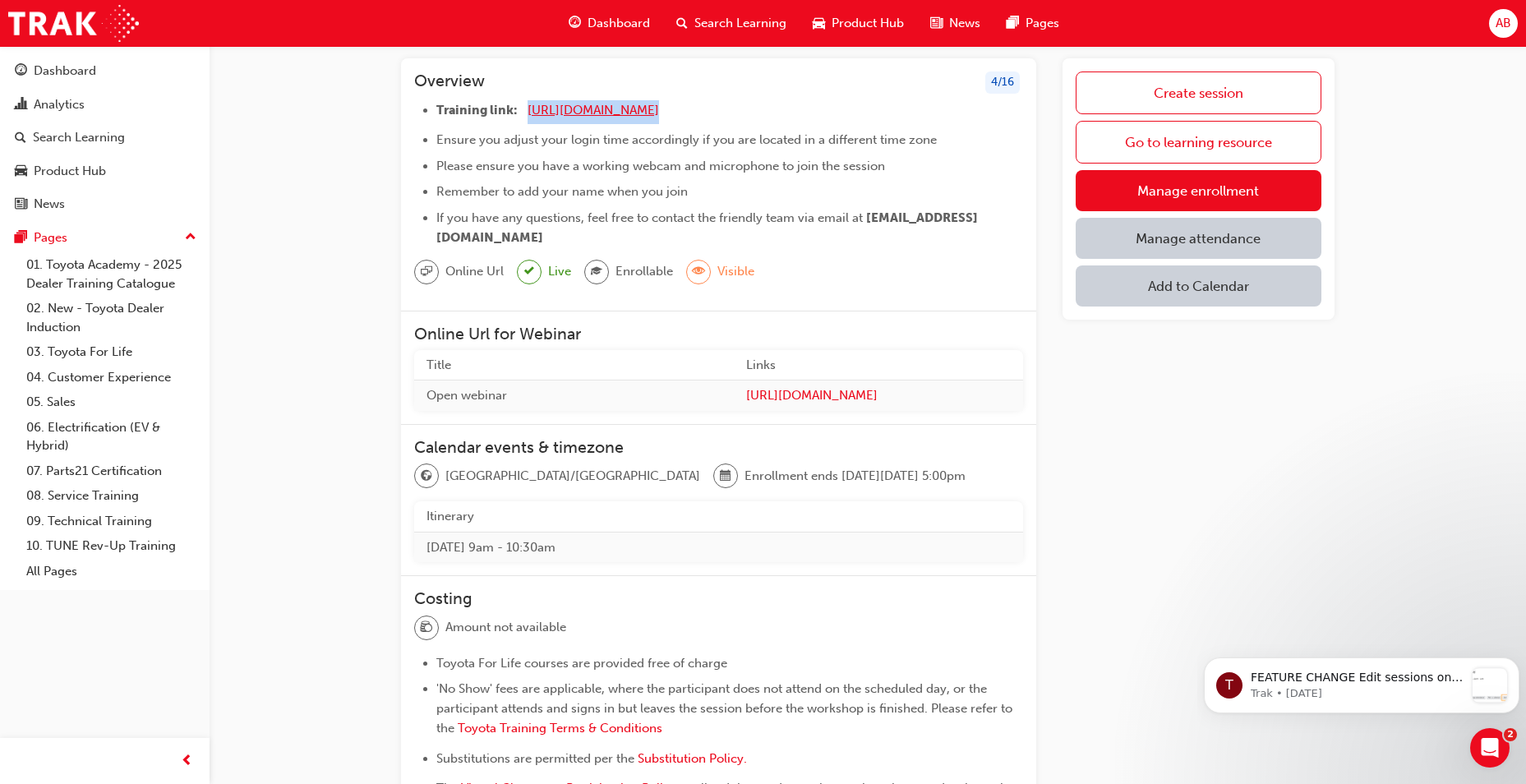
drag, startPoint x: 756, startPoint y: 112, endPoint x: 525, endPoint y: 109, distance: 231.0
click at [525, 109] on li "Training link: [URL][DOMAIN_NAME] ​" at bounding box center [729, 112] width 587 height 24
drag, startPoint x: 525, startPoint y: 109, endPoint x: 553, endPoint y: 111, distance: 28.1
copy li "[URL][DOMAIN_NAME]"
drag, startPoint x: 317, startPoint y: 91, endPoint x: 357, endPoint y: 113, distance: 45.7
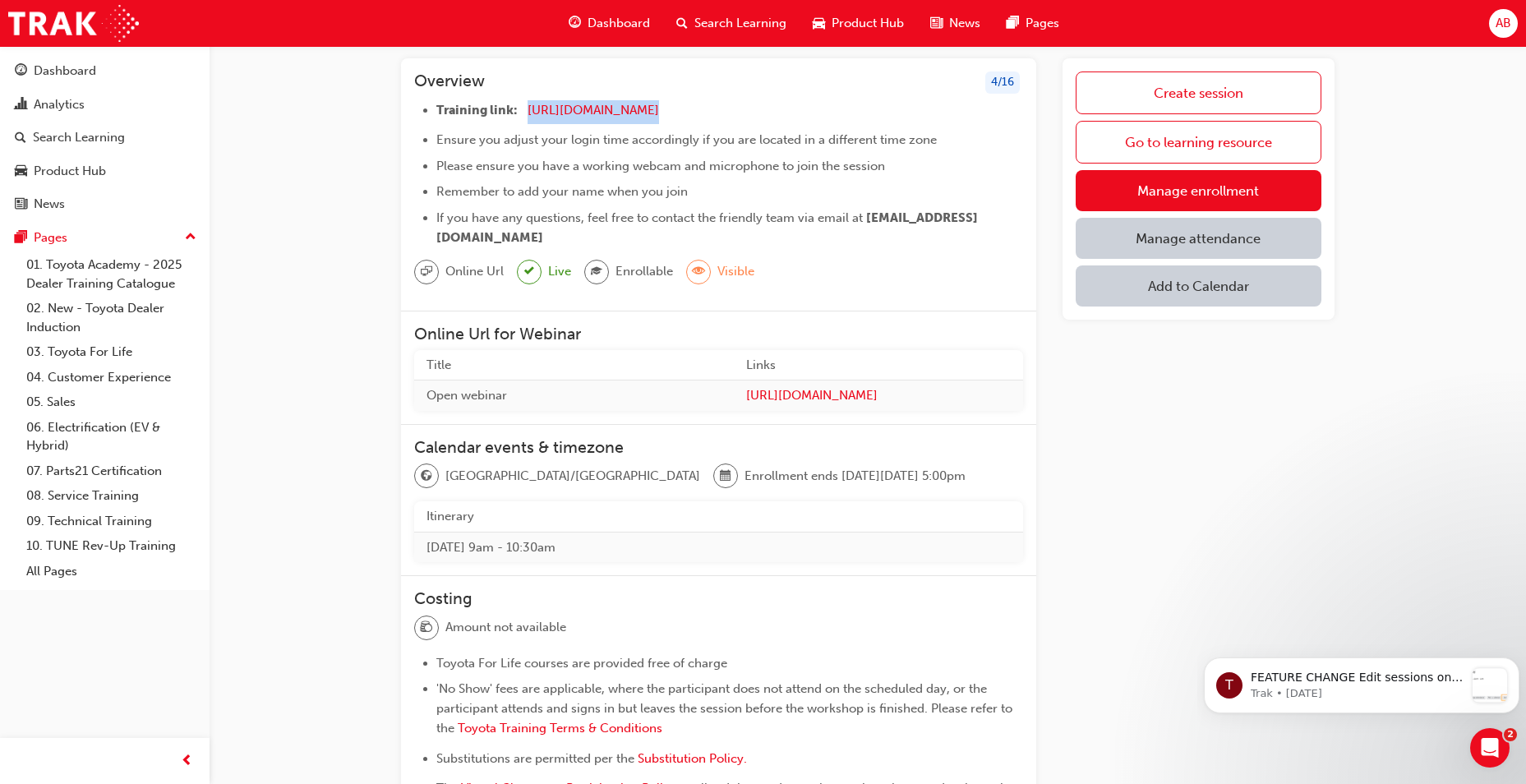
click at [317, 91] on div "Toyota For Life In Action - Virtual Classroom Session Go back Overview 4 / 16 T…" at bounding box center [867, 503] width 1316 height 1079
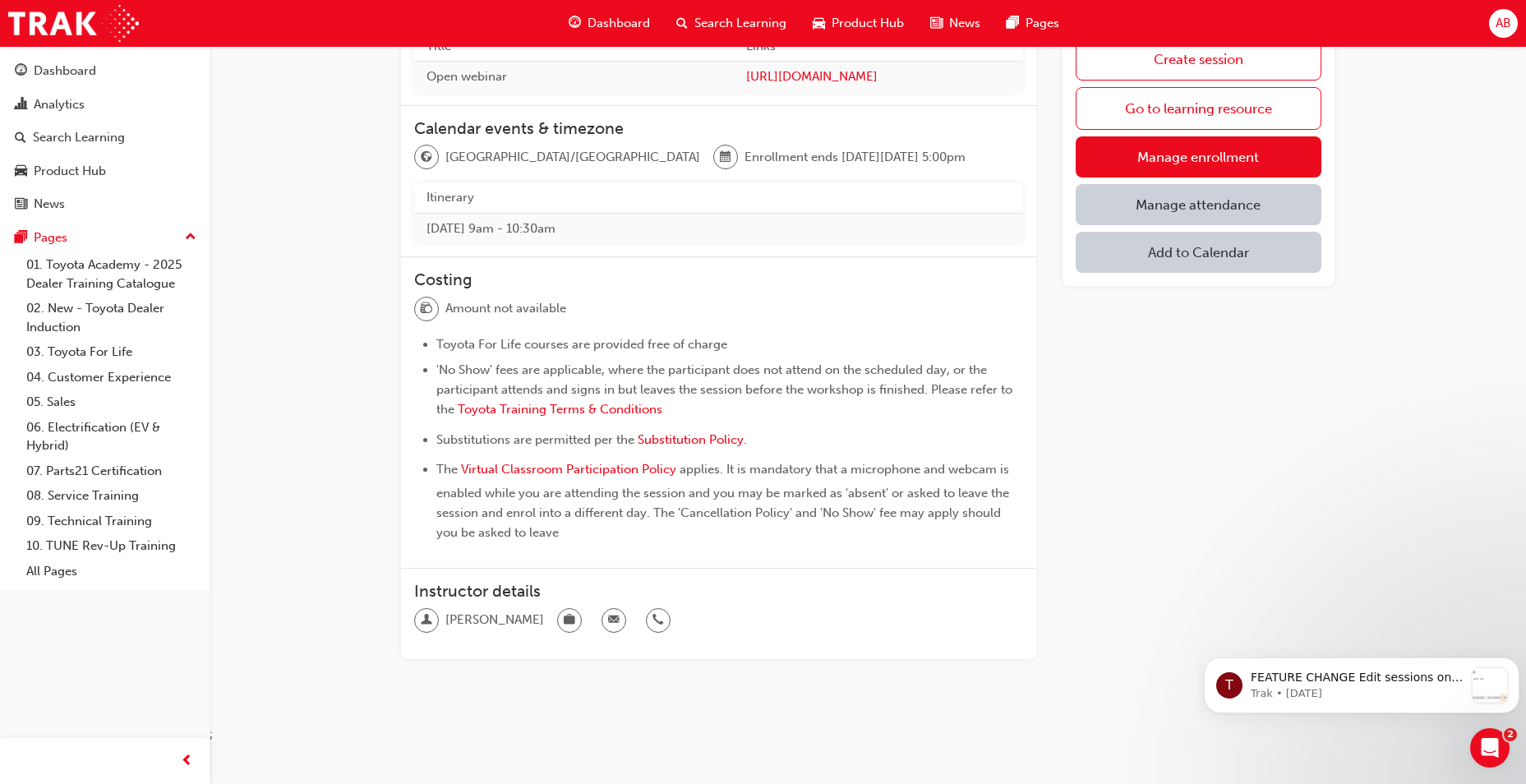
scroll to position [154, 0]
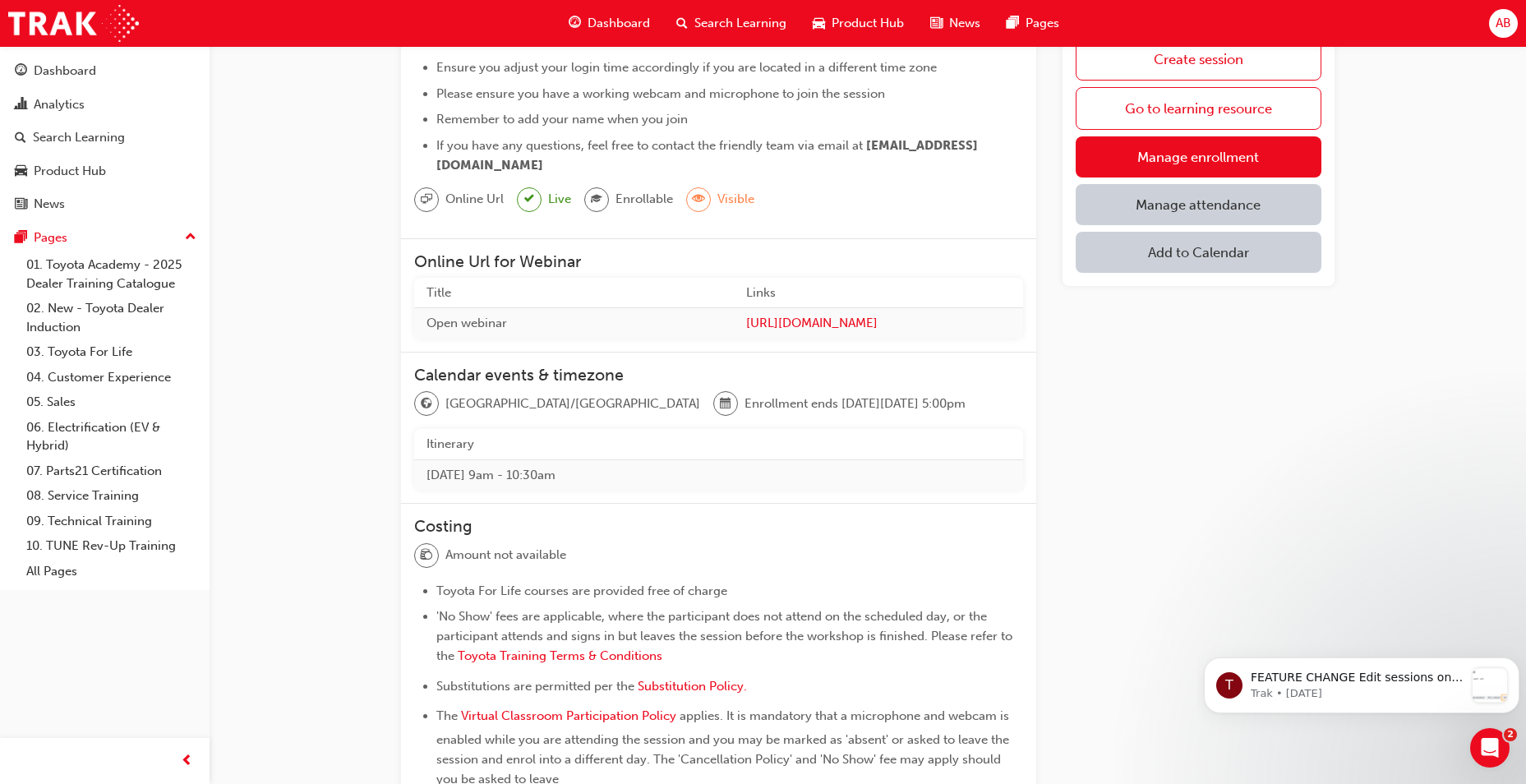
drag, startPoint x: 1061, startPoint y: 457, endPoint x: 1060, endPoint y: 532, distance: 75.0
click at [1061, 457] on div "Overview 4 / 16 Training link: [URL][DOMAIN_NAME] ​ Ensure you adjust your logi…" at bounding box center [868, 452] width 934 height 932
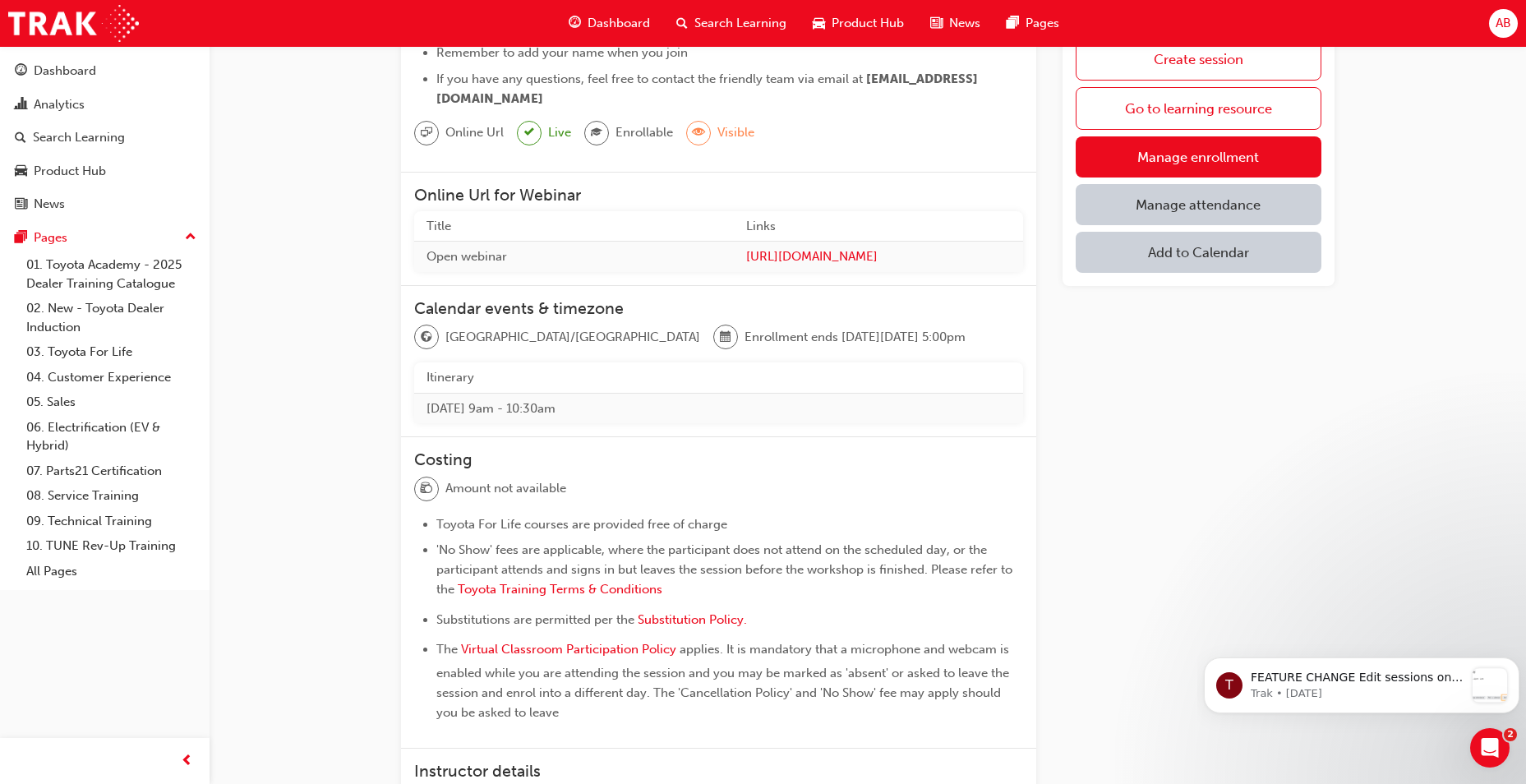
scroll to position [247, 0]
